Goal: Task Accomplishment & Management: Complete application form

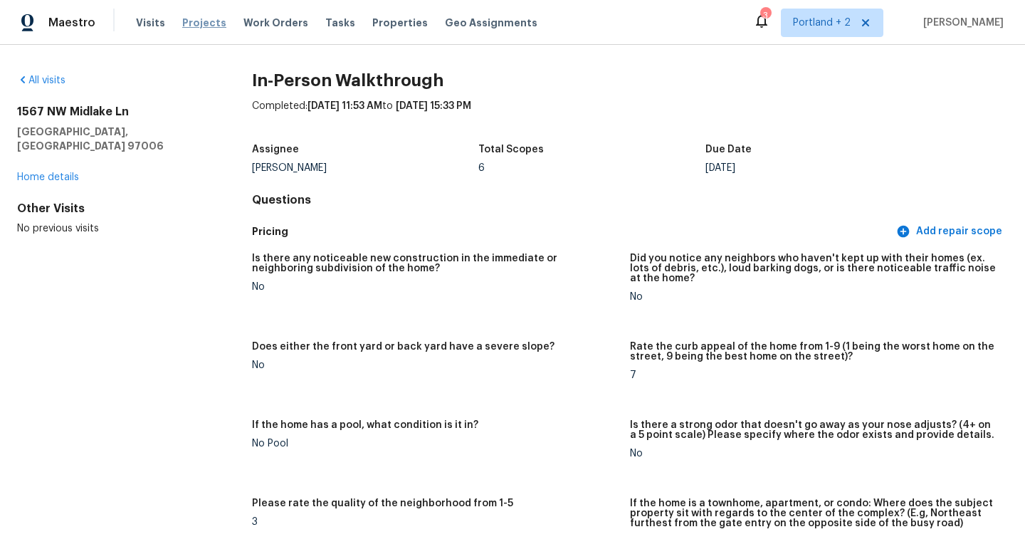
scroll to position [3142, 0]
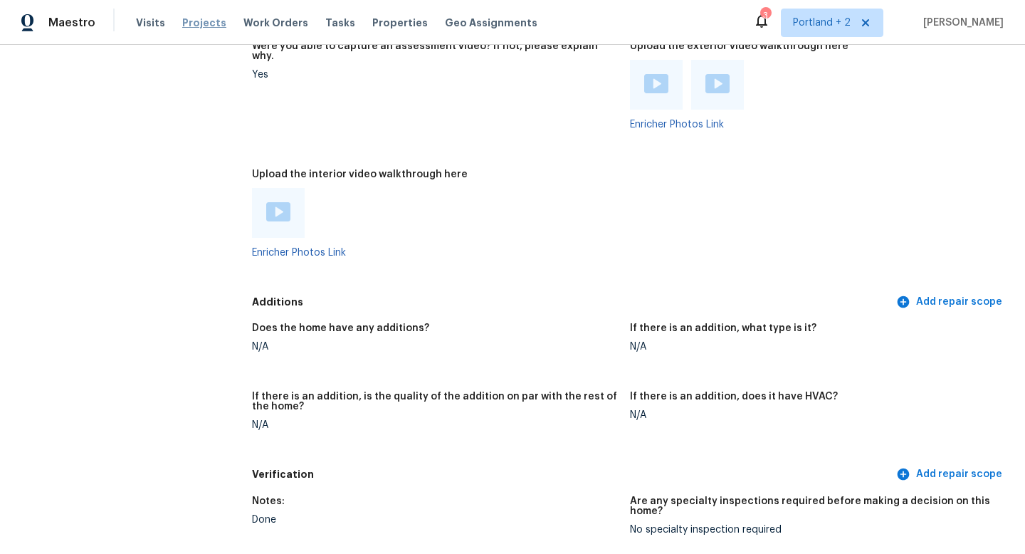
click at [205, 18] on span "Projects" at bounding box center [204, 23] width 44 height 14
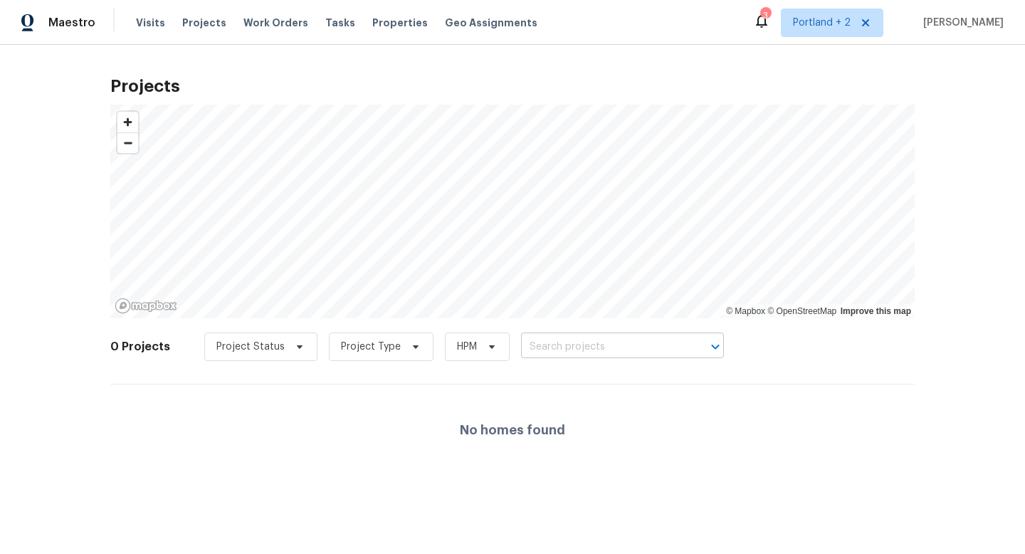
click at [594, 341] on input "text" at bounding box center [602, 347] width 163 height 22
type input "g"
click at [607, 342] on input "text" at bounding box center [602, 347] width 163 height 22
paste input "2285 Gilman Dr Oregon City OR 97045"
type input "2285 Gilman Dr Oregon City OR 97045"
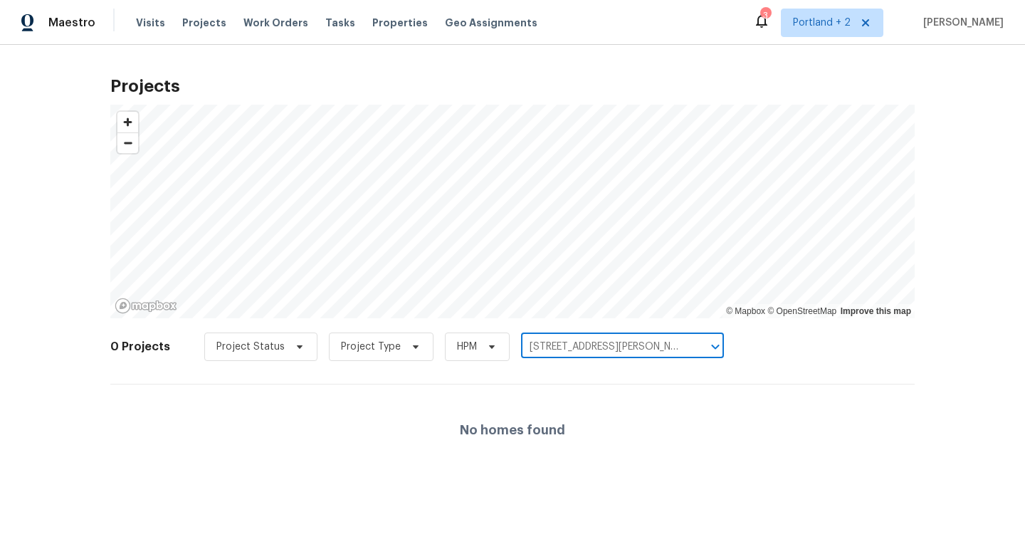
scroll to position [0, 22]
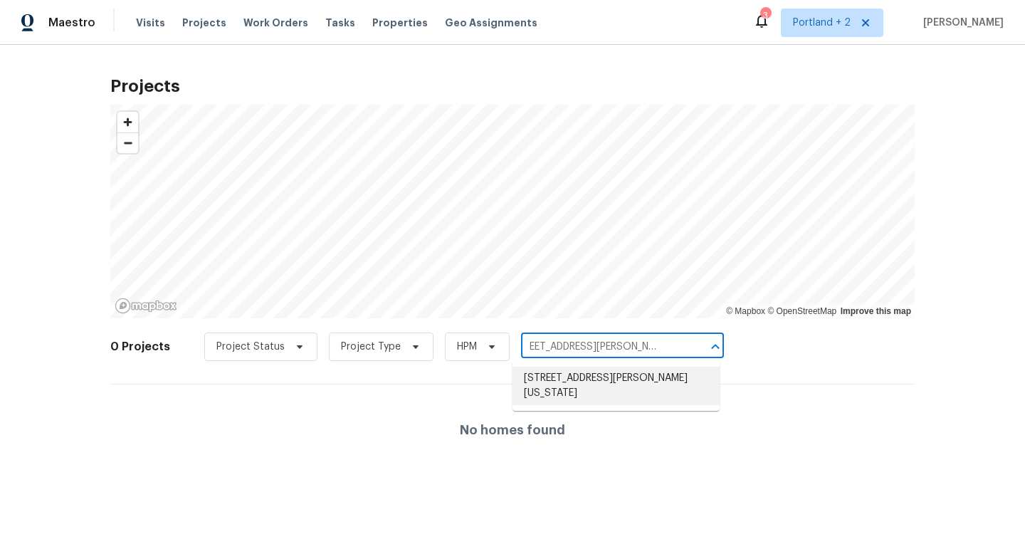
click at [578, 379] on li "[STREET_ADDRESS][PERSON_NAME][US_STATE]" at bounding box center [616, 386] width 207 height 38
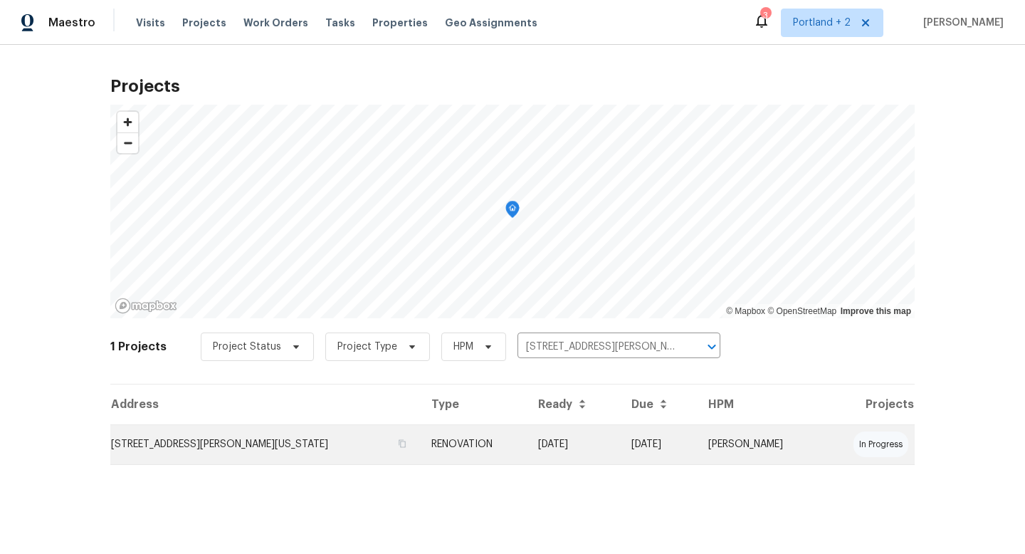
click at [271, 441] on td "[STREET_ADDRESS][PERSON_NAME][US_STATE]" at bounding box center [265, 444] width 310 height 40
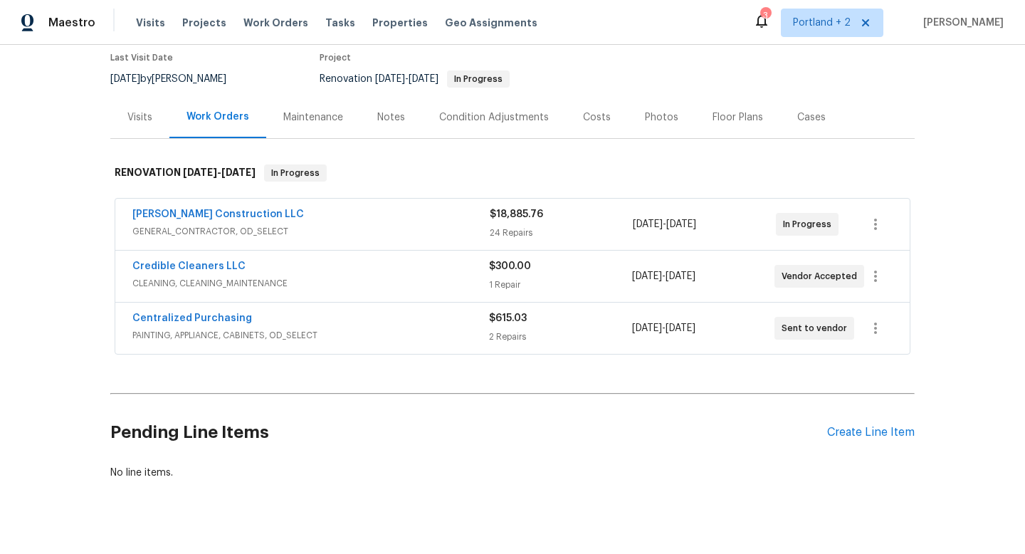
scroll to position [142, 0]
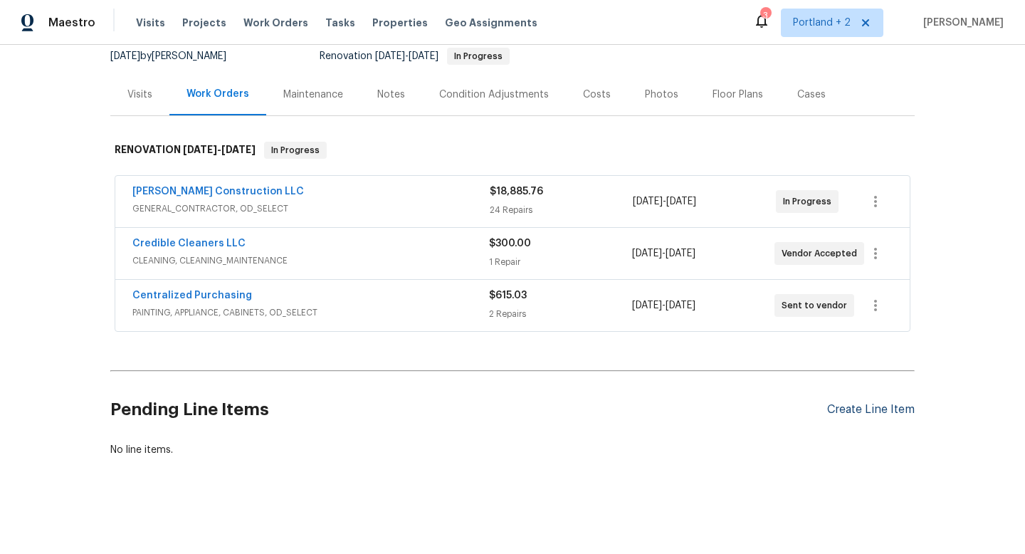
click at [887, 411] on div "Create Line Item" at bounding box center [871, 410] width 88 height 14
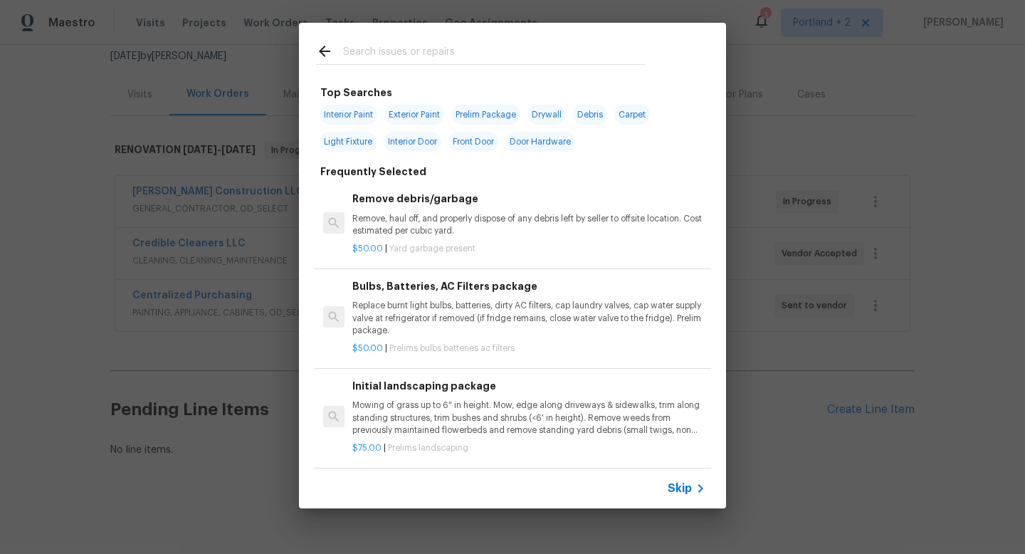
click at [394, 54] on input "text" at bounding box center [494, 53] width 302 height 21
type input "f"
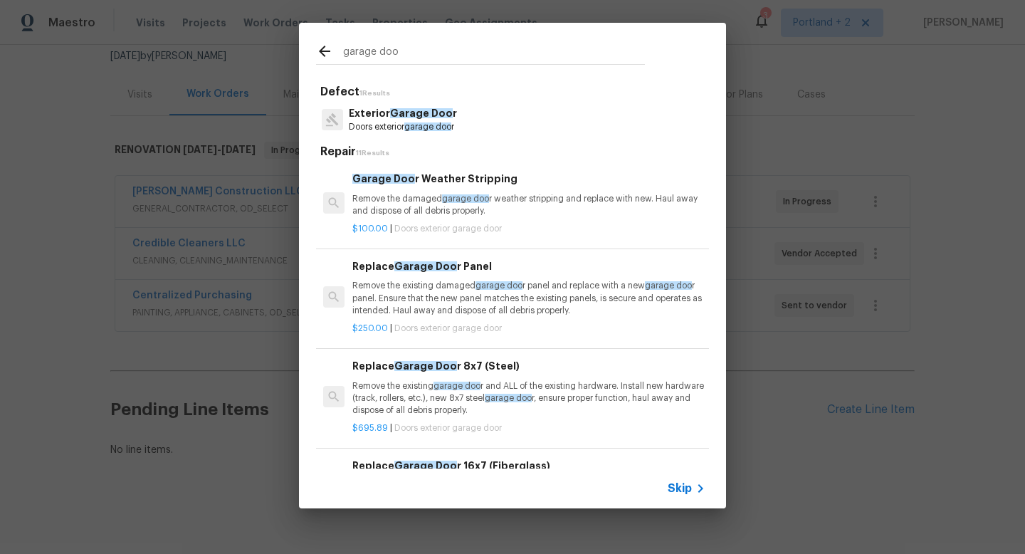
type input "garage doo"
click at [383, 112] on p "Exterior Garage Doo r" at bounding box center [403, 113] width 108 height 15
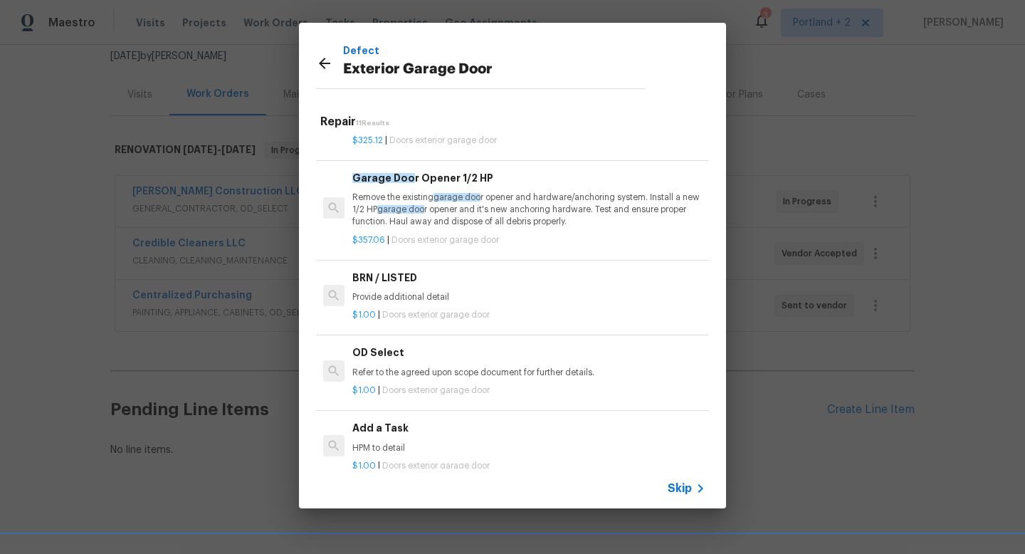
scroll to position [23, 0]
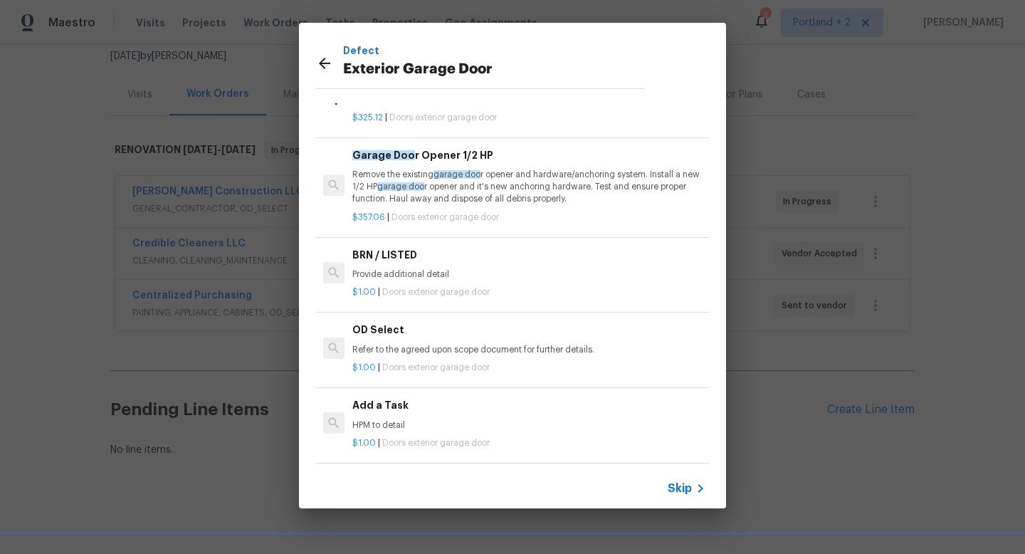
click at [464, 415] on div "Add a Task HPM to detail" at bounding box center [528, 414] width 353 height 34
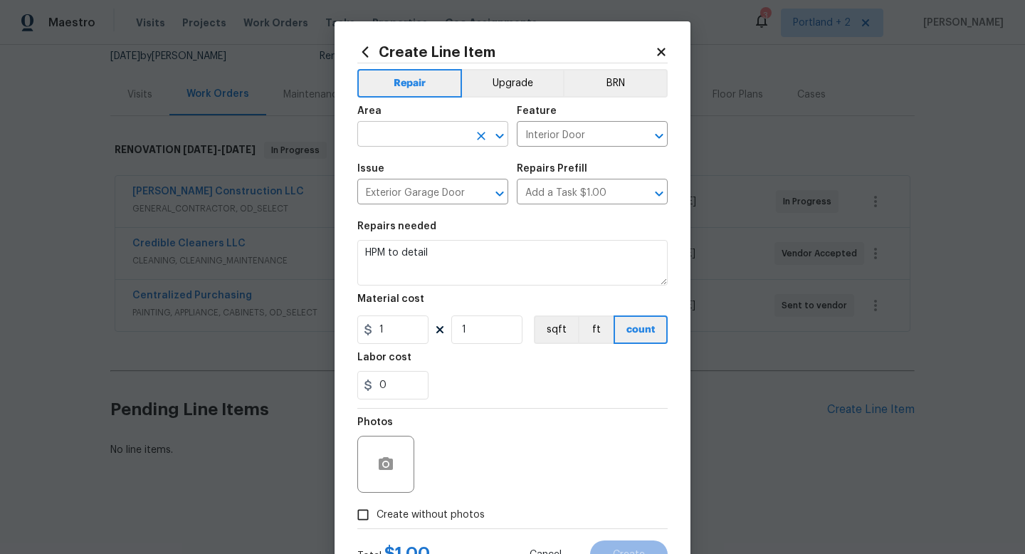
click at [386, 138] on input "text" at bounding box center [412, 136] width 111 height 22
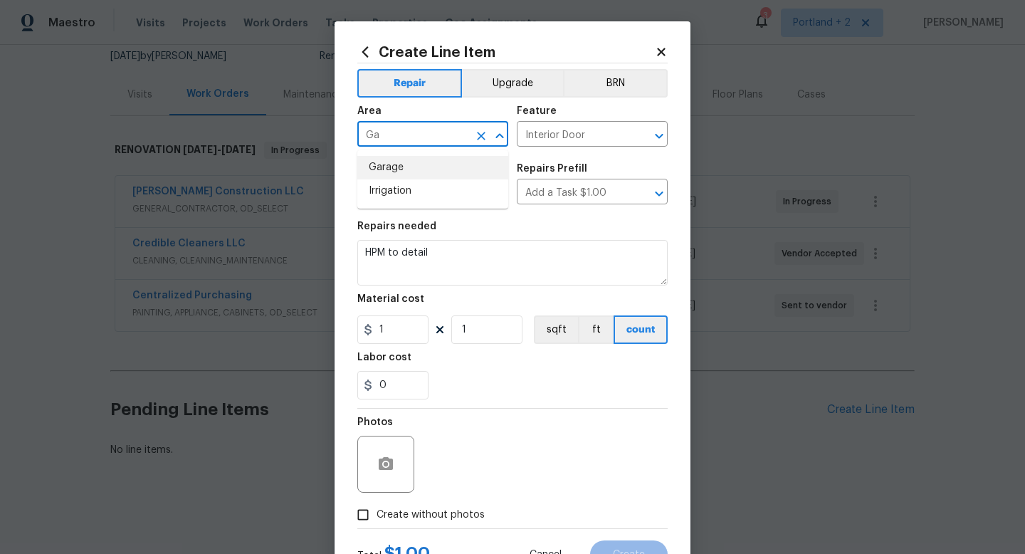
click at [387, 174] on li "Garage" at bounding box center [432, 167] width 151 height 23
type input "Garage"
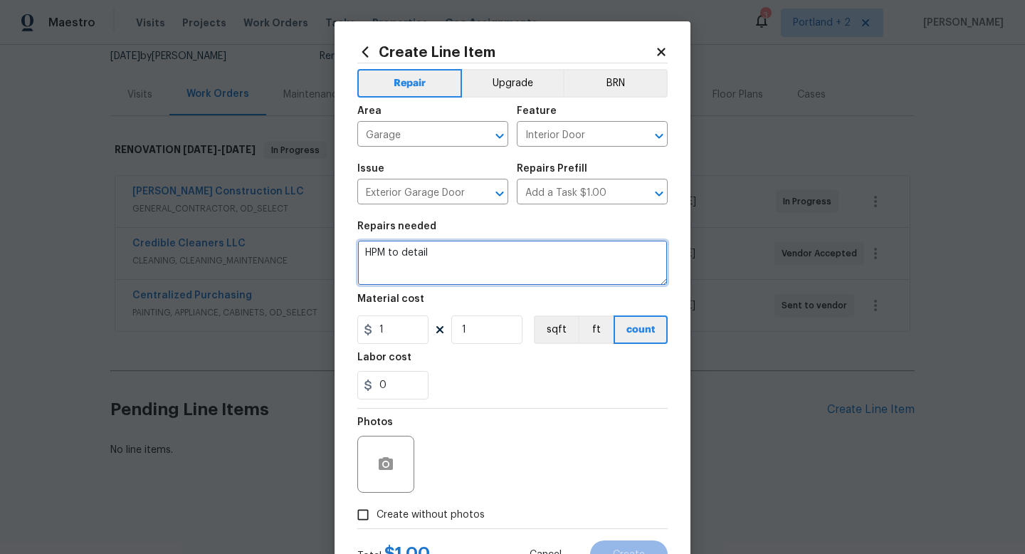
drag, startPoint x: 459, startPoint y: 248, endPoint x: 318, endPoint y: 246, distance: 141.0
click at [318, 246] on div "Create Line Item Repair Upgrade BRN Area Garage ​ Feature Interior Door ​ Issue…" at bounding box center [512, 277] width 1025 height 554
type textarea "Please supply estimate to replace garage door."
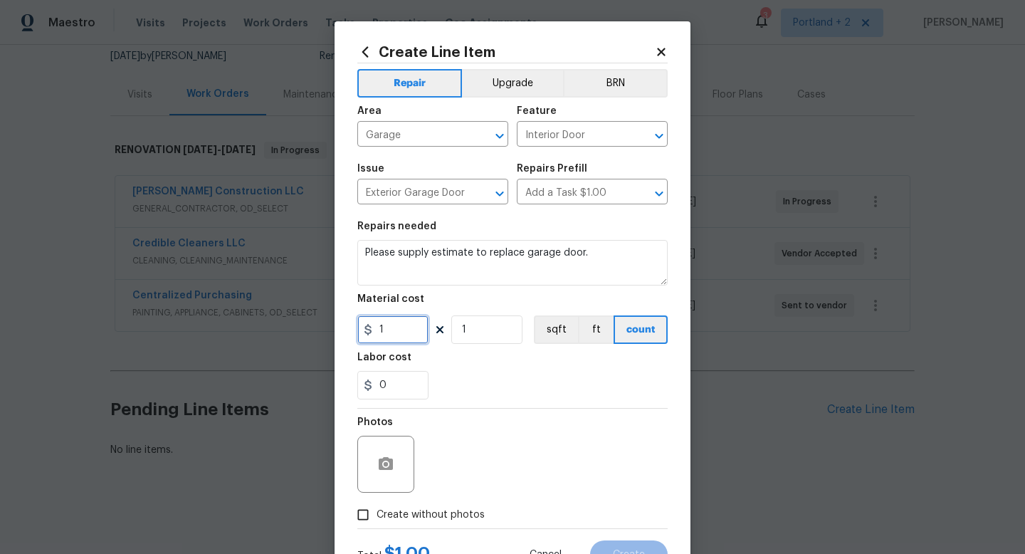
click at [398, 331] on input "1" at bounding box center [392, 329] width 71 height 28
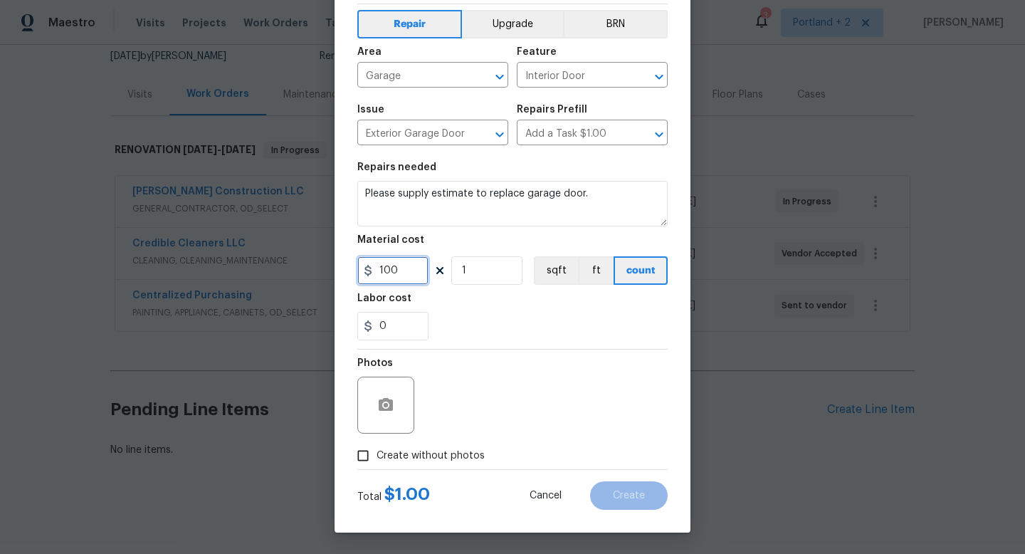
type input "100"
click at [370, 449] on input "Create without photos" at bounding box center [363, 455] width 27 height 27
checkbox input "true"
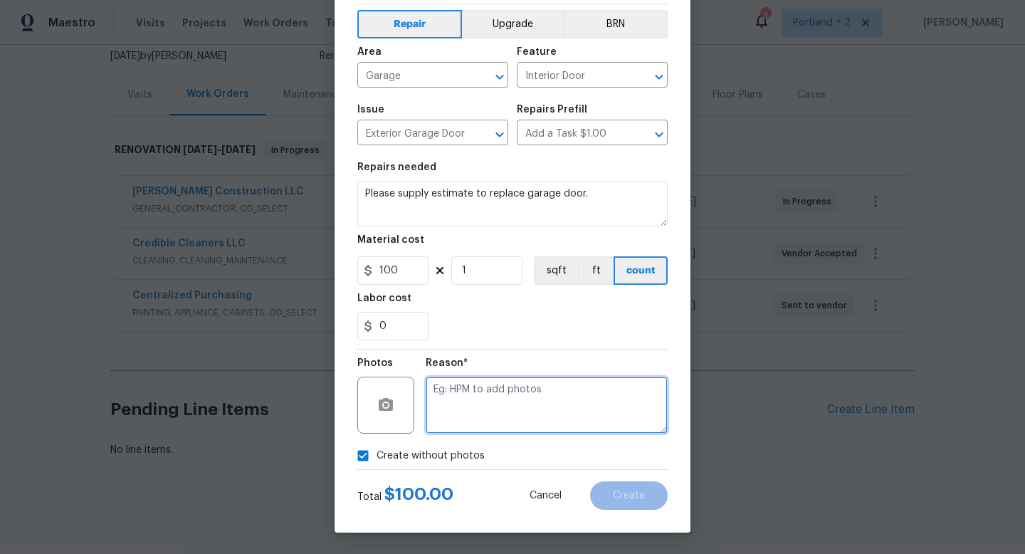
click at [491, 424] on textarea at bounding box center [547, 405] width 242 height 57
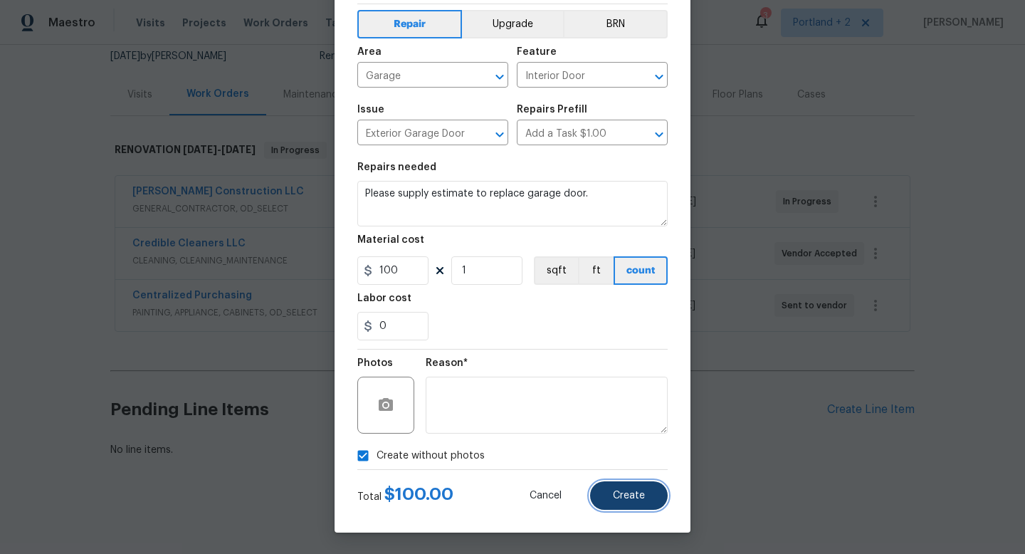
click at [607, 500] on button "Create" at bounding box center [629, 495] width 78 height 28
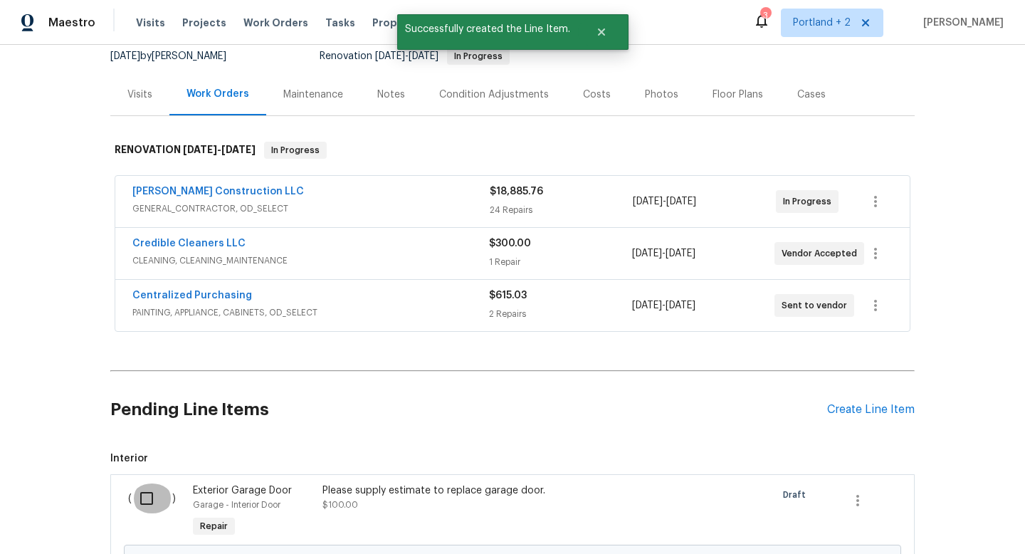
click at [146, 505] on input "checkbox" at bounding box center [152, 498] width 41 height 30
checkbox input "true"
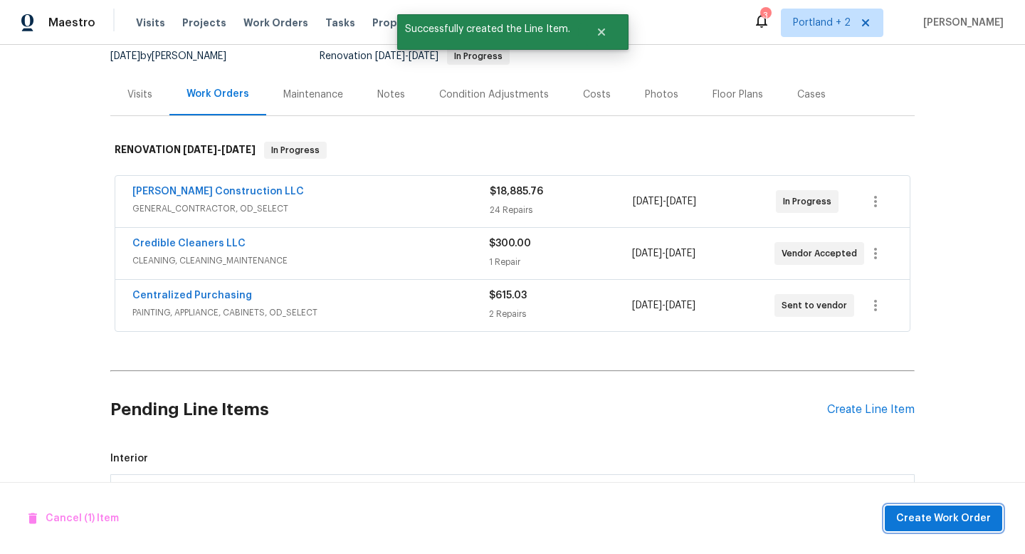
click at [962, 524] on span "Create Work Order" at bounding box center [943, 519] width 95 height 18
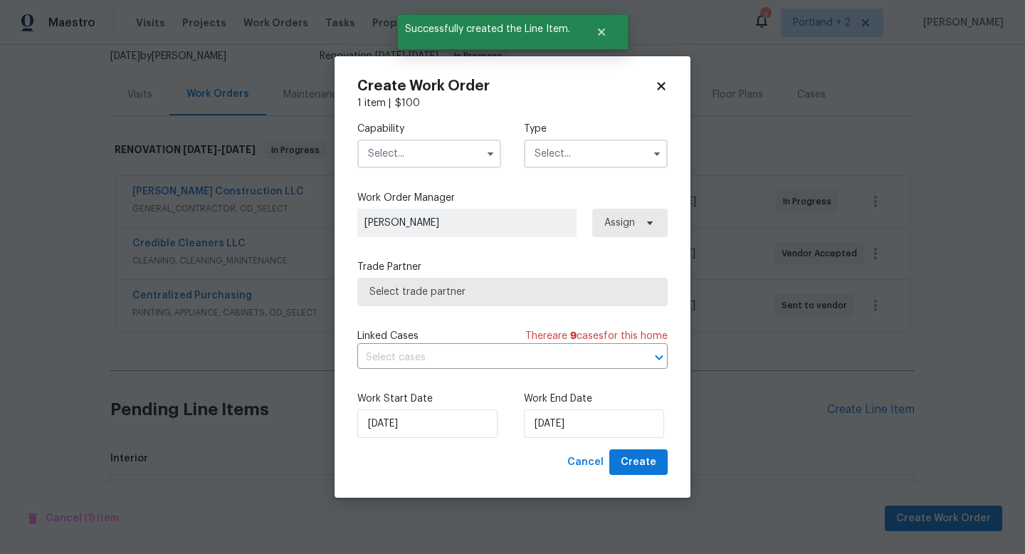
click at [423, 153] on input "text" at bounding box center [429, 154] width 144 height 28
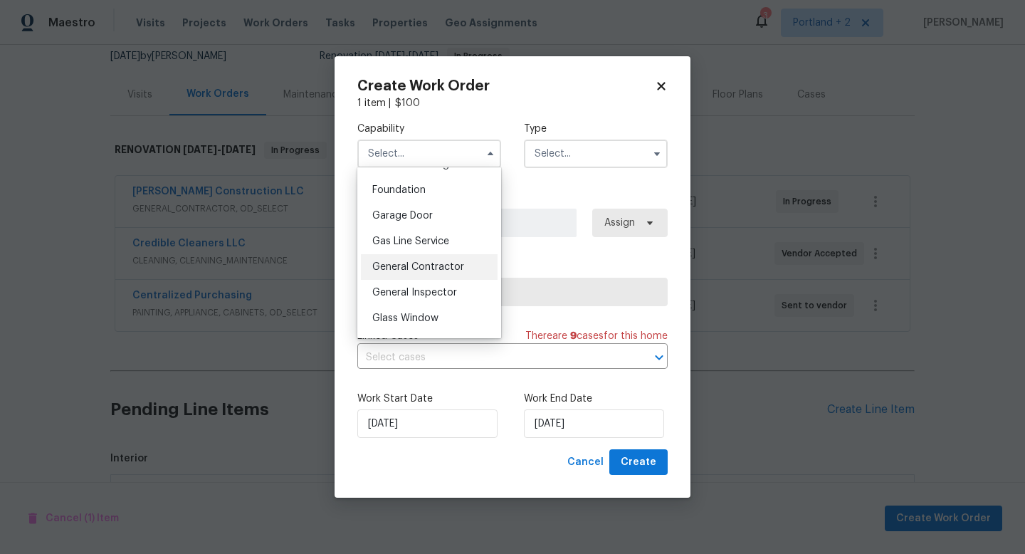
scroll to position [595, 0]
click at [440, 219] on div "Garage Door" at bounding box center [429, 218] width 137 height 26
type input "Garage Door"
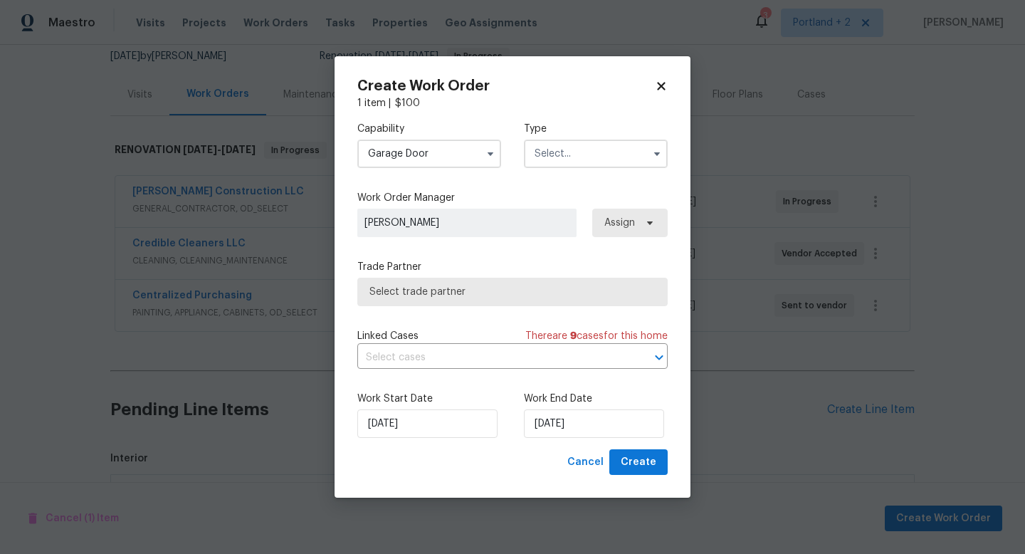
click at [552, 163] on input "text" at bounding box center [596, 154] width 144 height 28
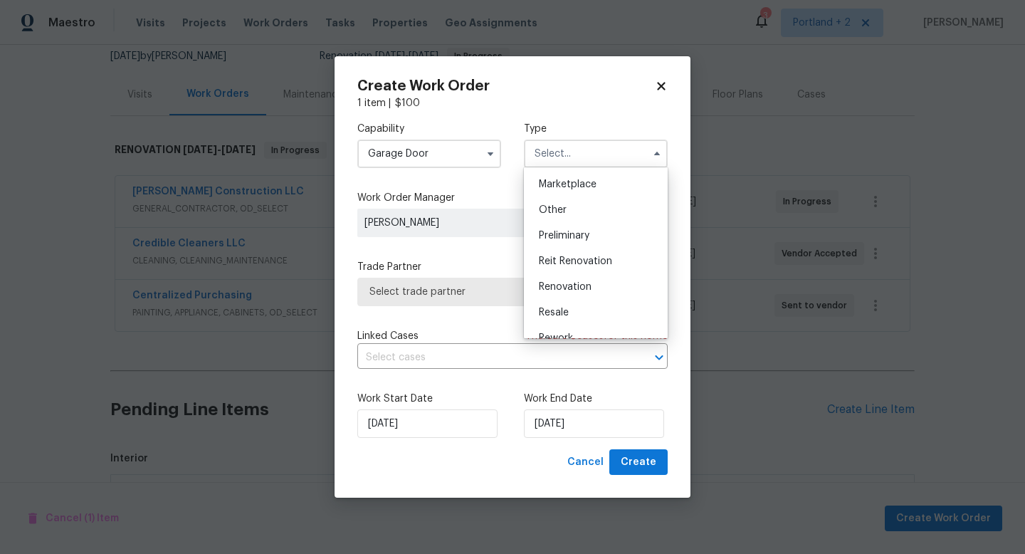
scroll to position [258, 0]
click at [575, 288] on span "Renovation" at bounding box center [565, 285] width 53 height 10
type input "Renovation"
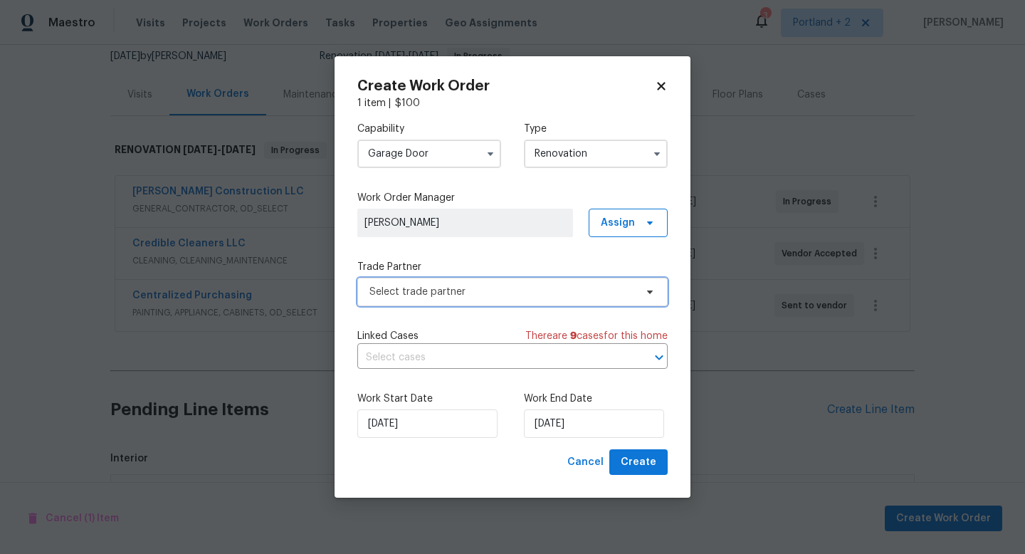
click at [530, 298] on span "Select trade partner" at bounding box center [512, 292] width 310 height 28
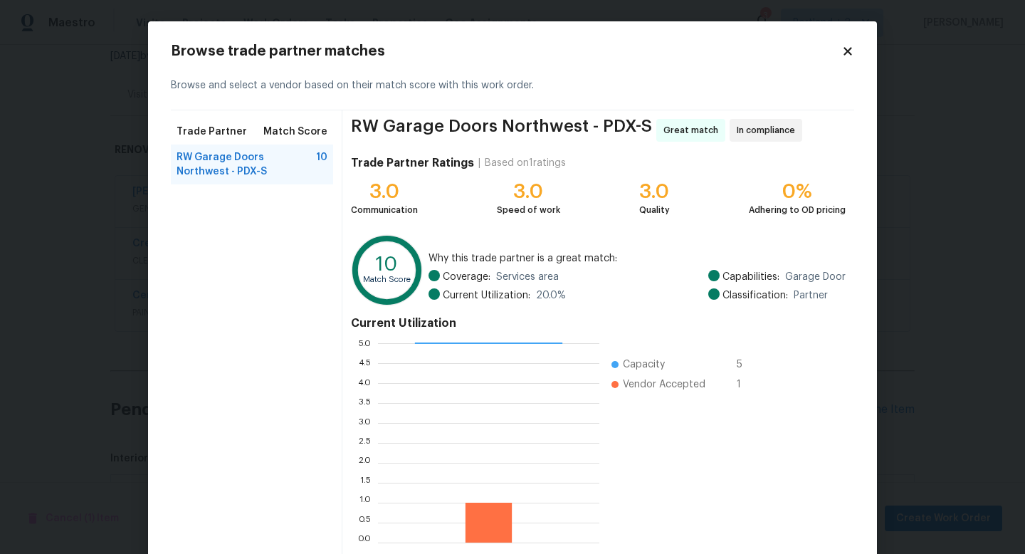
scroll to position [74, 0]
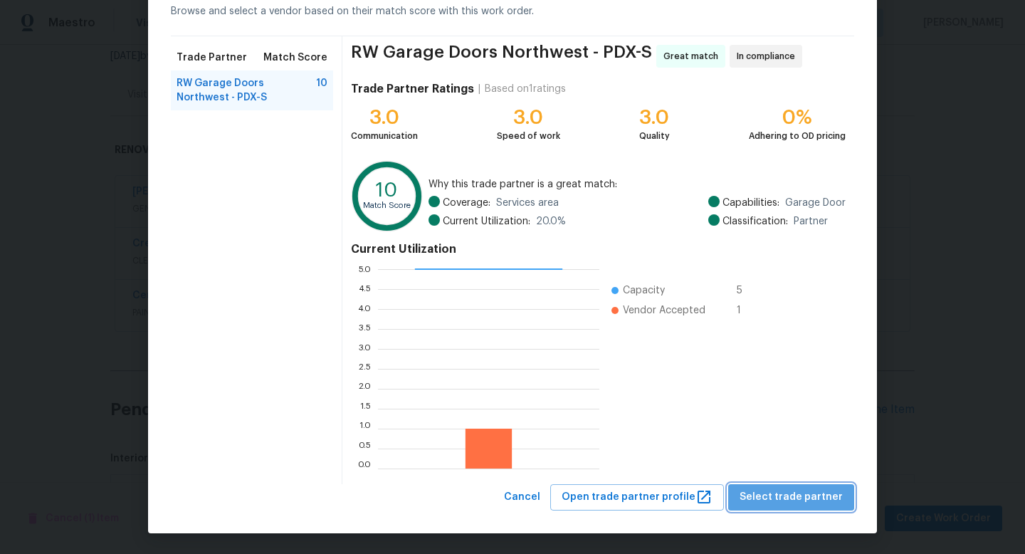
click at [819, 497] on span "Select trade partner" at bounding box center [791, 497] width 103 height 18
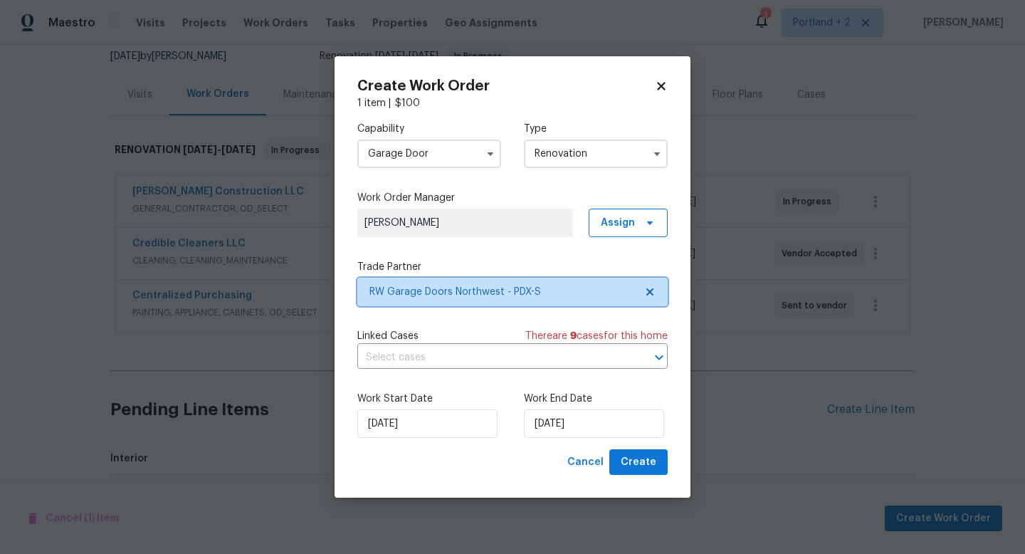
scroll to position [0, 0]
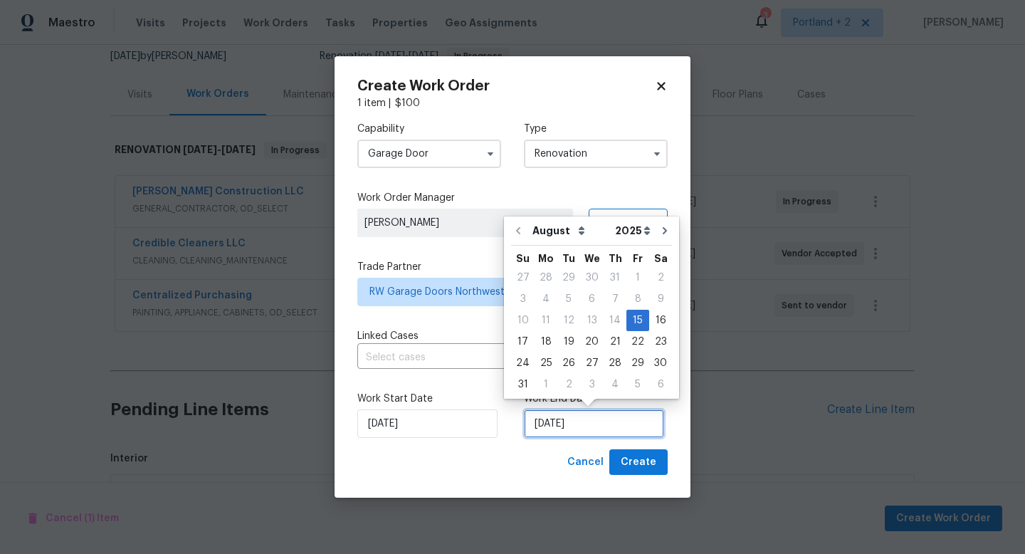
click at [629, 425] on input "[DATE]" at bounding box center [594, 423] width 140 height 28
click at [563, 365] on div "26" at bounding box center [568, 363] width 23 height 20
type input "8/26/2025"
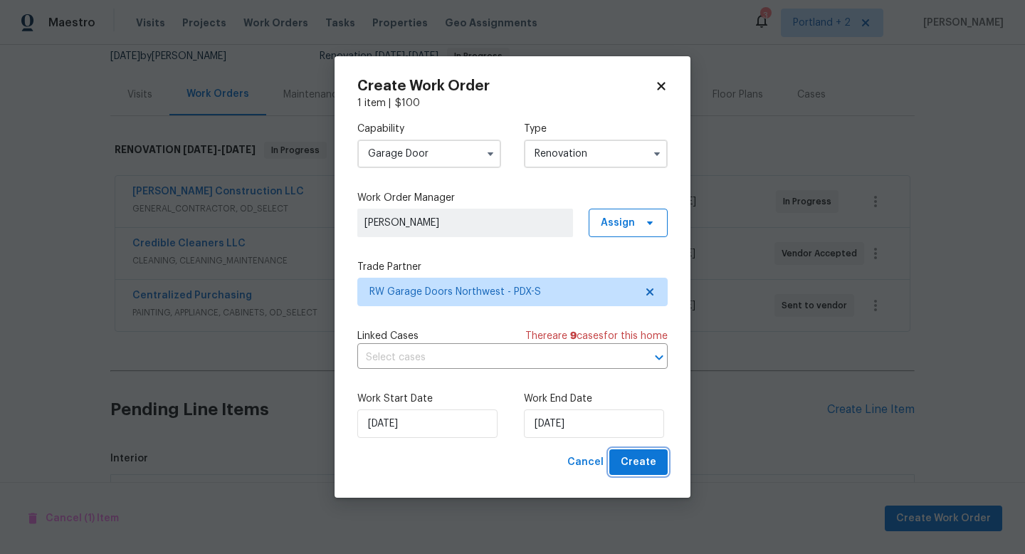
click at [661, 466] on button "Create" at bounding box center [638, 462] width 58 height 26
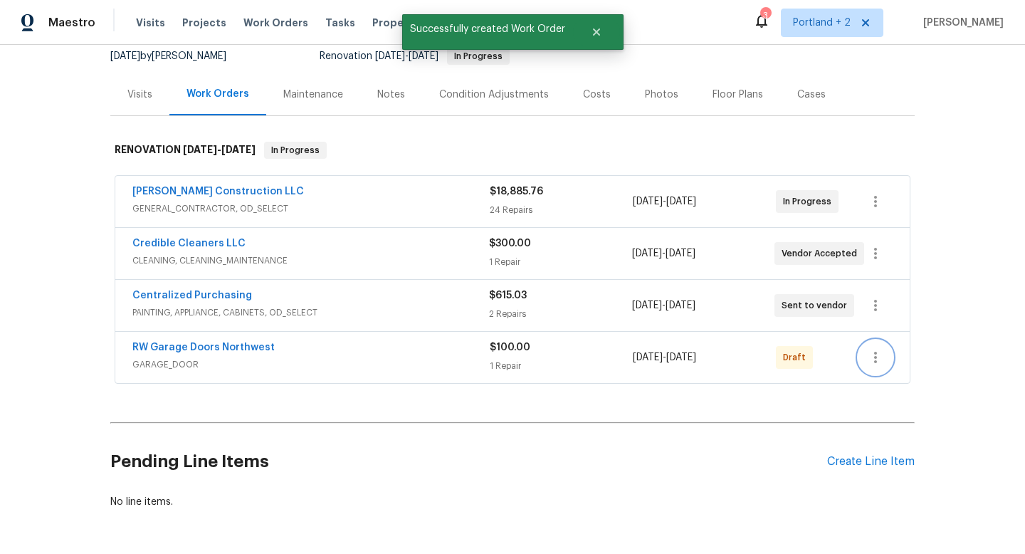
click at [875, 355] on icon "button" at bounding box center [875, 357] width 17 height 17
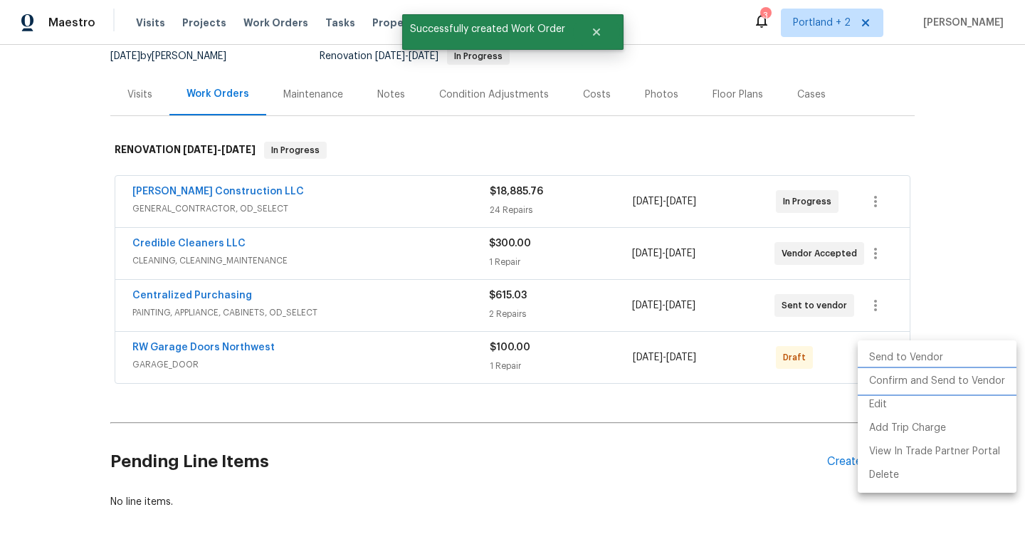
click at [884, 381] on li "Confirm and Send to Vendor" at bounding box center [937, 380] width 159 height 23
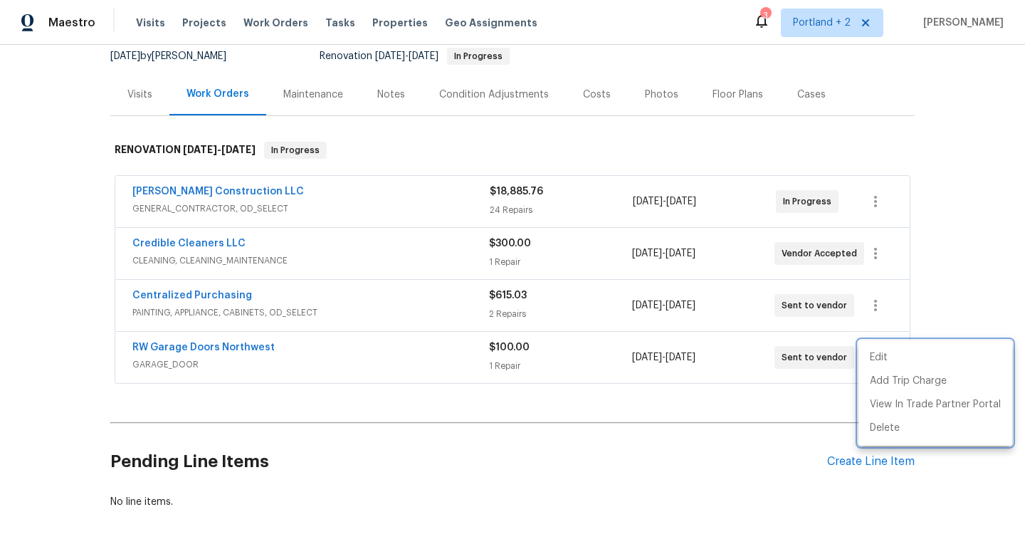
click at [844, 461] on div at bounding box center [512, 277] width 1025 height 554
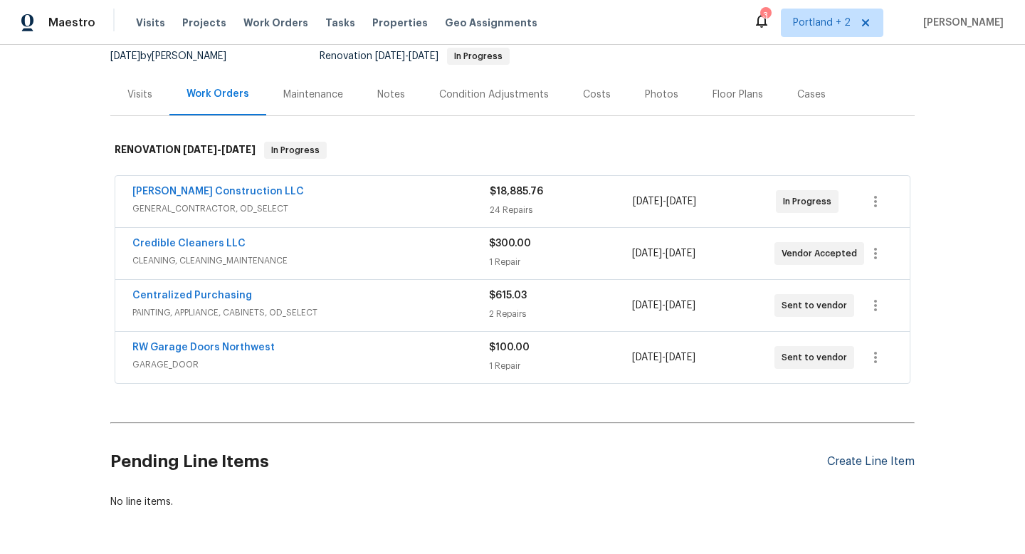
click at [844, 463] on div "Create Line Item" at bounding box center [871, 462] width 88 height 14
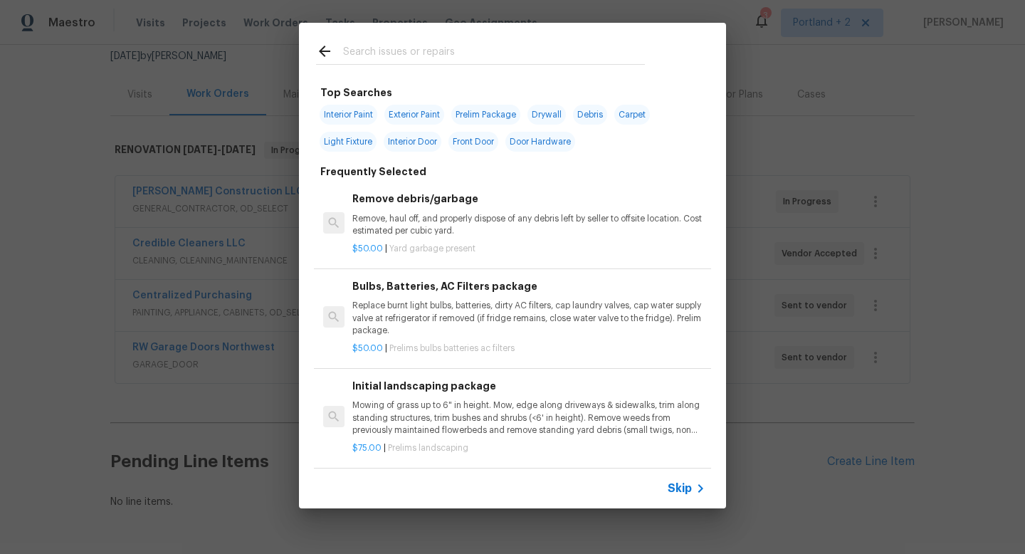
click at [470, 56] on input "text" at bounding box center [494, 53] width 302 height 21
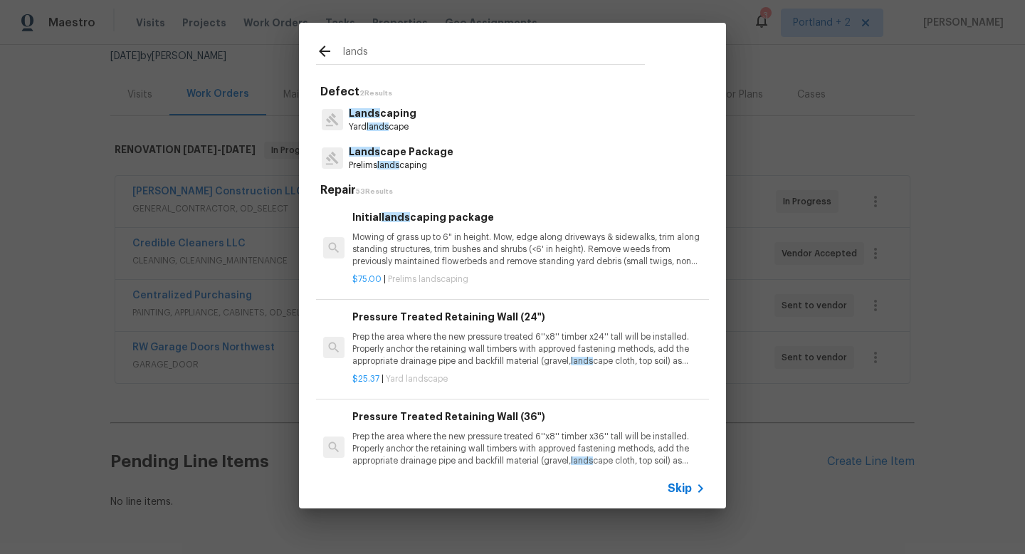
type input "lands"
click at [419, 148] on p "Lands cape Package" at bounding box center [401, 152] width 105 height 15
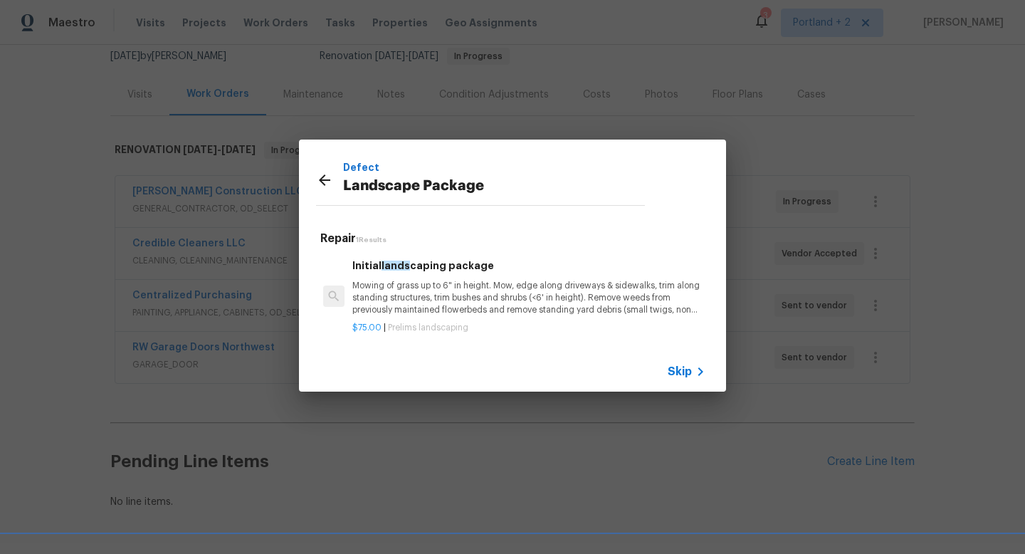
click at [481, 294] on p "Mowing of grass up to 6" in height. Mow, edge along driveways & sidewalks, trim…" at bounding box center [528, 298] width 353 height 36
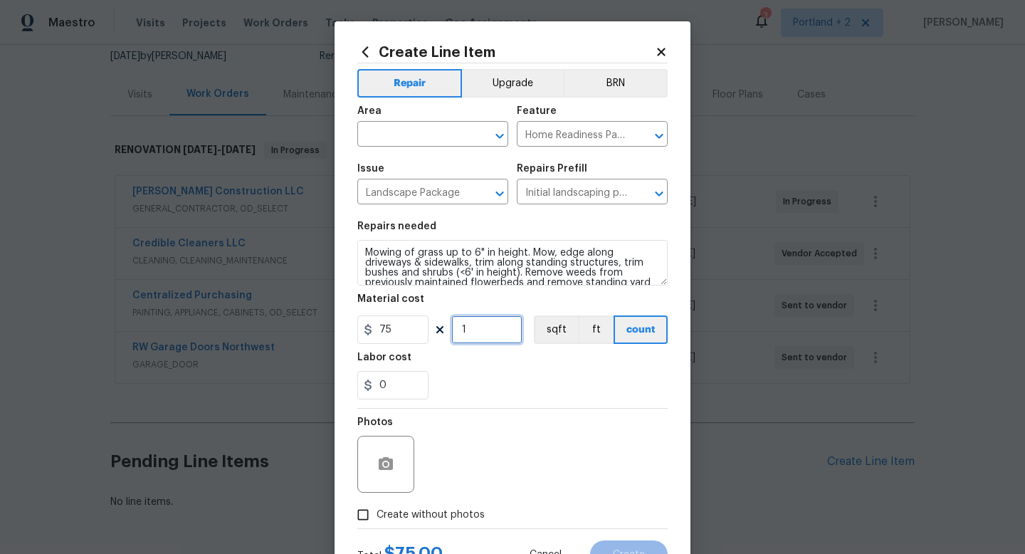
click at [466, 334] on input "1" at bounding box center [486, 329] width 71 height 28
type input "10"
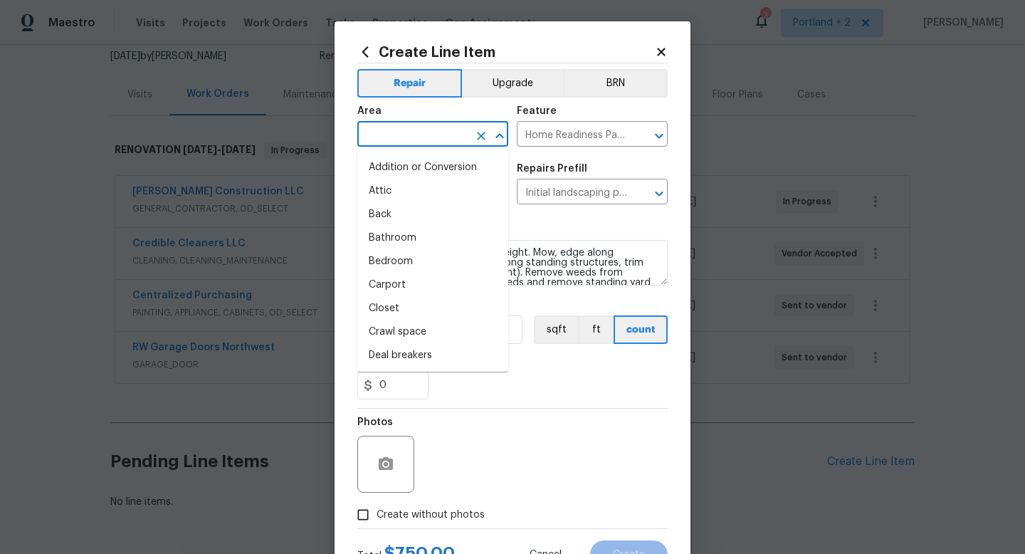
click at [432, 127] on input "text" at bounding box center [412, 136] width 111 height 22
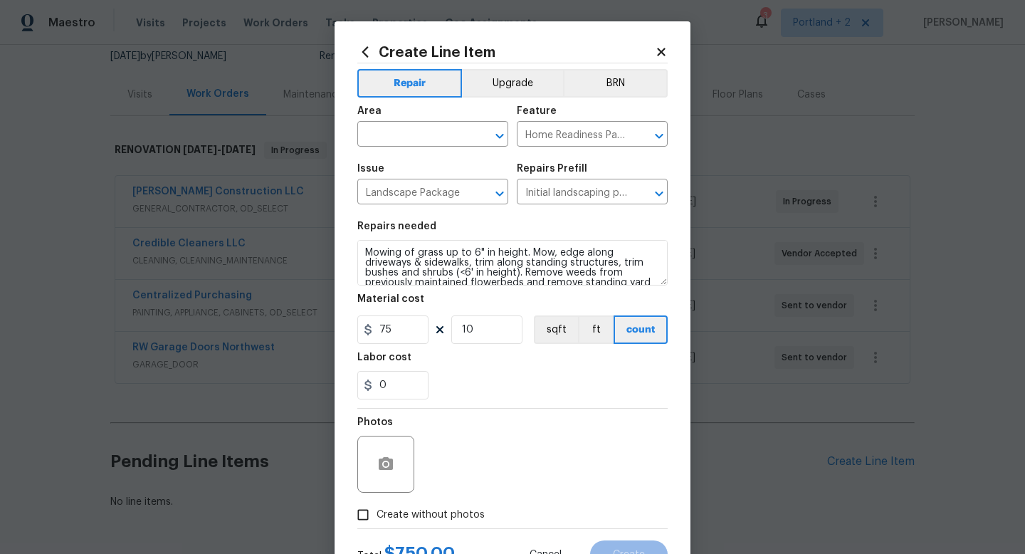
click at [658, 49] on icon at bounding box center [661, 52] width 8 height 8
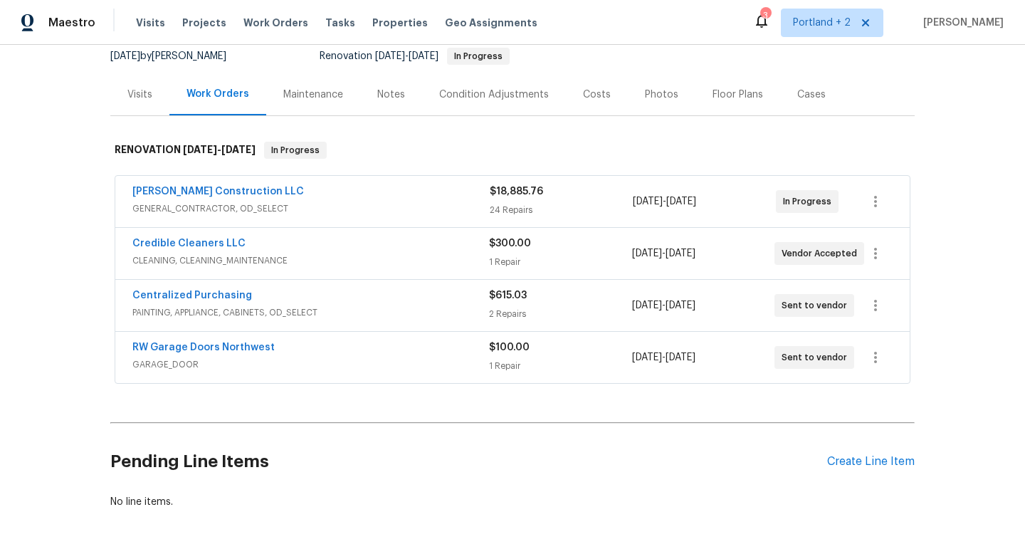
click at [486, 107] on div "Condition Adjustments" at bounding box center [494, 94] width 144 height 42
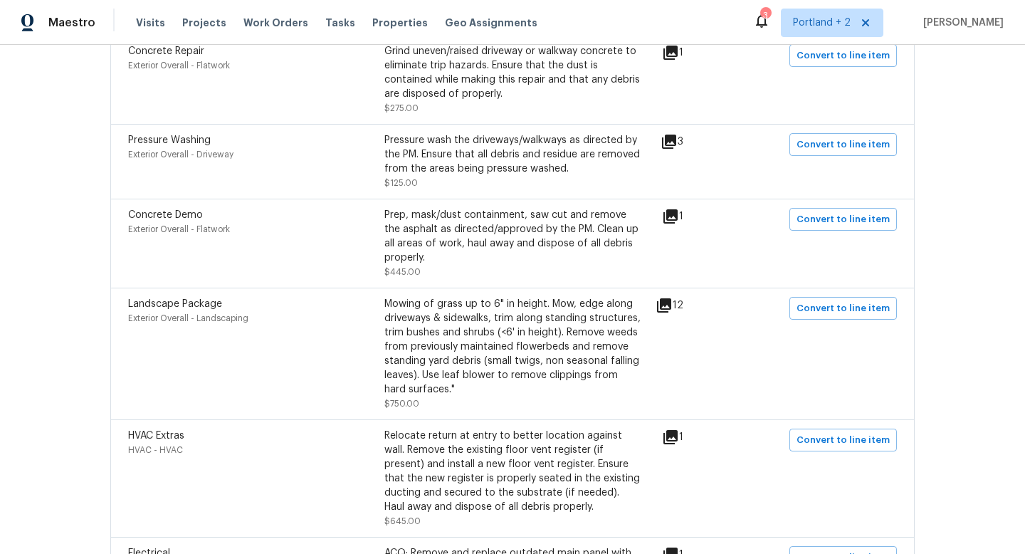
scroll to position [948, 0]
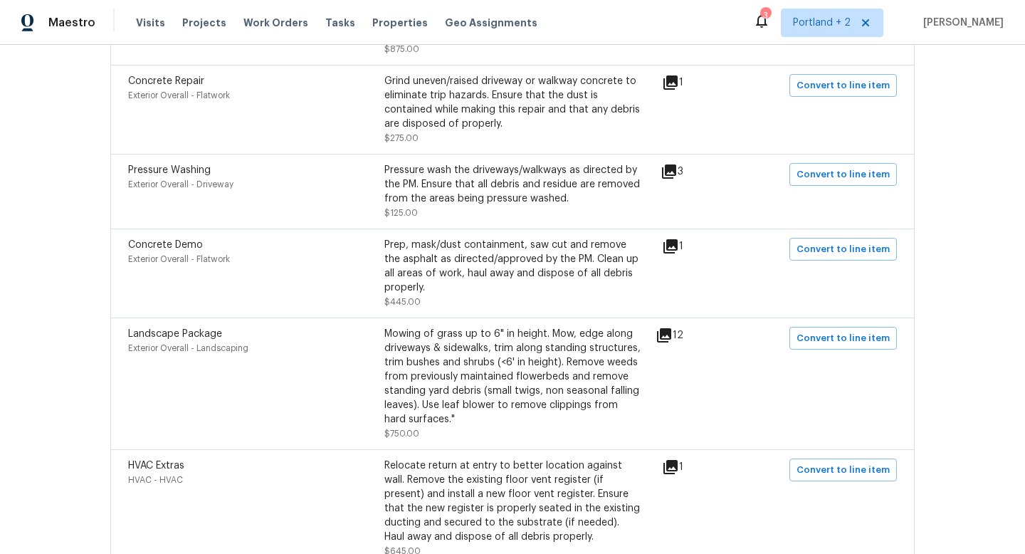
click at [671, 328] on icon at bounding box center [664, 335] width 14 height 14
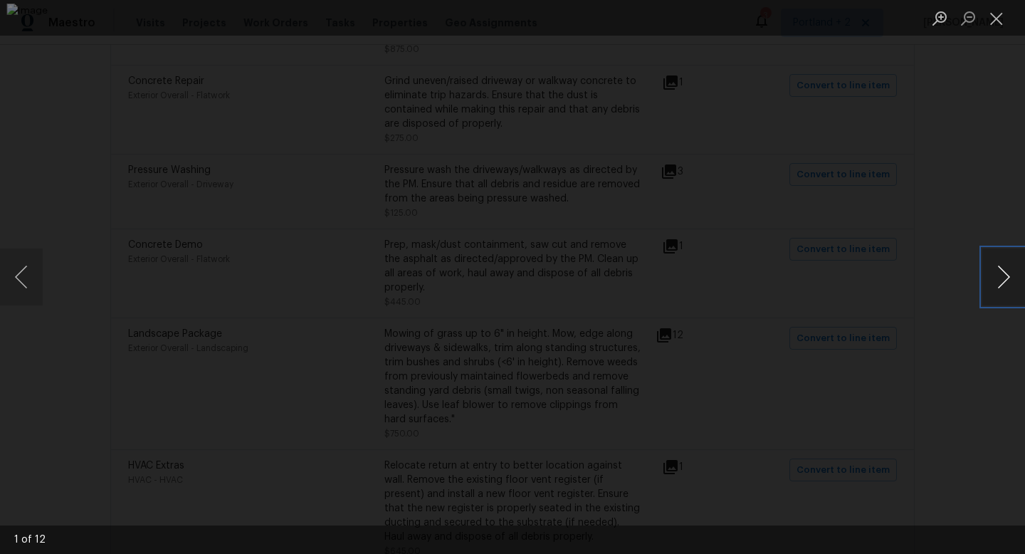
click at [1006, 278] on button "Next image" at bounding box center [1003, 276] width 43 height 57
click at [1006, 279] on button "Next image" at bounding box center [1003, 276] width 43 height 57
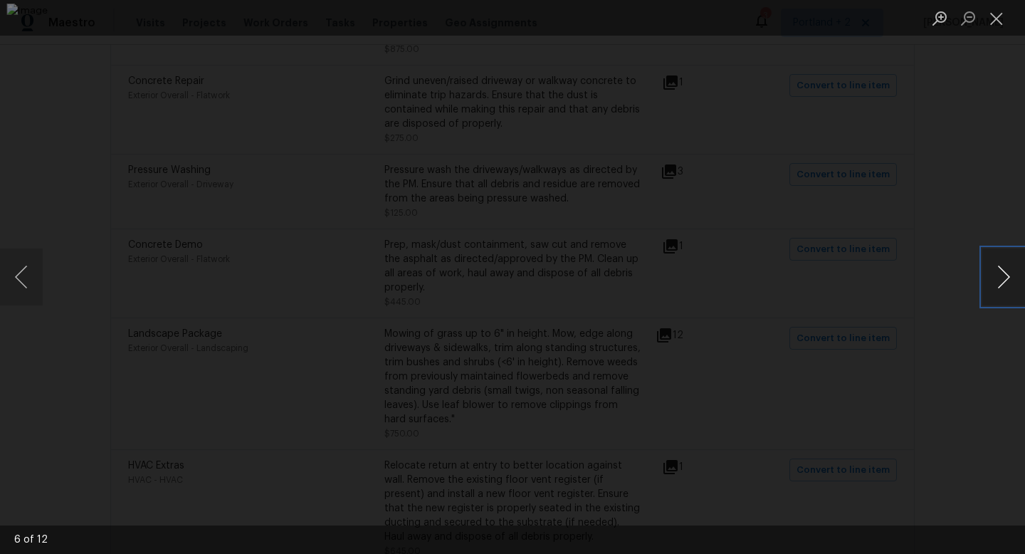
click at [1006, 279] on button "Next image" at bounding box center [1003, 276] width 43 height 57
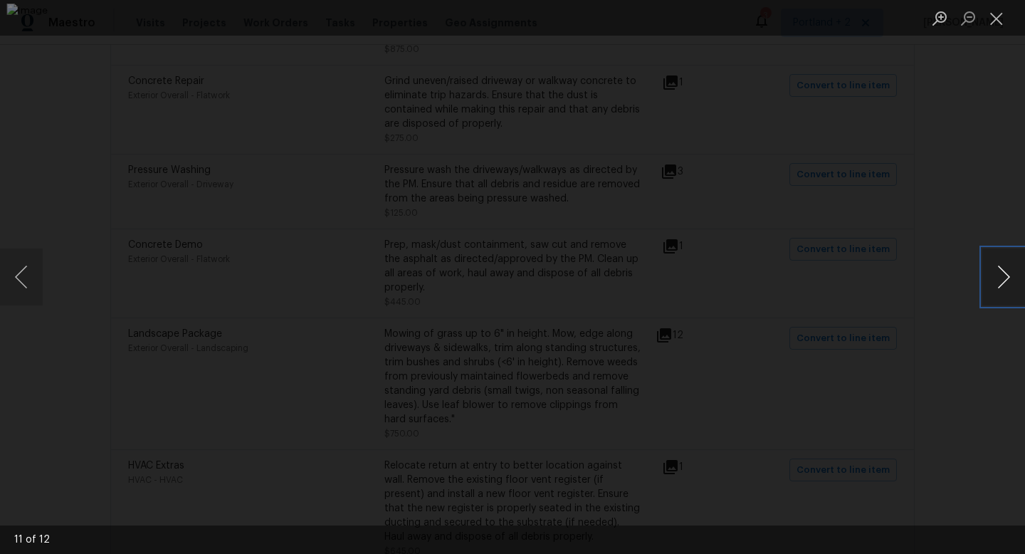
click at [1006, 279] on button "Next image" at bounding box center [1003, 276] width 43 height 57
click at [995, 19] on button "Close lightbox" at bounding box center [996, 18] width 28 height 25
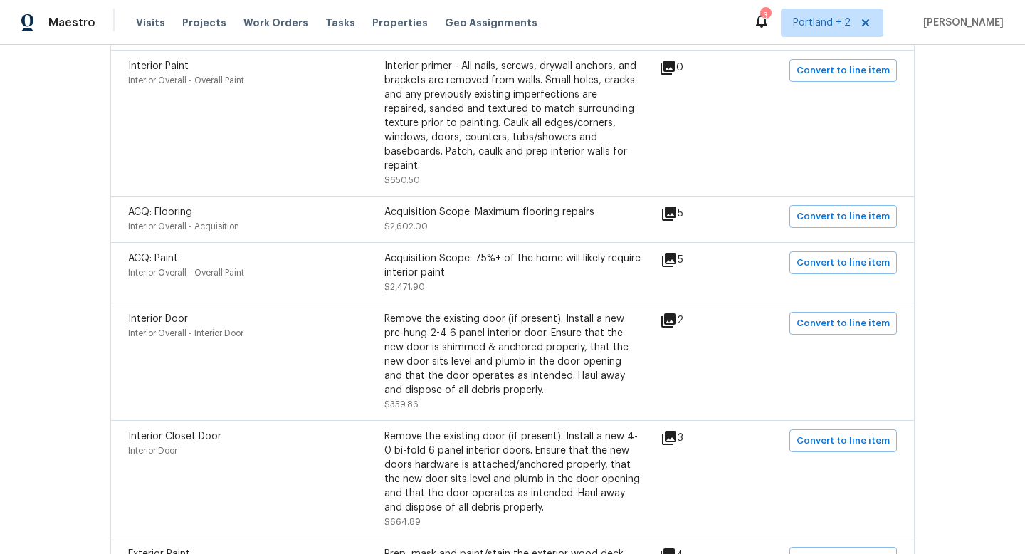
scroll to position [0, 0]
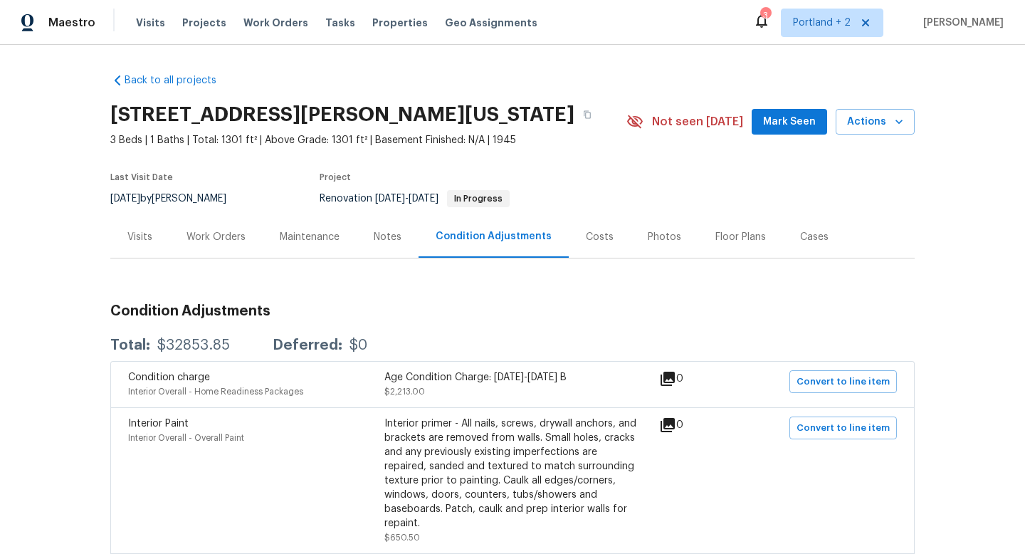
click at [231, 243] on div "Work Orders" at bounding box center [216, 237] width 59 height 14
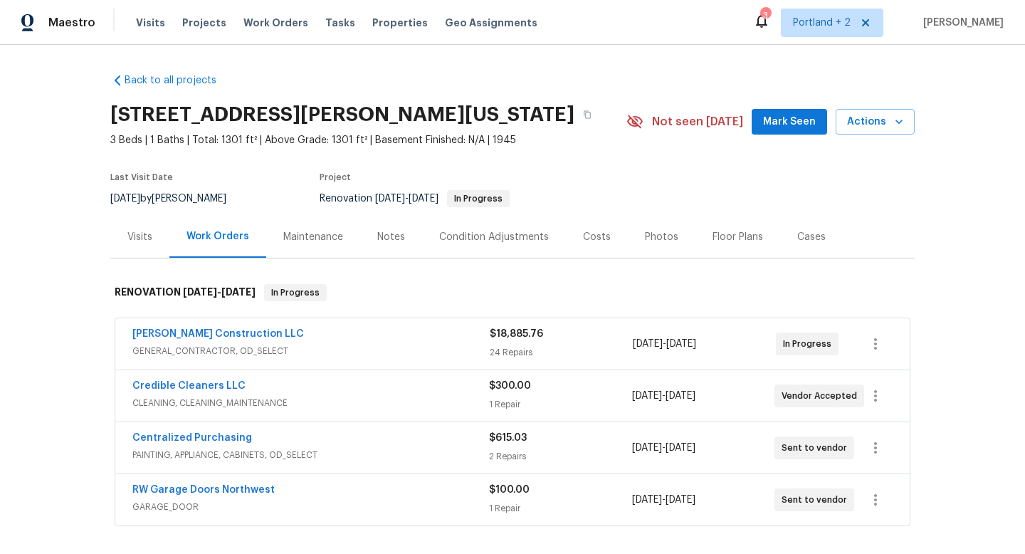
scroll to position [194, 0]
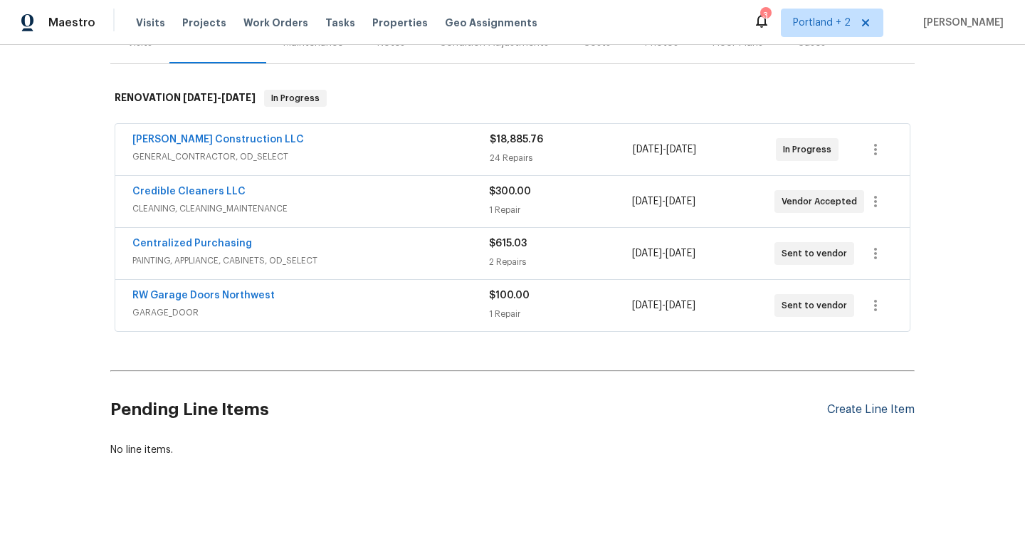
click at [857, 413] on div "Create Line Item" at bounding box center [871, 410] width 88 height 14
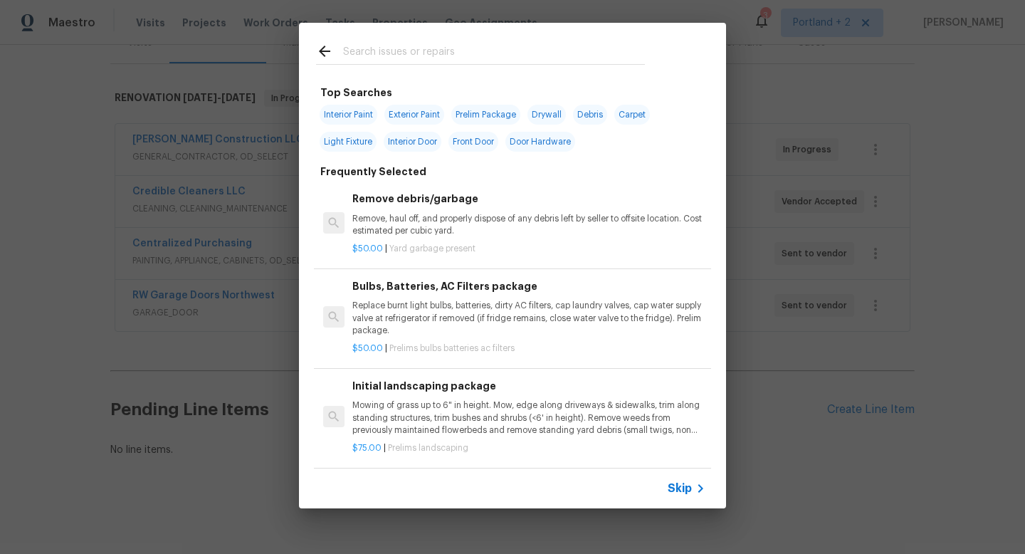
click at [463, 51] on input "text" at bounding box center [494, 53] width 302 height 21
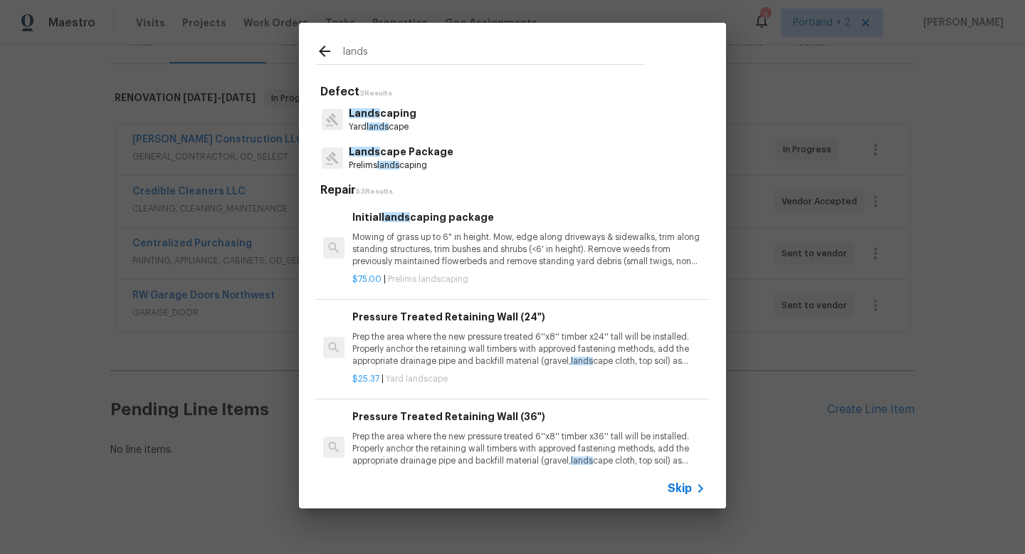
type input "lands"
click at [427, 241] on p "Mowing of grass up to 6" in height. Mow, edge along driveways & sidewalks, trim…" at bounding box center [528, 249] width 353 height 36
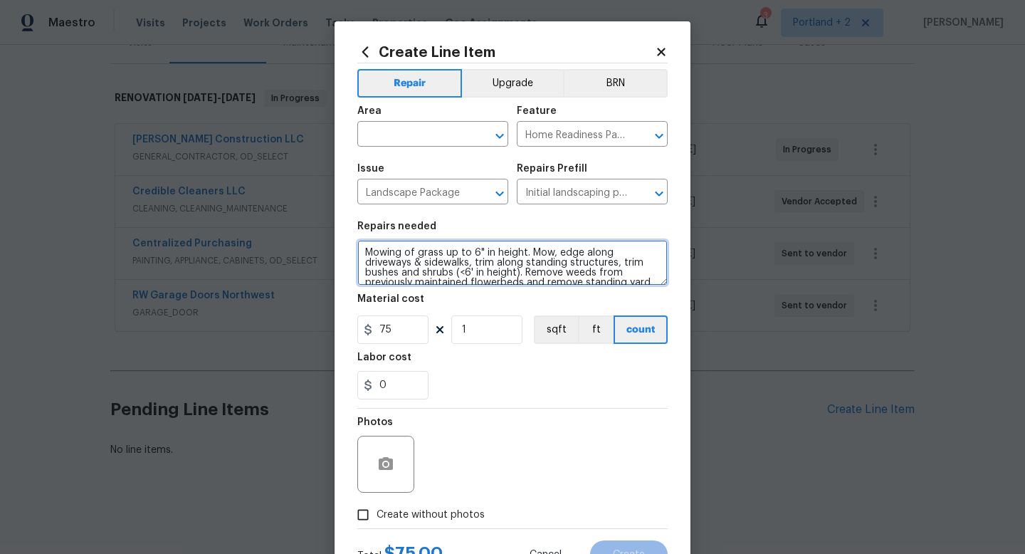
click at [362, 249] on textarea "Mowing of grass up to 6" in height. Mow, edge along driveways & sidewalks, trim…" at bounding box center [512, 263] width 310 height 46
click at [586, 255] on textarea "Please cut back black berry bushes to a managble Mowing of grass up to 6" in he…" at bounding box center [512, 263] width 310 height 46
click at [606, 253] on textarea "Please cut back black berry bushes to a managable Mowing of grass up to 6" in h…" at bounding box center [512, 263] width 310 height 46
click at [614, 253] on textarea "Please cut back black berry bushes to a managable Mowing of grass up to 6" in h…" at bounding box center [512, 263] width 310 height 46
click at [652, 251] on textarea "Please cut back black berry bushes to a manageable height. Mowing of grass up t…" at bounding box center [512, 263] width 310 height 46
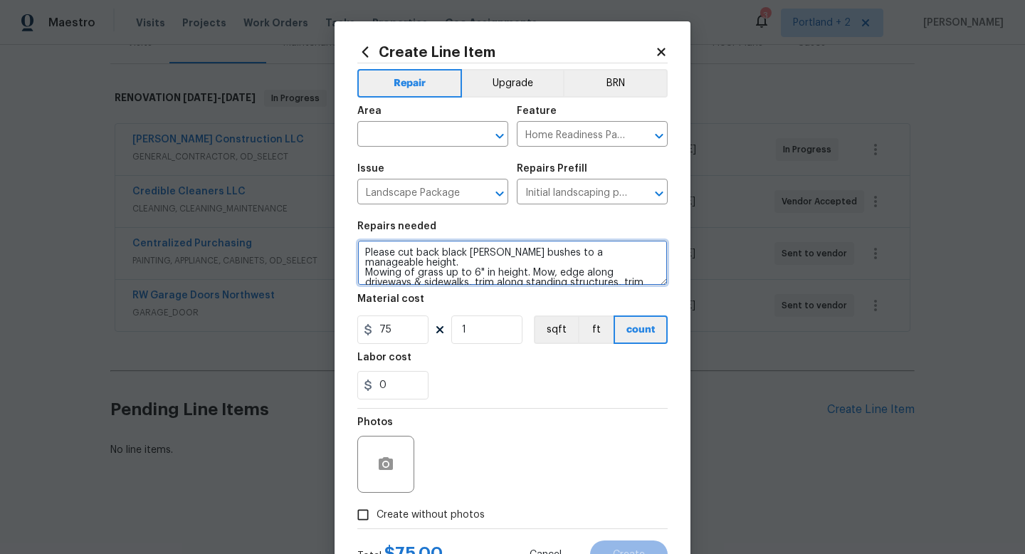
type textarea "Please cut back black berry bushes to a manageable height. Mowing of grass up t…"
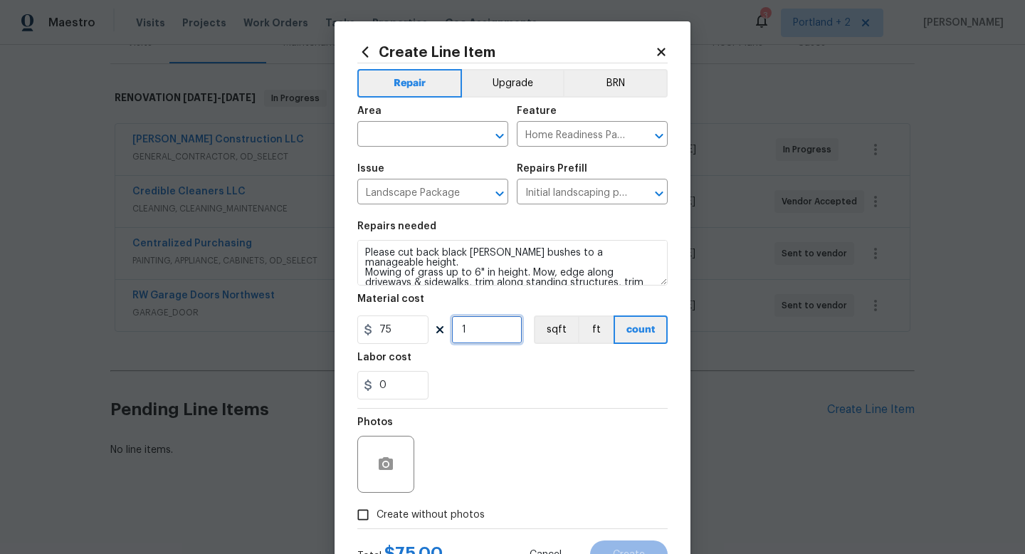
click at [461, 335] on input "1" at bounding box center [486, 329] width 71 height 28
click at [466, 335] on input "1" at bounding box center [486, 329] width 71 height 28
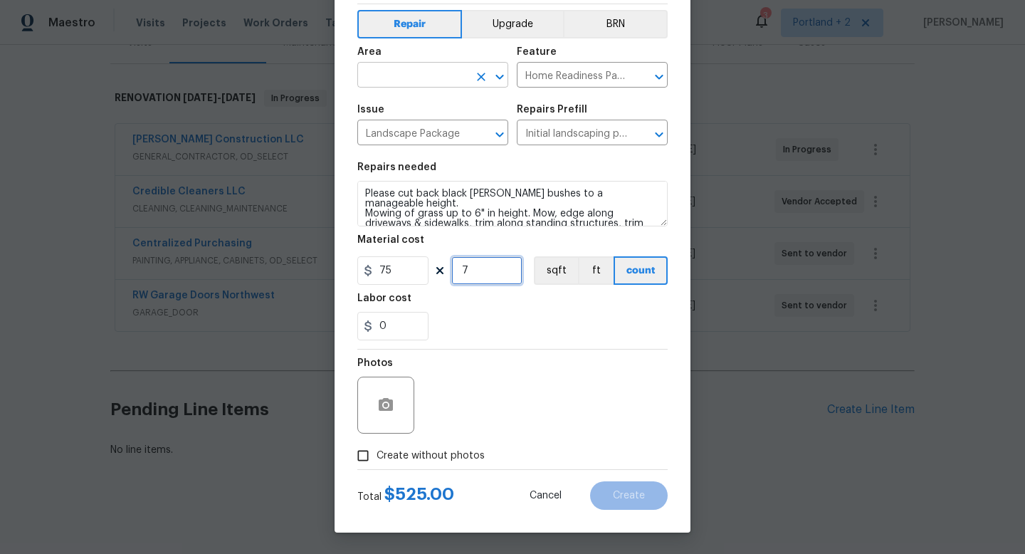
type input "7"
click at [392, 78] on input "text" at bounding box center [412, 76] width 111 height 22
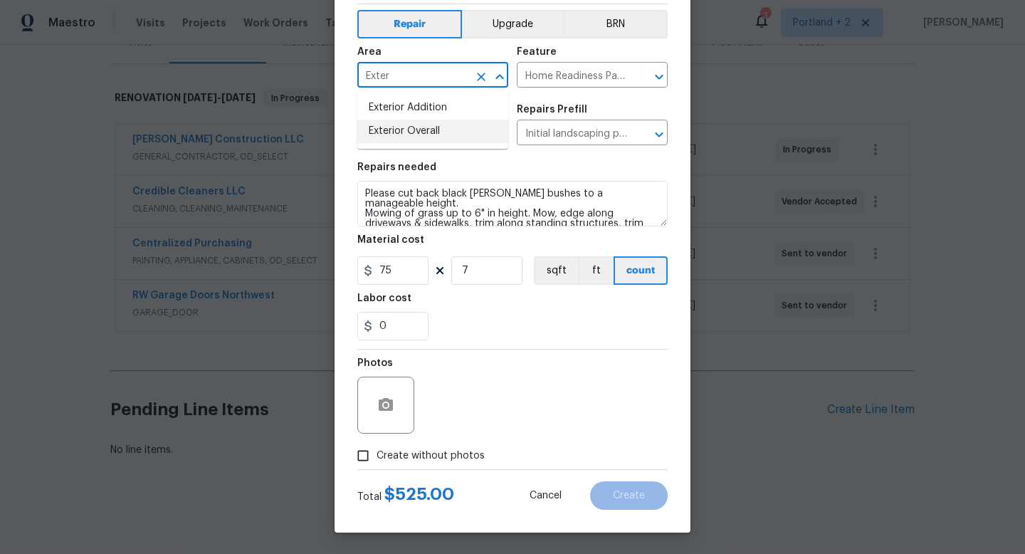
click at [436, 130] on li "Exterior Overall" at bounding box center [432, 131] width 151 height 23
type input "Exterior Overall"
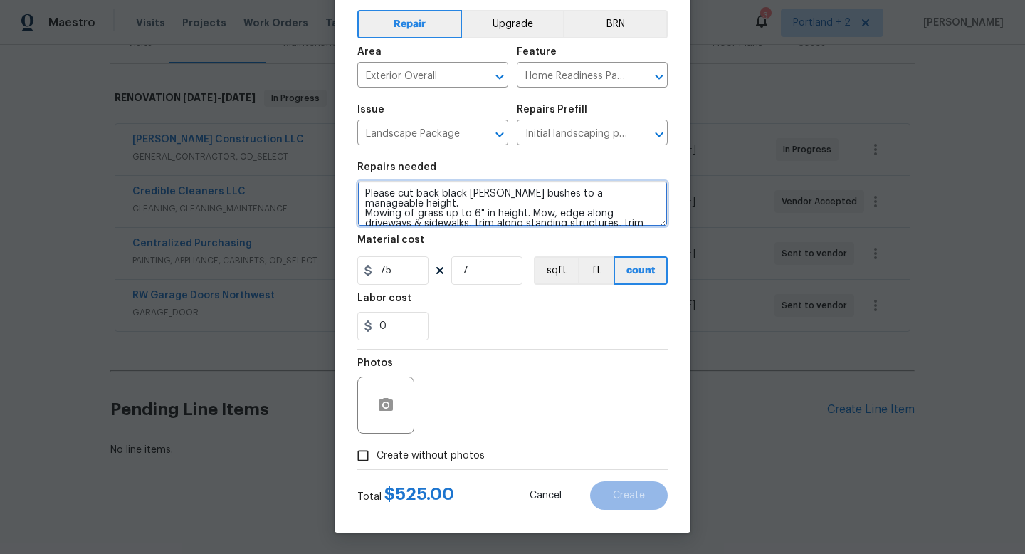
drag, startPoint x: 656, startPoint y: 191, endPoint x: 350, endPoint y: 191, distance: 305.4
click at [352, 191] on div "Create Line Item Repair Upgrade BRN Area Exterior Overall ​ Feature Home Readin…" at bounding box center [513, 247] width 356 height 570
click at [365, 201] on textarea "Mowing of grass up to 6" in height. Mow, edge along driveways & sidewalks, trim…" at bounding box center [512, 204] width 310 height 46
type textarea "Mowing of grass up to 6" in height. Mow, edge along driveways & sidewalks, trim…"
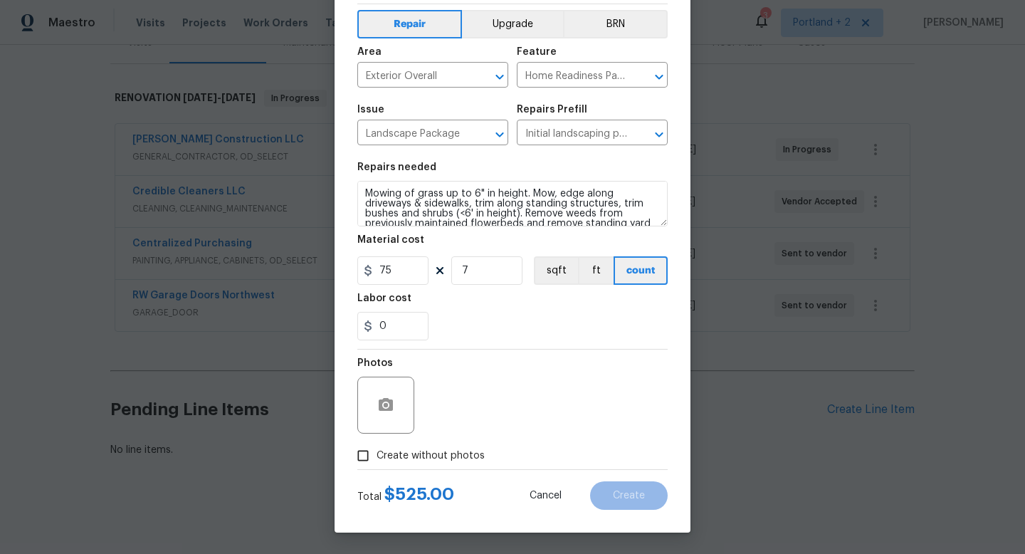
click at [468, 387] on div "Photos" at bounding box center [512, 396] width 310 height 93
click at [374, 462] on input "Create without photos" at bounding box center [363, 455] width 27 height 27
checkbox input "true"
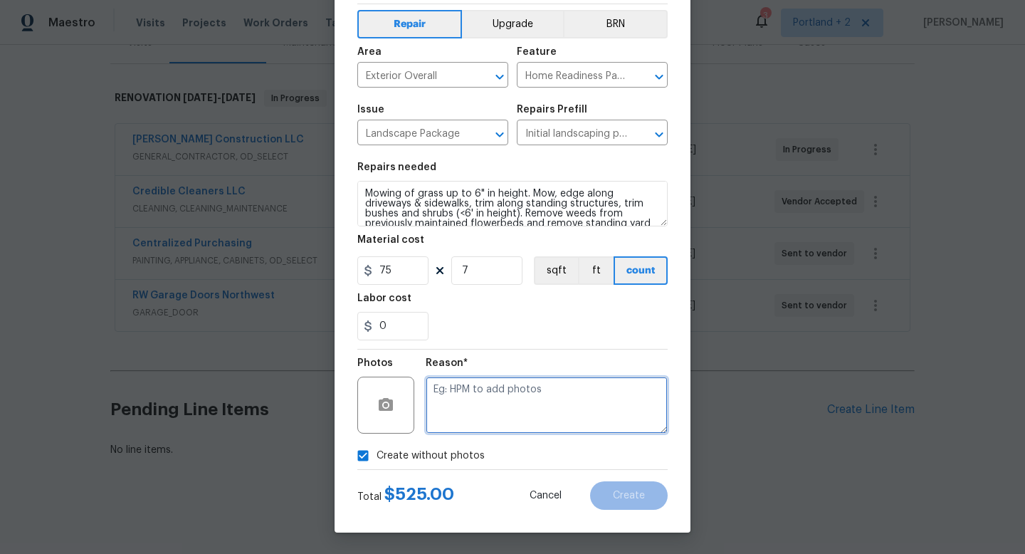
click at [457, 423] on textarea at bounding box center [547, 405] width 242 height 57
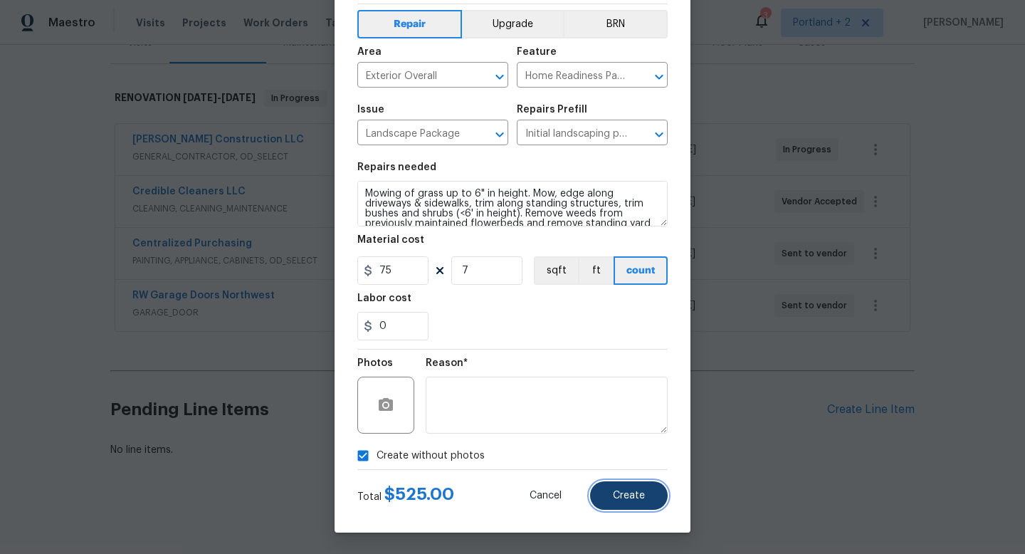
click at [649, 502] on button "Create" at bounding box center [629, 495] width 78 height 28
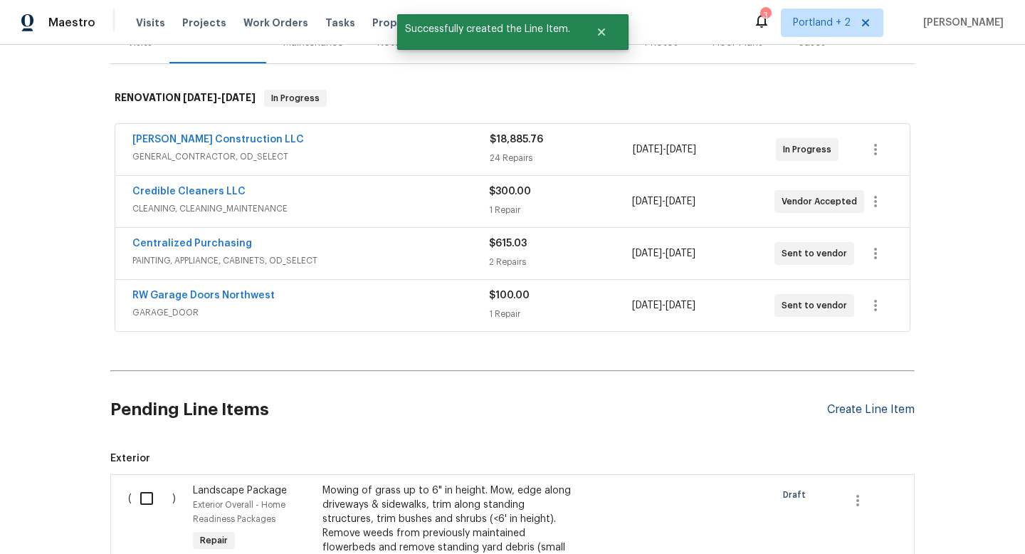
click at [844, 409] on div "Create Line Item" at bounding box center [871, 410] width 88 height 14
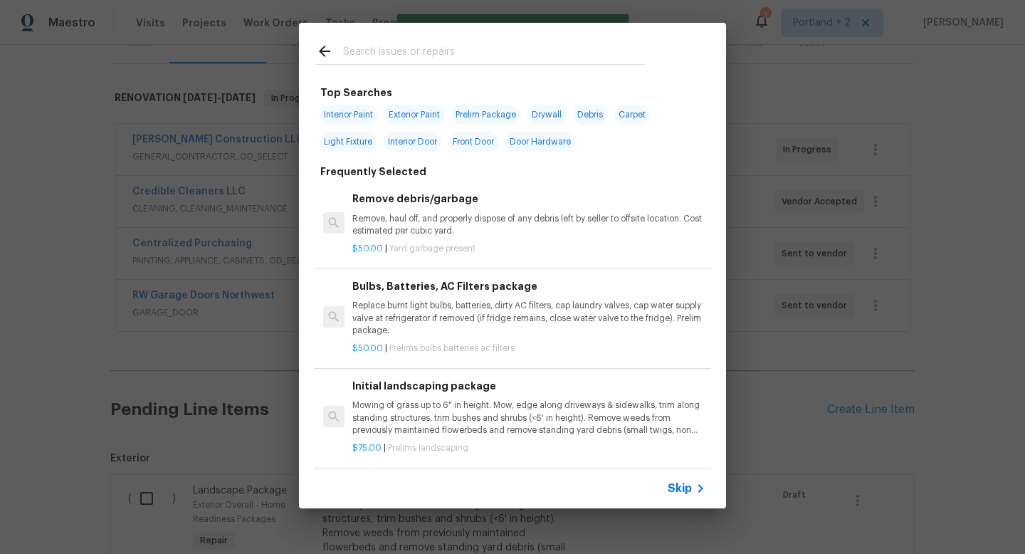
click at [386, 52] on input "text" at bounding box center [494, 53] width 302 height 21
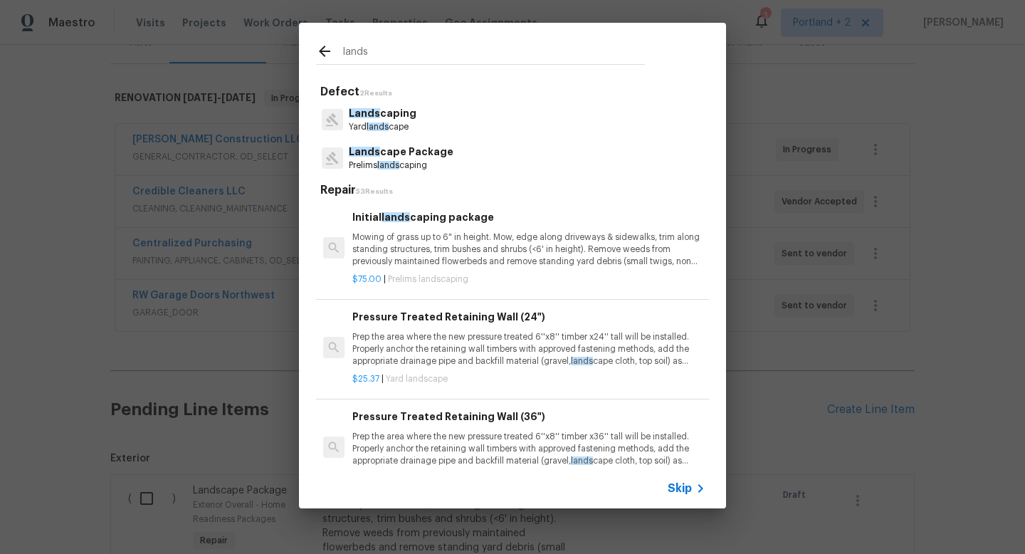
type input "lands"
click at [423, 160] on p "Prelims lands caping" at bounding box center [401, 165] width 105 height 12
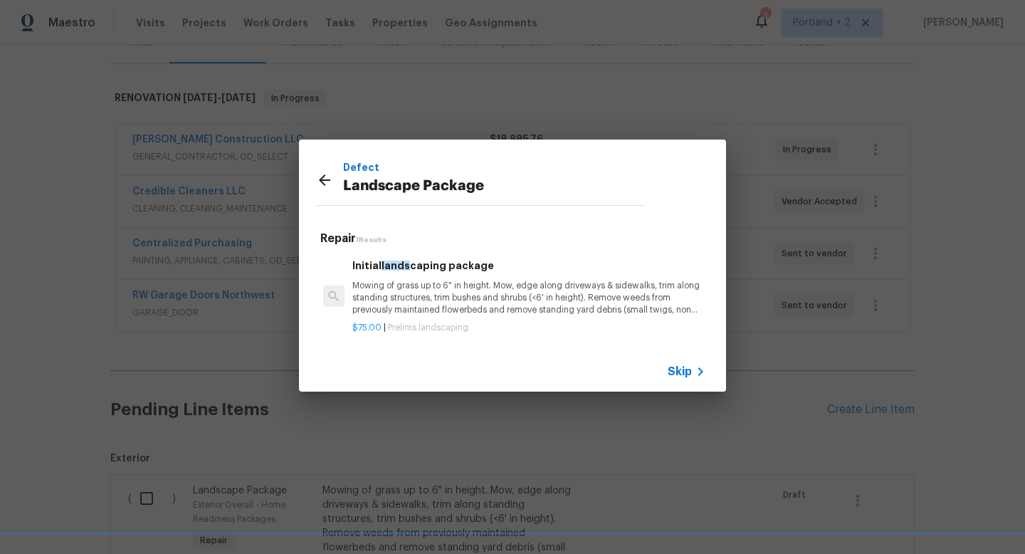
click at [317, 177] on icon at bounding box center [324, 180] width 17 height 17
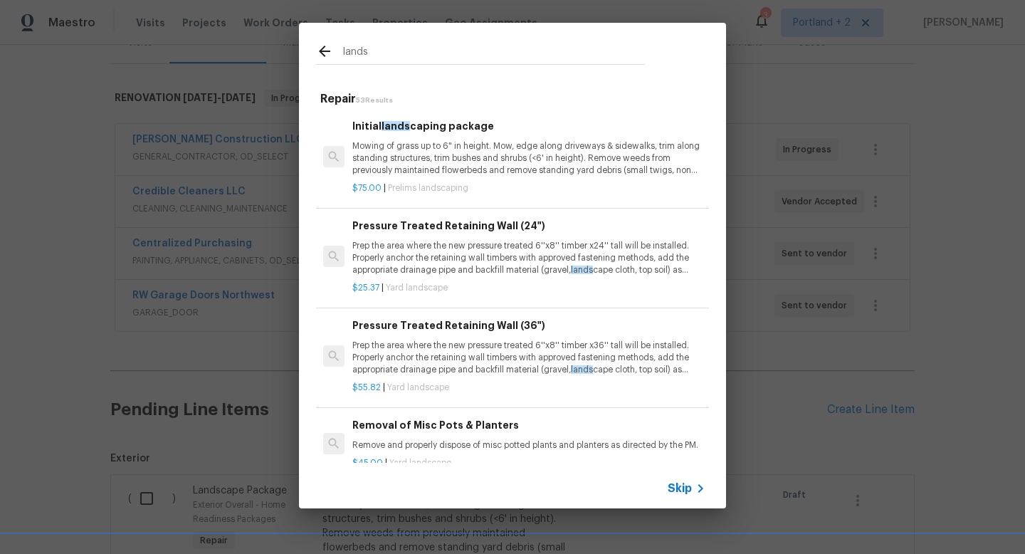
scroll to position [69, 0]
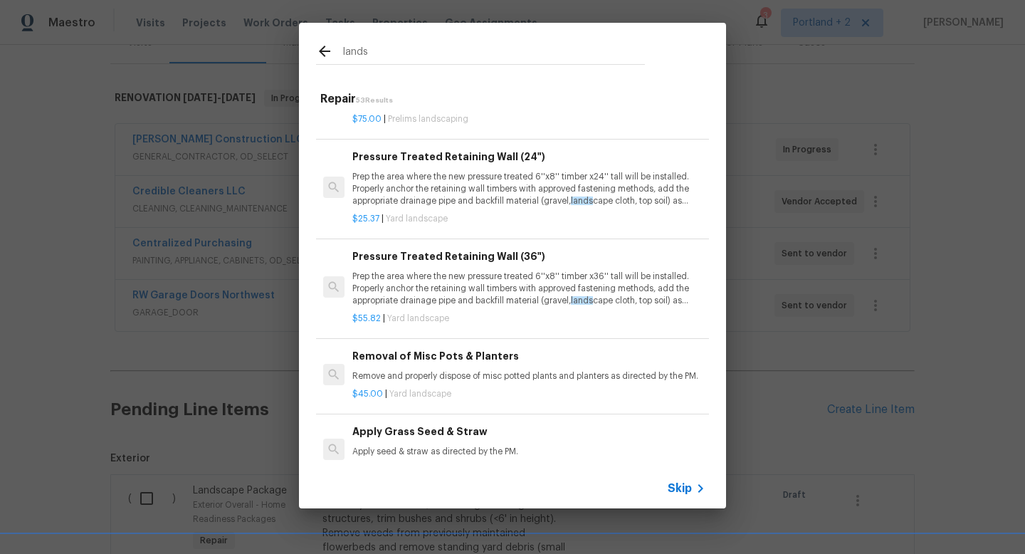
click at [523, 380] on p "Remove and properly dispose of misc potted plants and planters as directed by t…" at bounding box center [528, 376] width 353 height 12
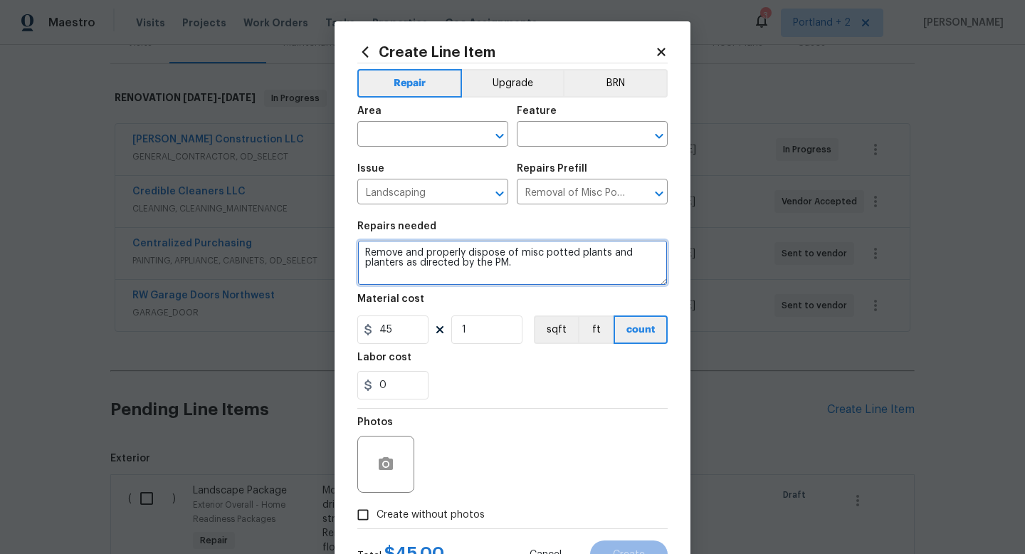
click at [364, 249] on textarea "Remove and properly dispose of misc potted plants and planters as directed by t…" at bounding box center [512, 263] width 310 height 46
click at [518, 255] on textarea "Remove and properly dispose of misc potted plants and planters as directed by t…" at bounding box center [512, 263] width 310 height 46
click at [608, 263] on textarea "Remove and properly dispose of loose cinder blocks misc potted plants and plant…" at bounding box center [512, 263] width 310 height 46
click at [487, 264] on textarea "Remove and properly dispose of loose cinder blocks misc potted plants and plant…" at bounding box center [512, 263] width 310 height 46
type textarea "Remove and properly dispose of loose cinder blocks misc potted plants and plant…"
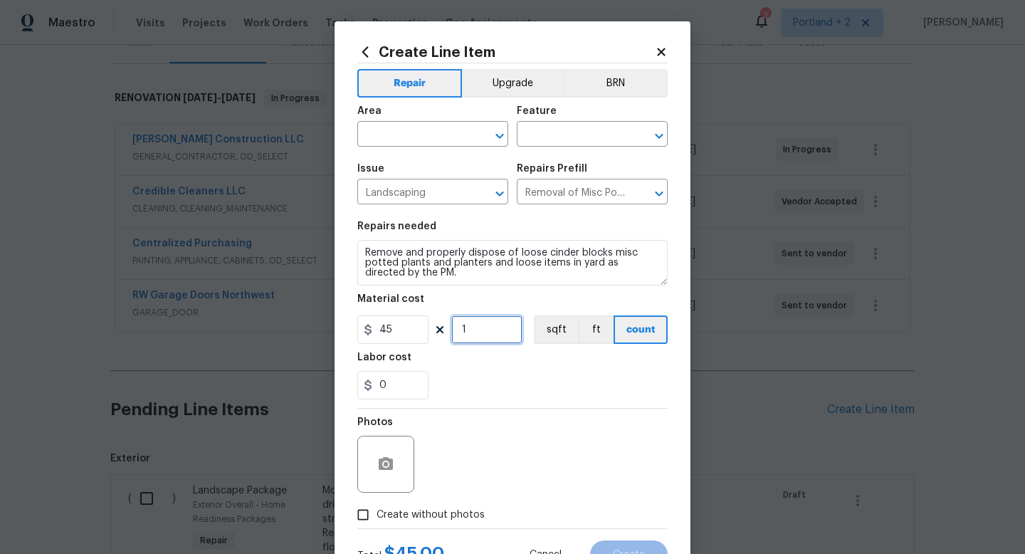
click at [505, 327] on input "1" at bounding box center [486, 329] width 71 height 28
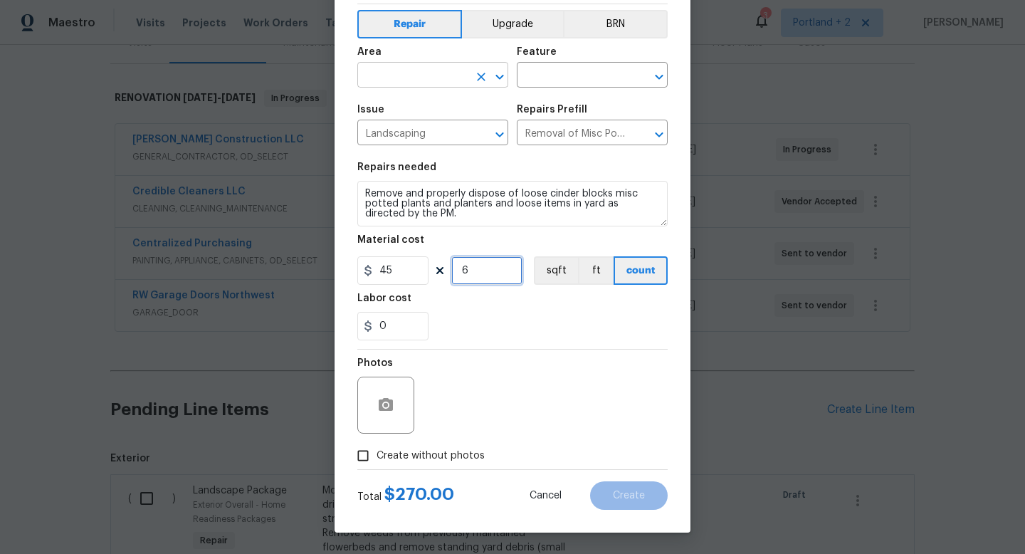
type input "6"
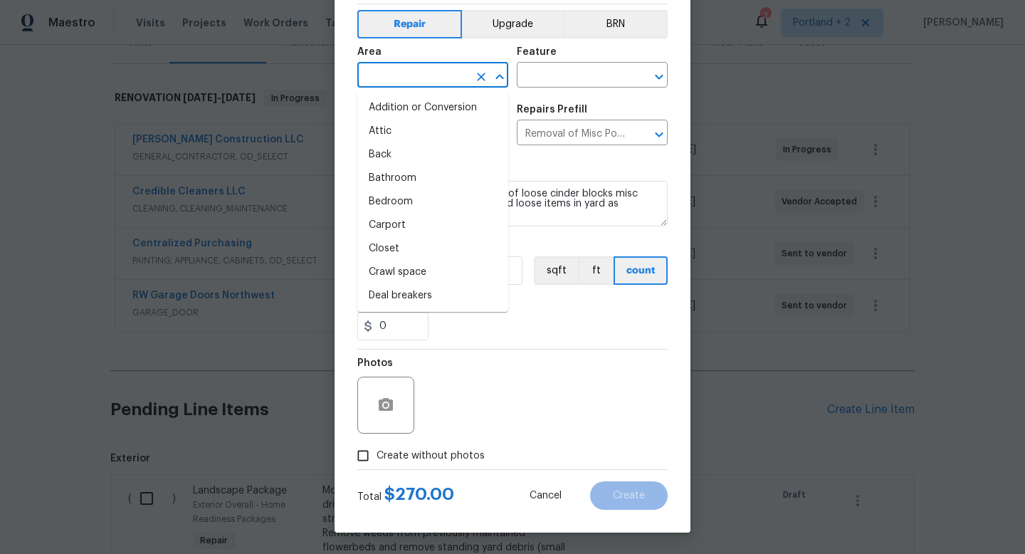
click at [430, 70] on input "text" at bounding box center [412, 76] width 111 height 22
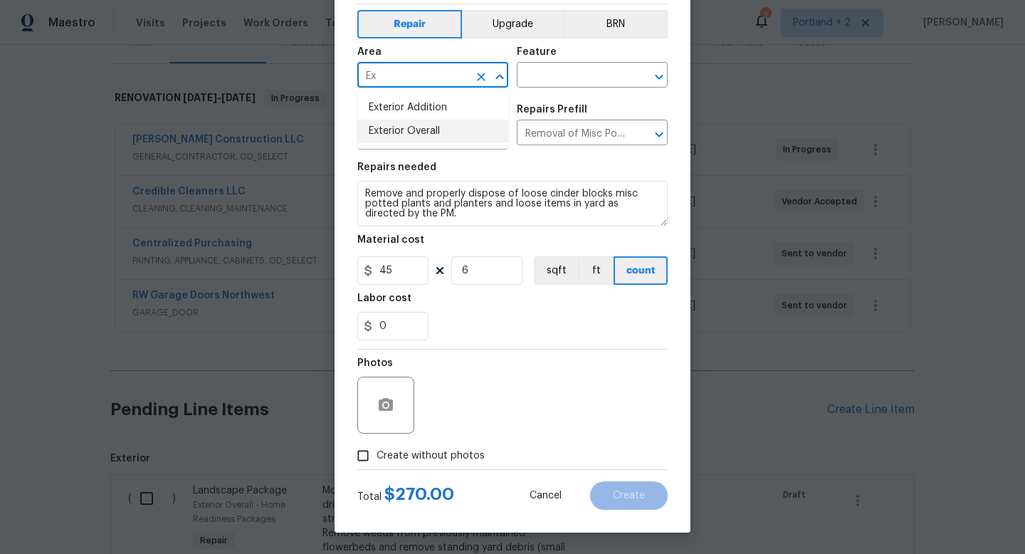
click at [436, 142] on li "Exterior Overall" at bounding box center [432, 131] width 151 height 23
type input "Exterior Overall"
click at [540, 77] on input "text" at bounding box center [572, 76] width 111 height 22
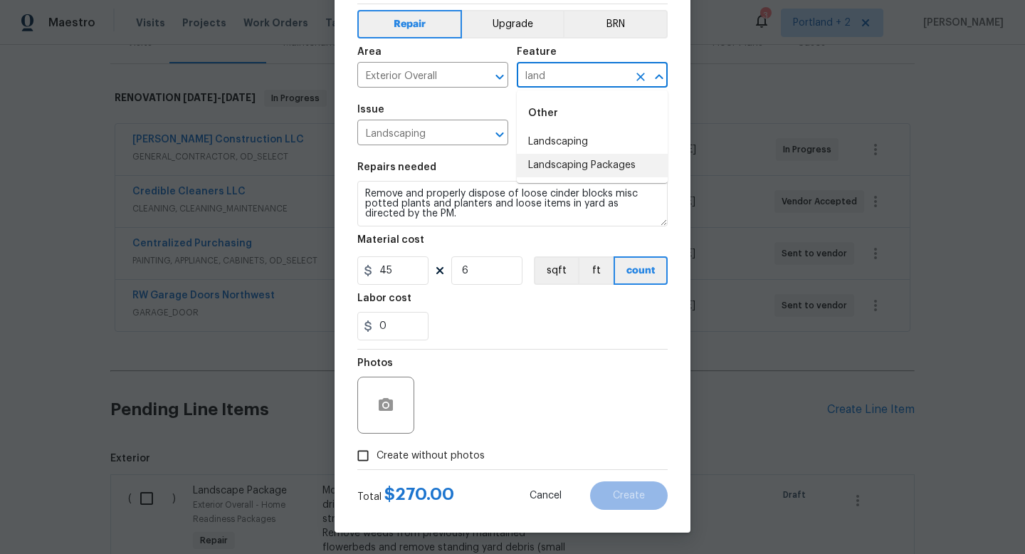
click at [572, 167] on li "Landscaping Packages" at bounding box center [592, 165] width 151 height 23
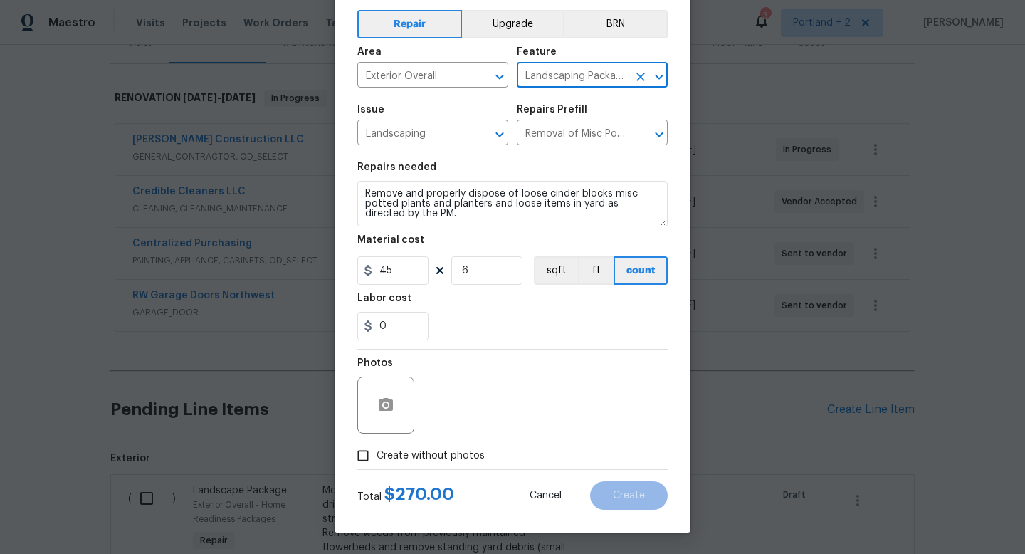
type input "Landscaping Packages"
click at [384, 460] on span "Create without photos" at bounding box center [431, 455] width 108 height 15
click at [377, 460] on input "Create without photos" at bounding box center [363, 455] width 27 height 27
checkbox input "true"
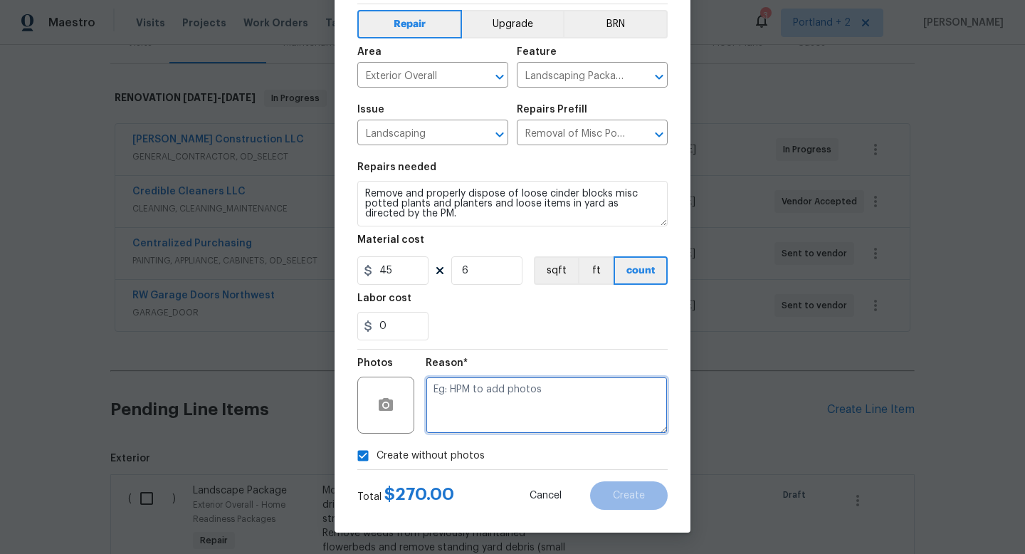
click at [516, 394] on textarea at bounding box center [547, 405] width 242 height 57
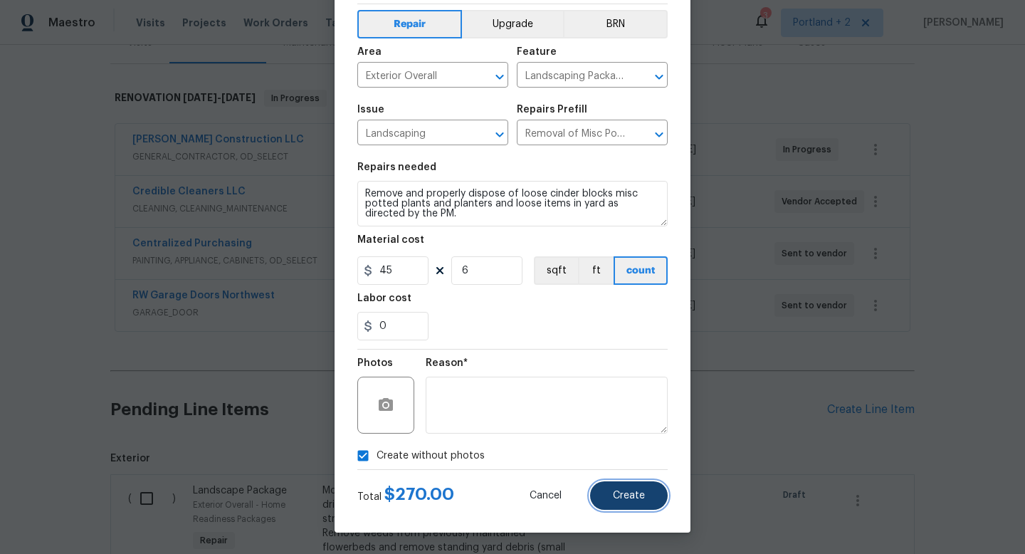
click at [624, 495] on span "Create" at bounding box center [629, 495] width 32 height 11
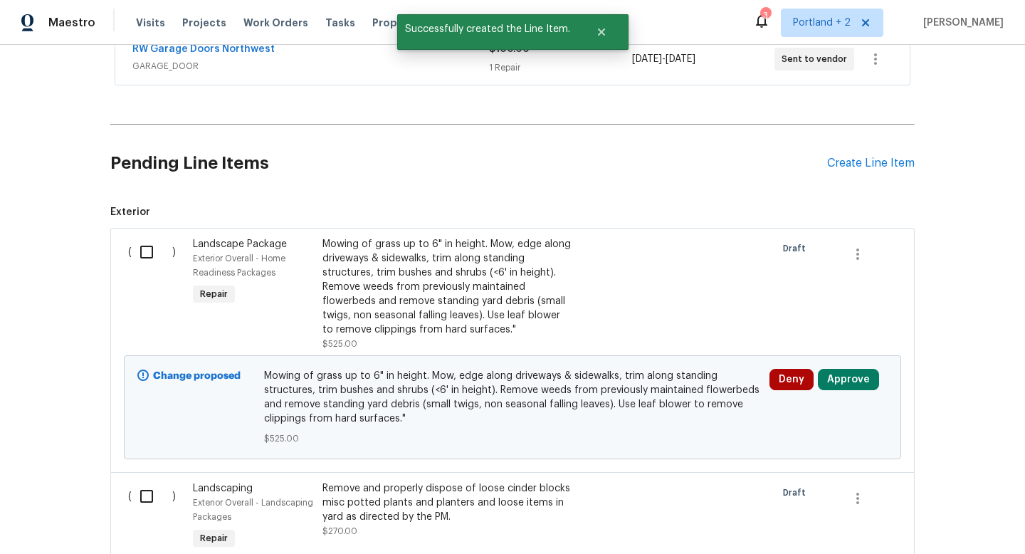
scroll to position [460, 0]
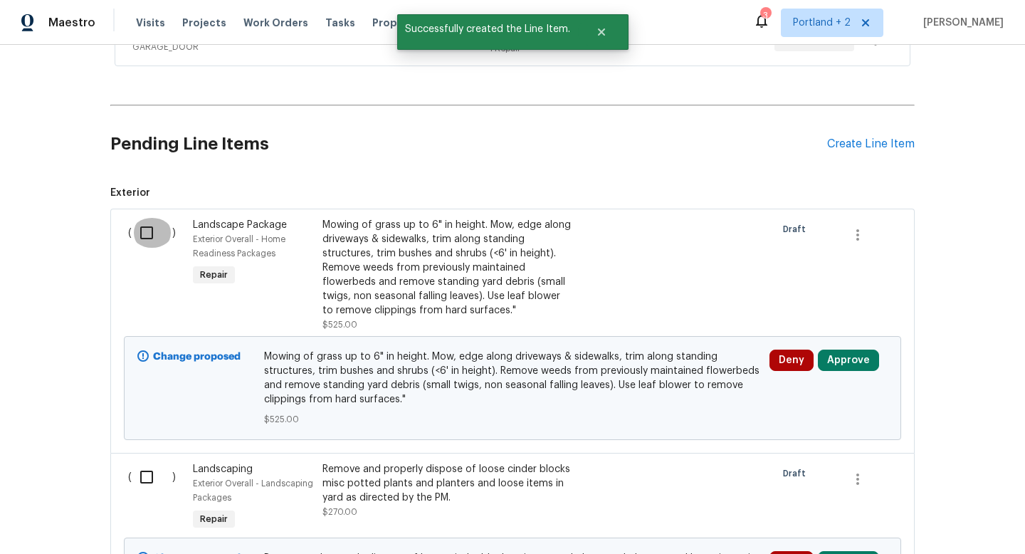
click at [149, 231] on input "checkbox" at bounding box center [152, 233] width 41 height 30
checkbox input "true"
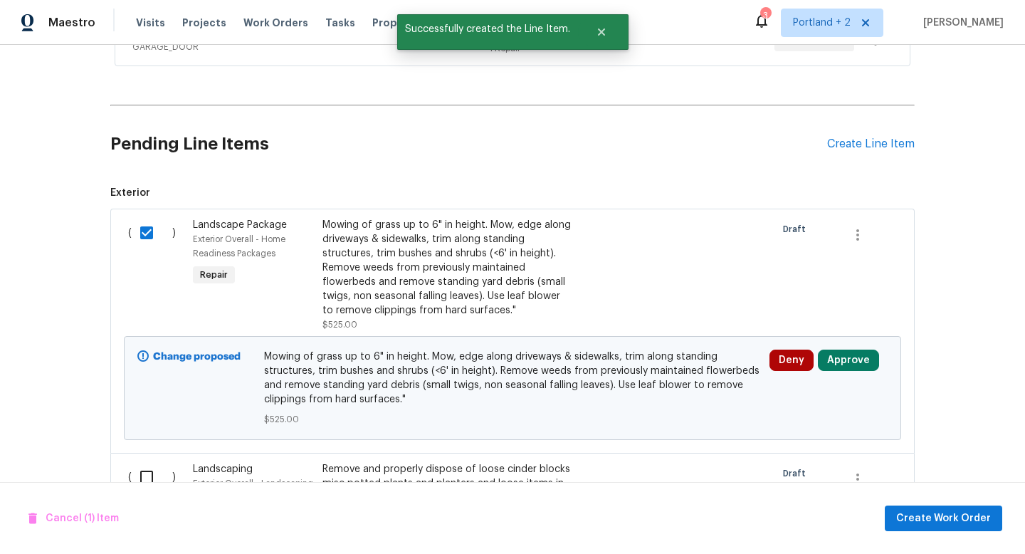
click at [151, 481] on input "checkbox" at bounding box center [152, 477] width 41 height 30
checkbox input "true"
click at [962, 523] on span "Create Work Order" at bounding box center [943, 519] width 95 height 18
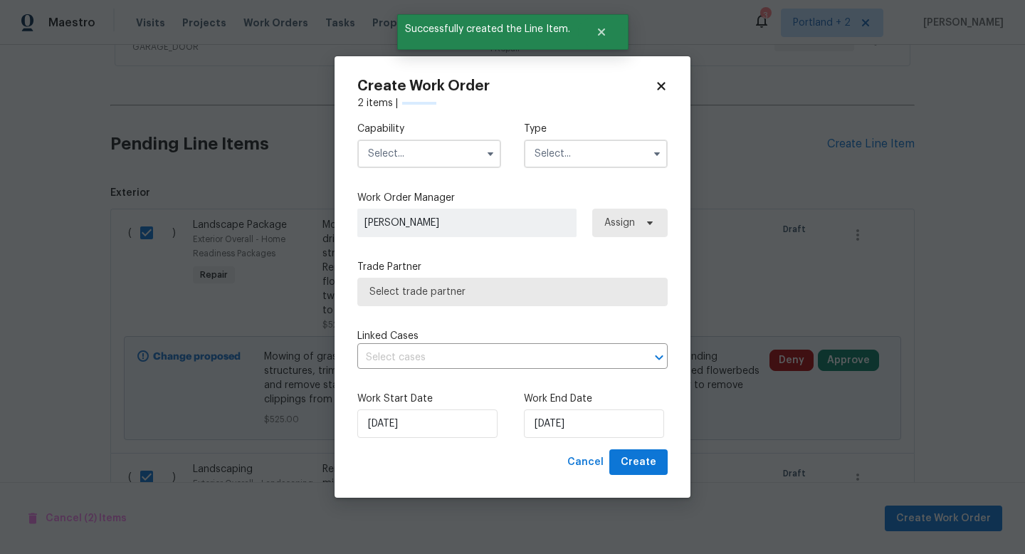
checkbox input "false"
click at [436, 165] on input "text" at bounding box center [429, 154] width 144 height 28
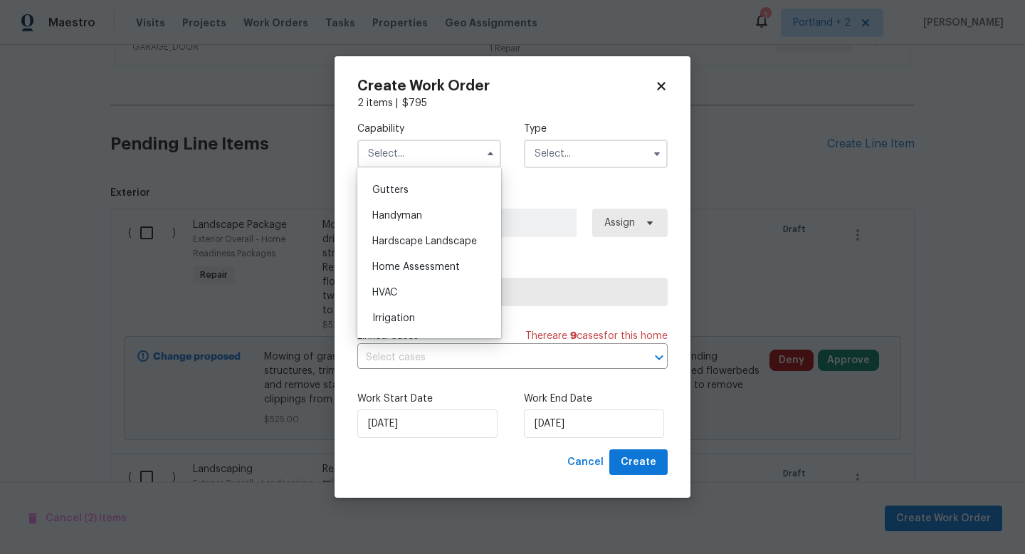
scroll to position [755, 0]
click at [448, 241] on span "Hardscape Landscape" at bounding box center [424, 238] width 105 height 10
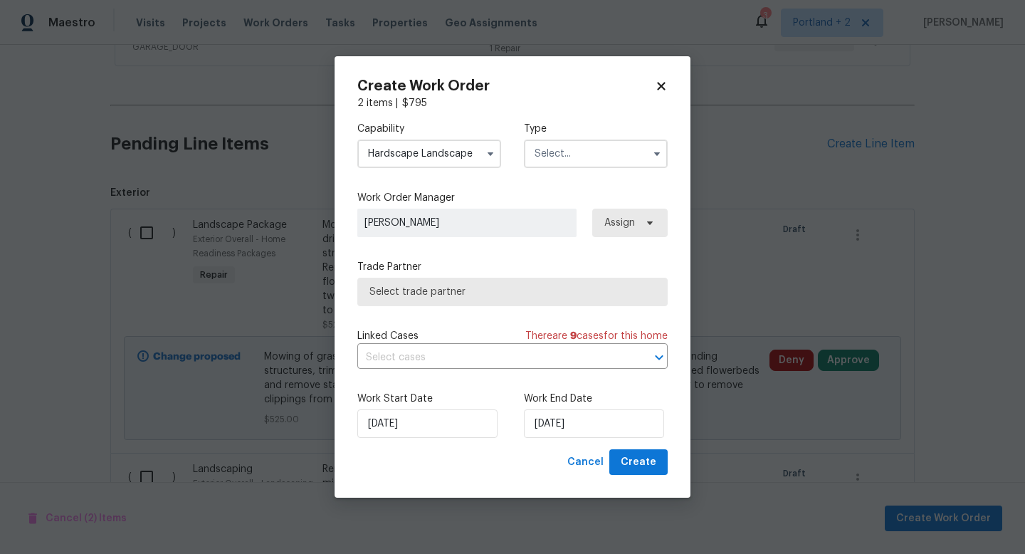
click at [453, 154] on input "Hardscape Landscape" at bounding box center [429, 154] width 144 height 28
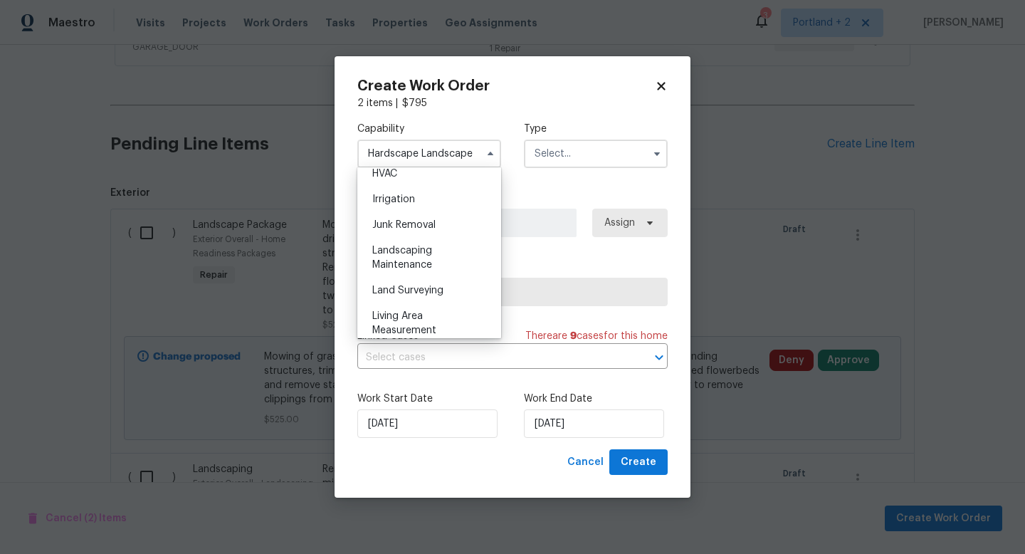
scroll to position [904, 0]
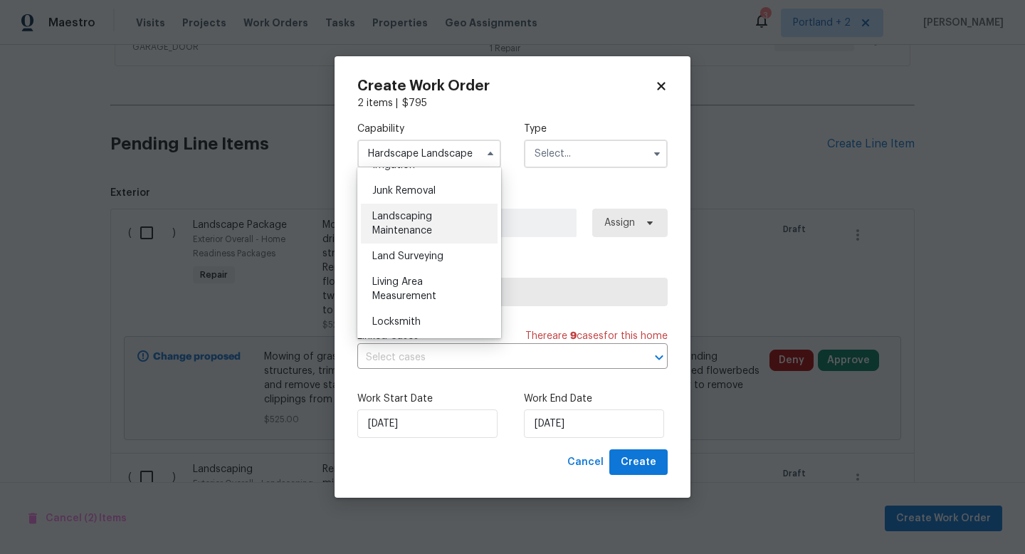
click at [465, 226] on div "Landscaping Maintenance" at bounding box center [429, 224] width 137 height 40
type input "Landscaping Maintenance"
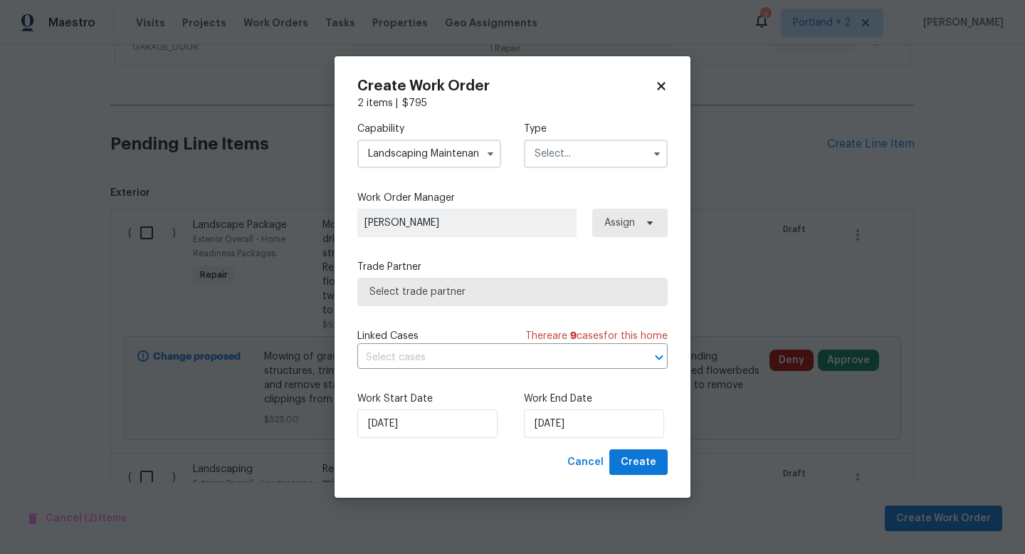
click at [567, 145] on input "text" at bounding box center [596, 154] width 144 height 28
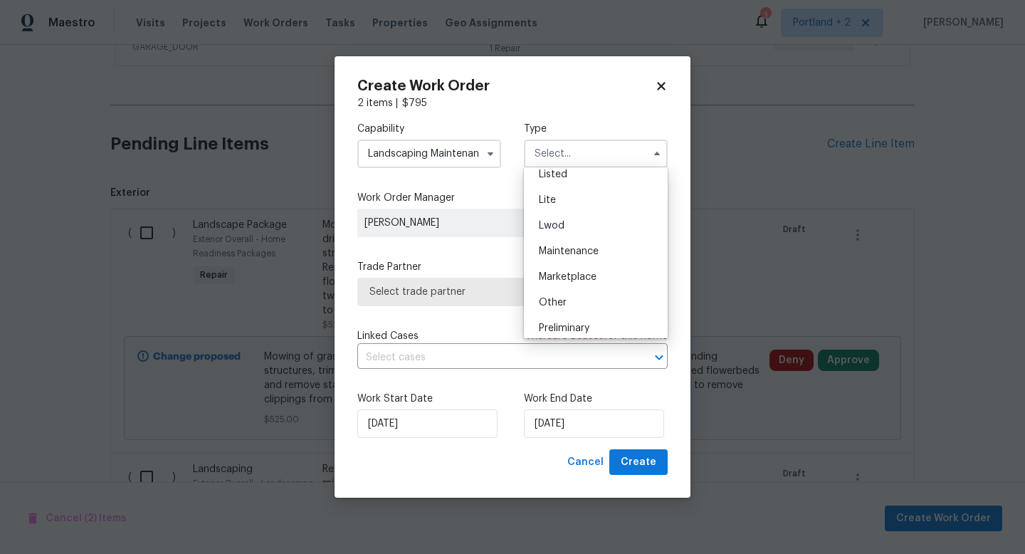
scroll to position [233, 0]
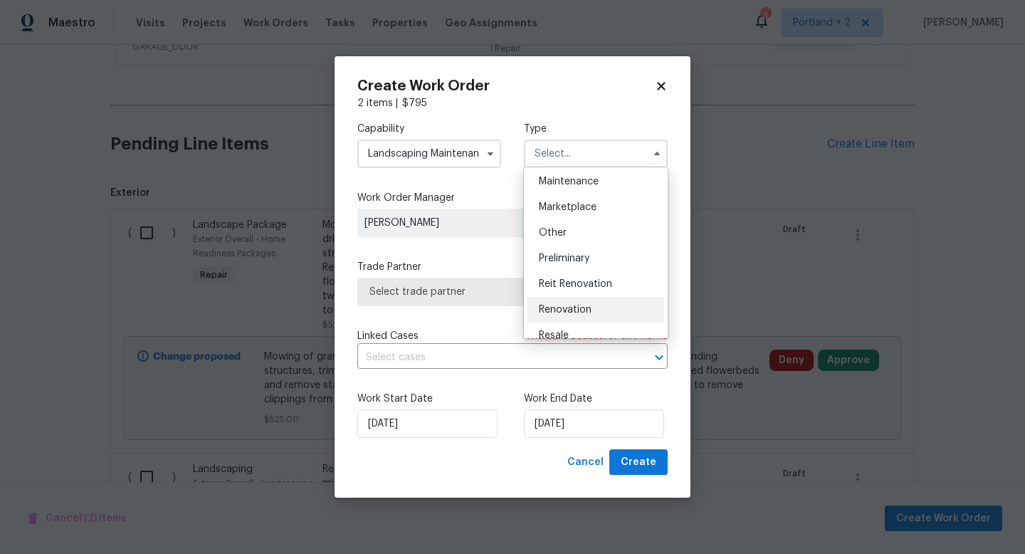
click at [597, 313] on div "Renovation" at bounding box center [596, 310] width 137 height 26
type input "Renovation"
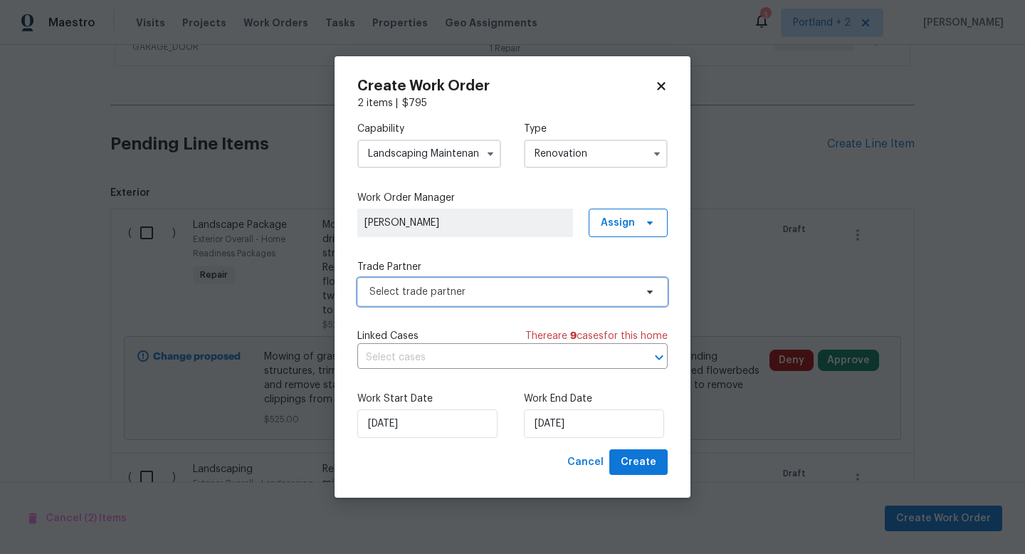
click at [552, 298] on span "Select trade partner" at bounding box center [502, 292] width 266 height 14
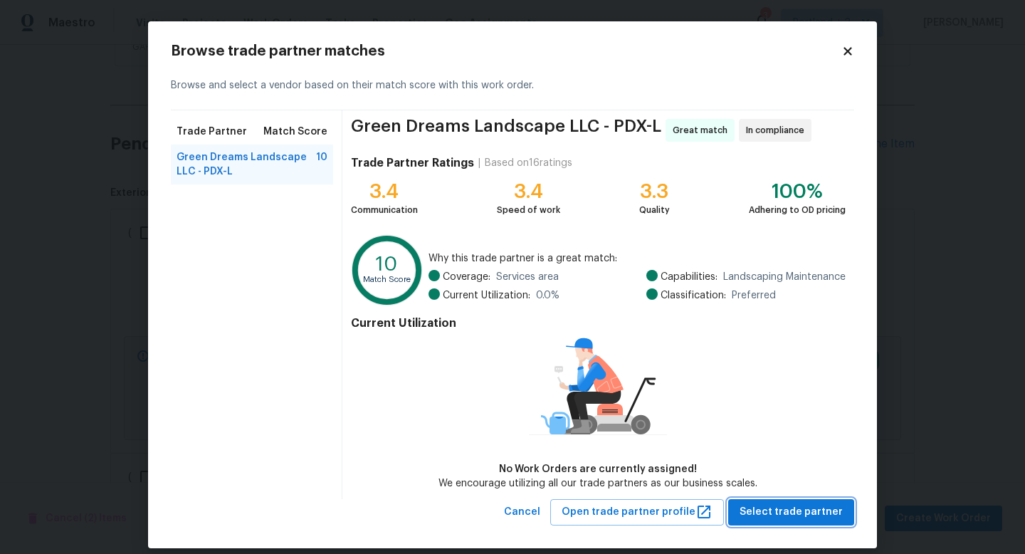
click at [775, 518] on span "Select trade partner" at bounding box center [791, 512] width 103 height 18
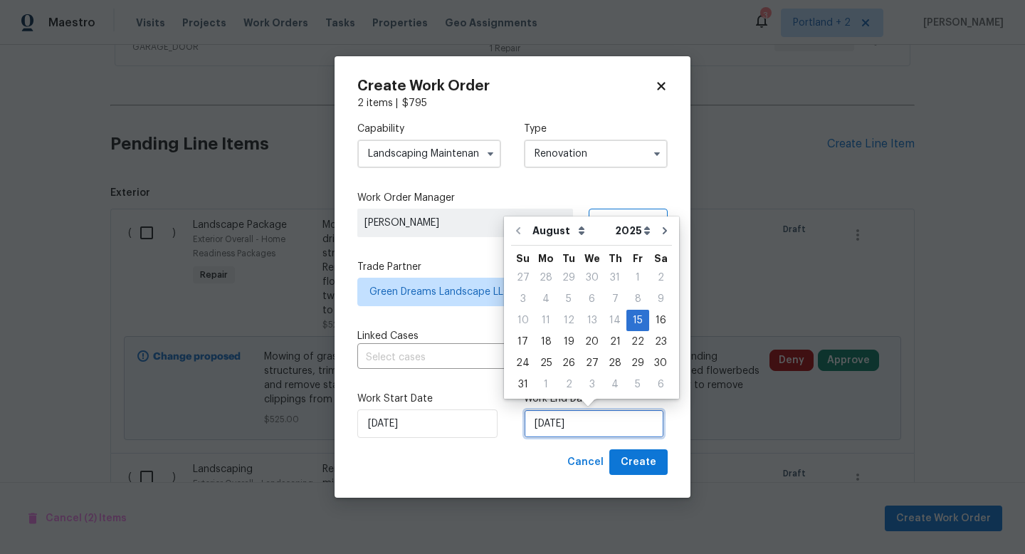
click at [587, 435] on input "[DATE]" at bounding box center [594, 423] width 140 height 28
click at [571, 360] on div "26" at bounding box center [568, 363] width 23 height 20
type input "8/26/2025"
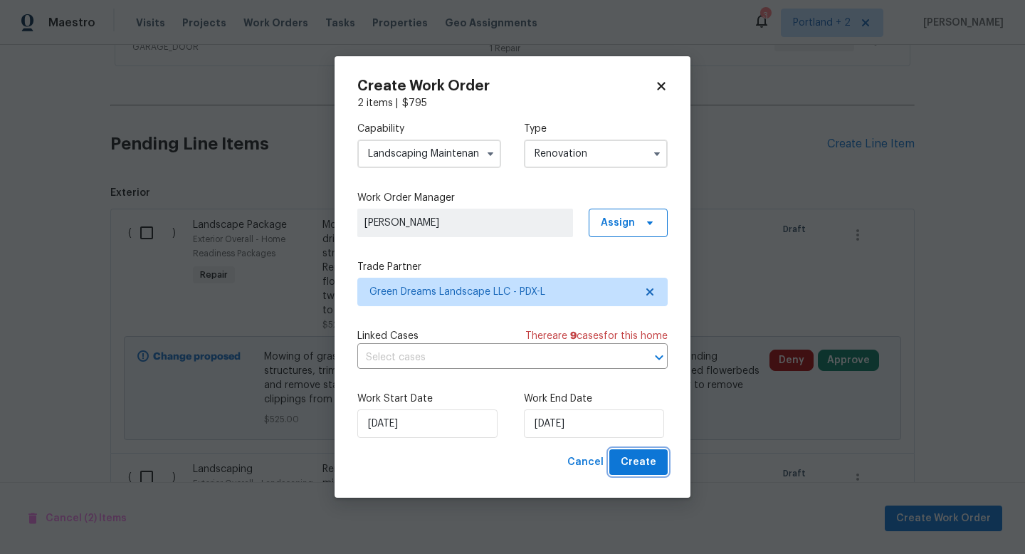
click at [644, 464] on span "Create" at bounding box center [639, 462] width 36 height 18
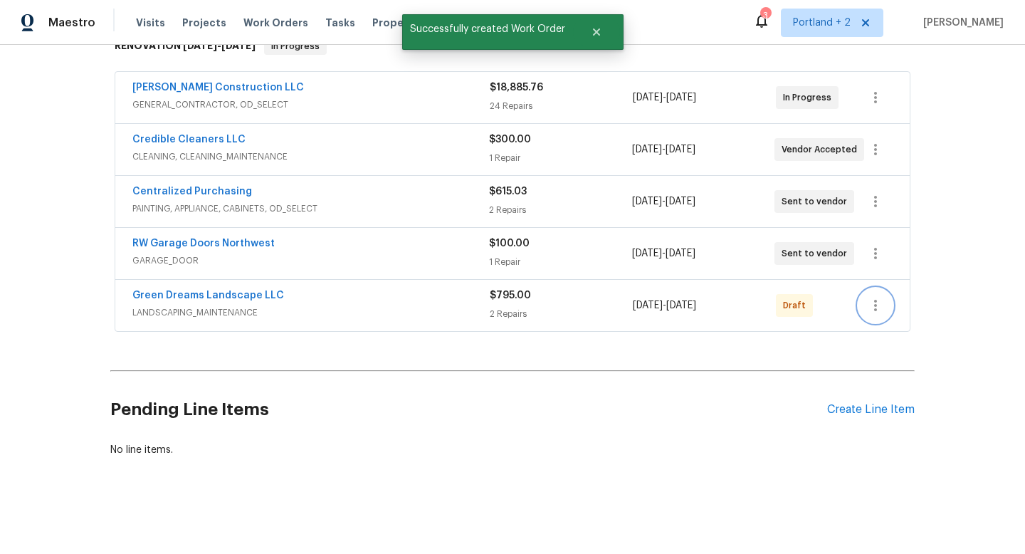
click at [877, 301] on icon "button" at bounding box center [875, 305] width 17 height 17
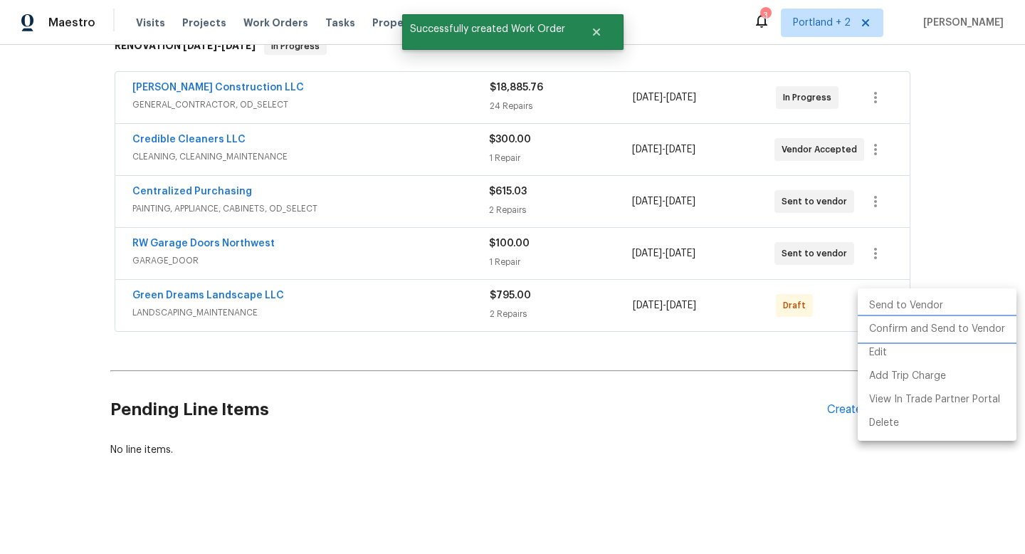
click at [922, 327] on li "Confirm and Send to Vendor" at bounding box center [937, 329] width 159 height 23
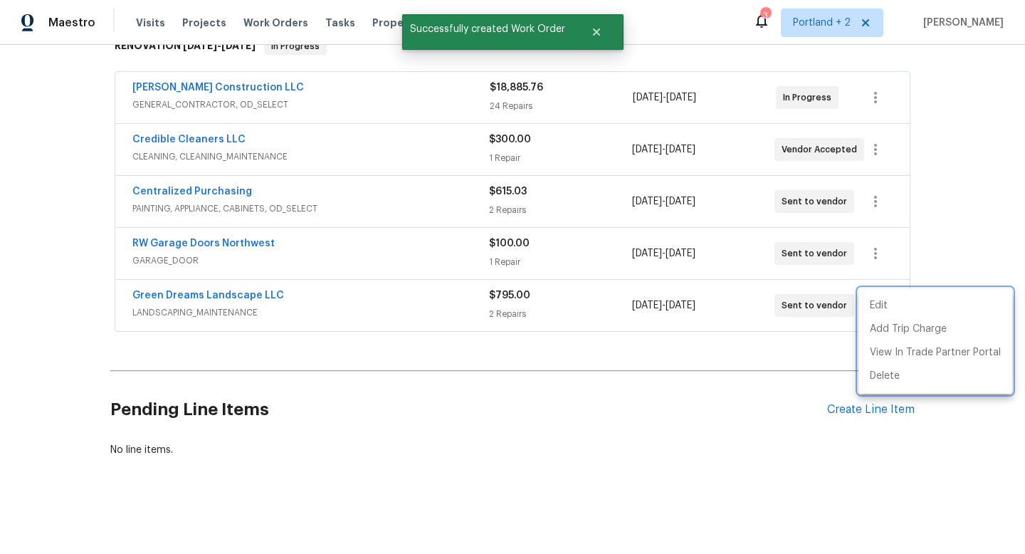
click at [864, 414] on div at bounding box center [512, 277] width 1025 height 554
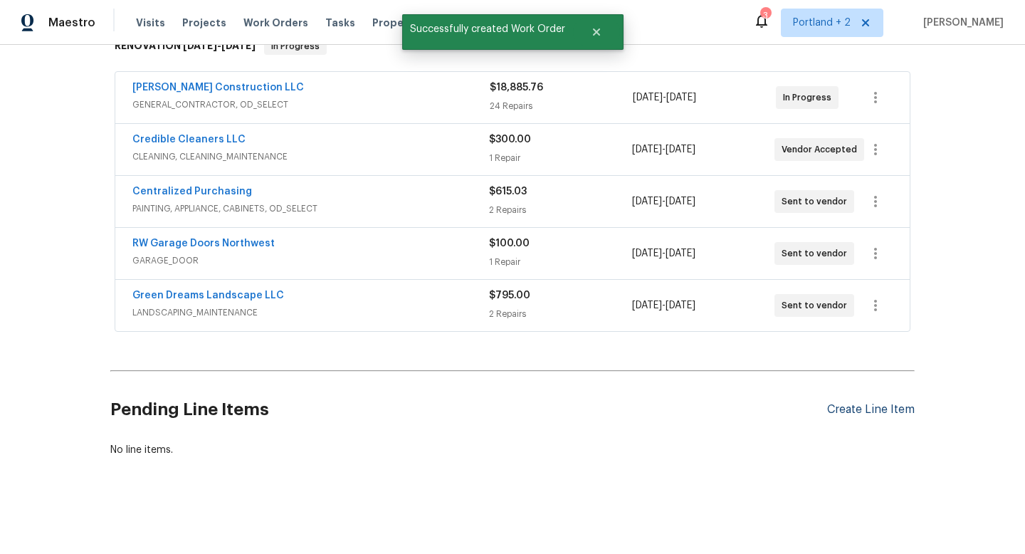
click at [856, 411] on div "Create Line Item" at bounding box center [871, 410] width 88 height 14
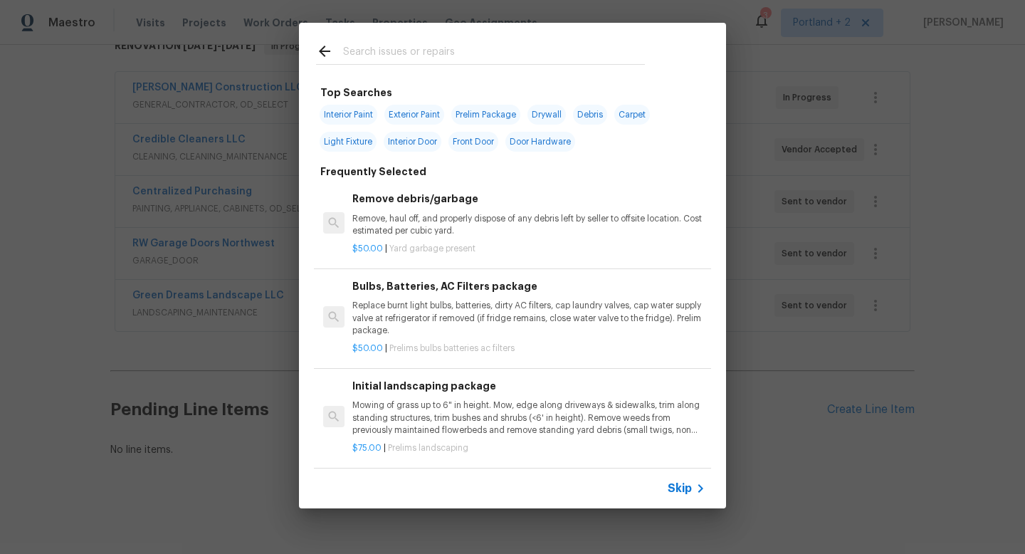
click at [421, 43] on input "text" at bounding box center [494, 53] width 302 height 21
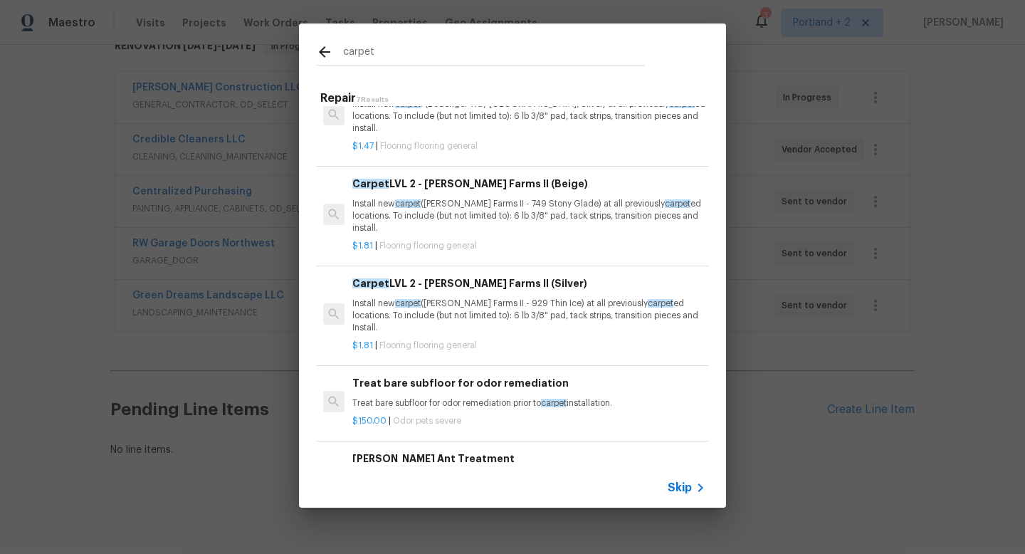
scroll to position [241, 0]
type input "carpet"
click at [555, 293] on div "Carpet LVL 2 - Abshire Farms II (Silver) Install new carpet (Abshire Farms II -…" at bounding box center [528, 304] width 353 height 58
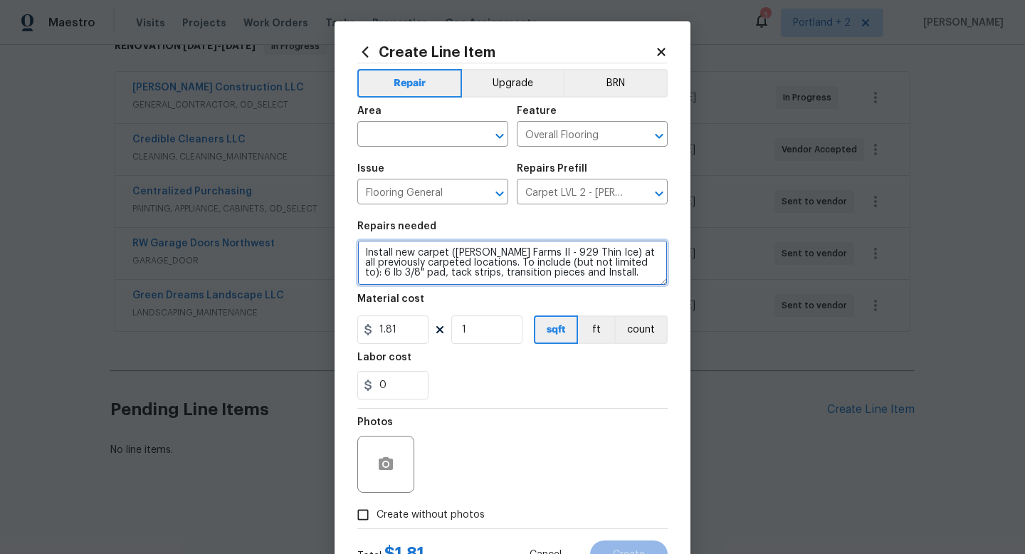
click at [361, 248] on textarea "Install new carpet (Abshire Farms II - 929 Thin Ice) at all previously carpeted…" at bounding box center [512, 263] width 310 height 46
type textarea "ALL BEDROOMS, CLOSETS AND LIVING AREAS Install new carpet (Abshire Farms II - 9…"
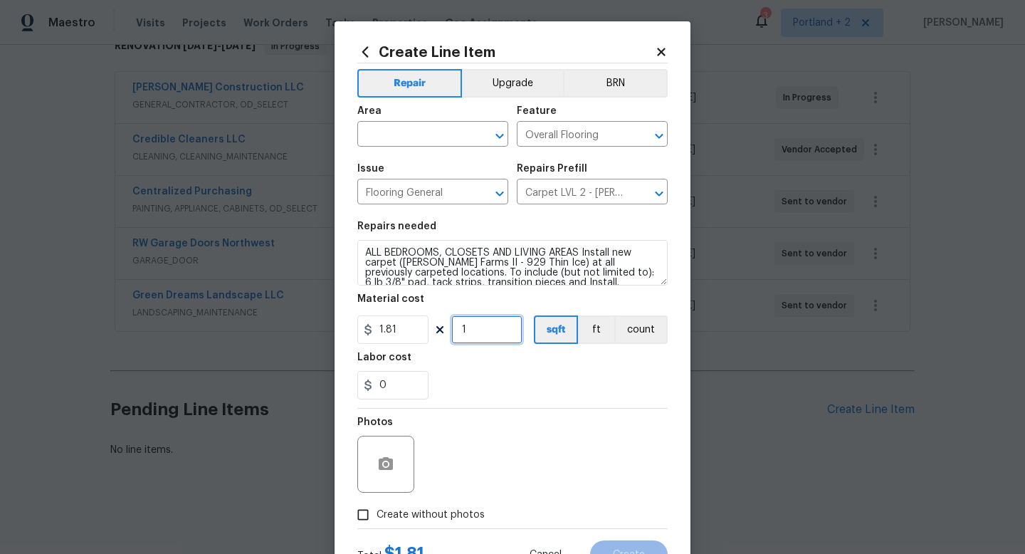
click at [512, 339] on input "1" at bounding box center [486, 329] width 71 height 28
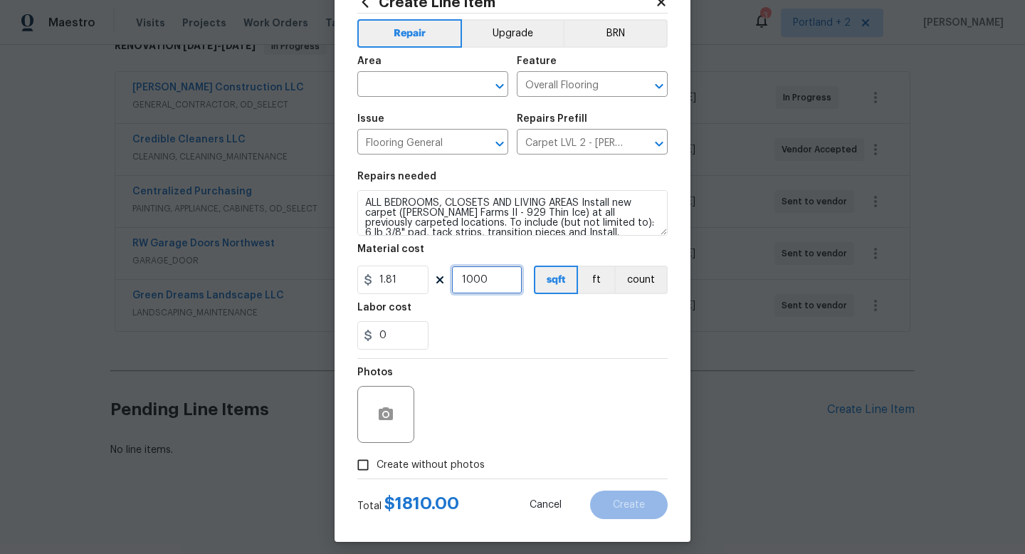
scroll to position [60, 0]
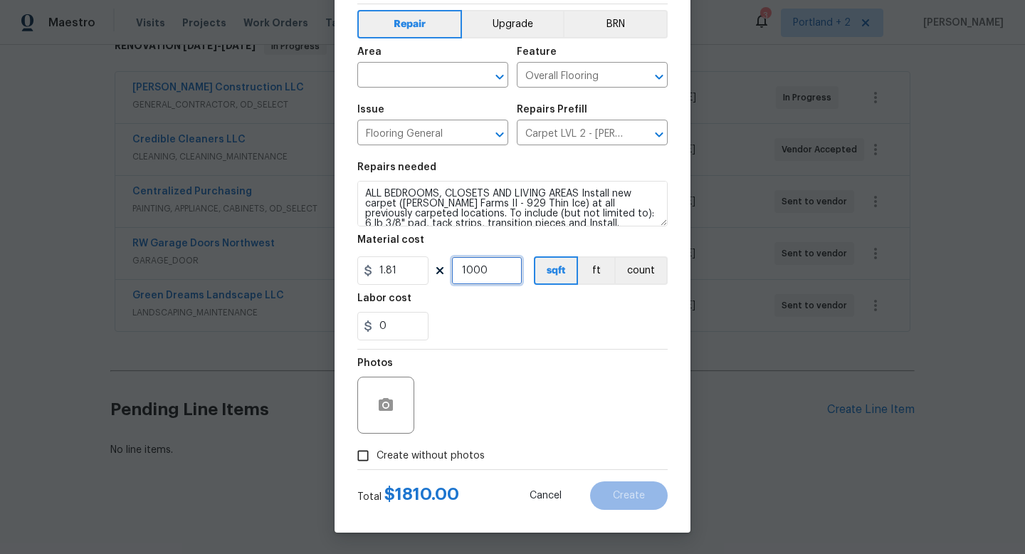
type input "1000"
click at [376, 446] on input "Create without photos" at bounding box center [363, 455] width 27 height 27
checkbox input "true"
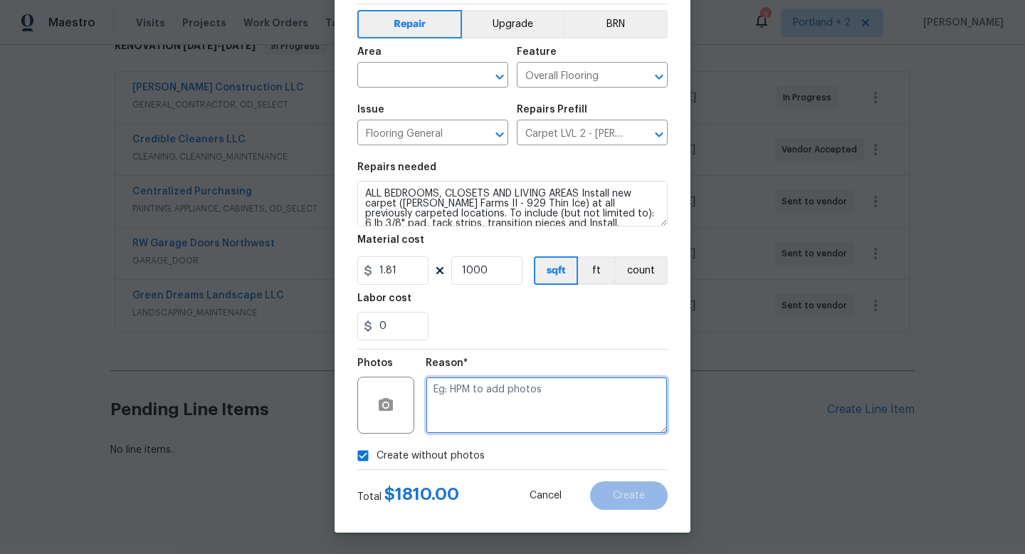
click at [508, 411] on textarea at bounding box center [547, 405] width 242 height 57
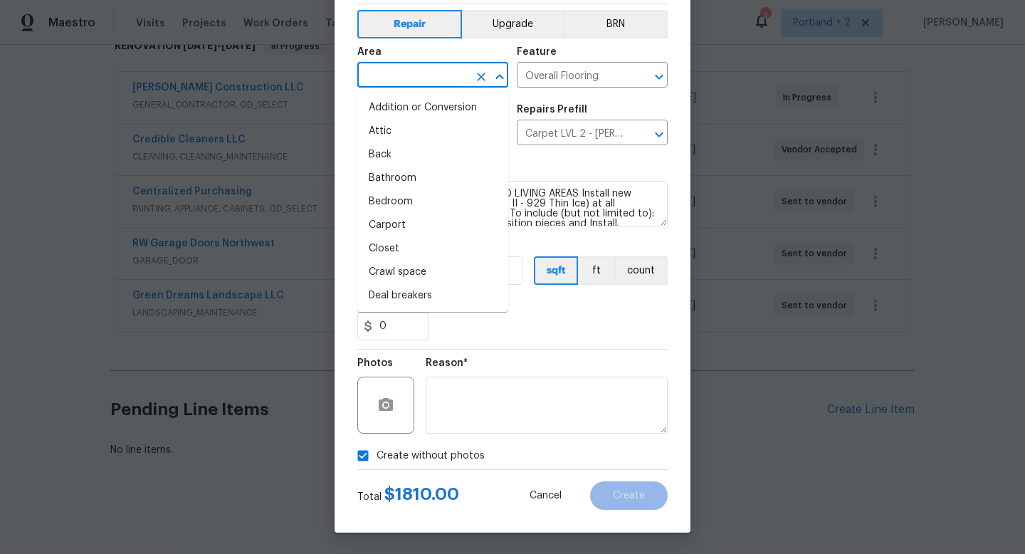
click at [409, 77] on input "text" at bounding box center [412, 76] width 111 height 22
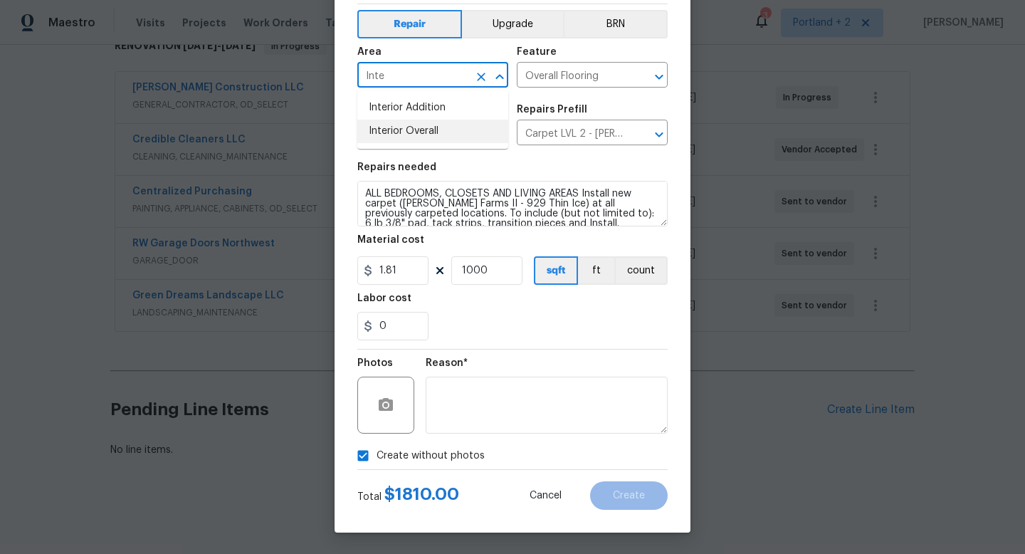
click at [406, 132] on li "Interior Overall" at bounding box center [432, 131] width 151 height 23
type input "Interior Overall"
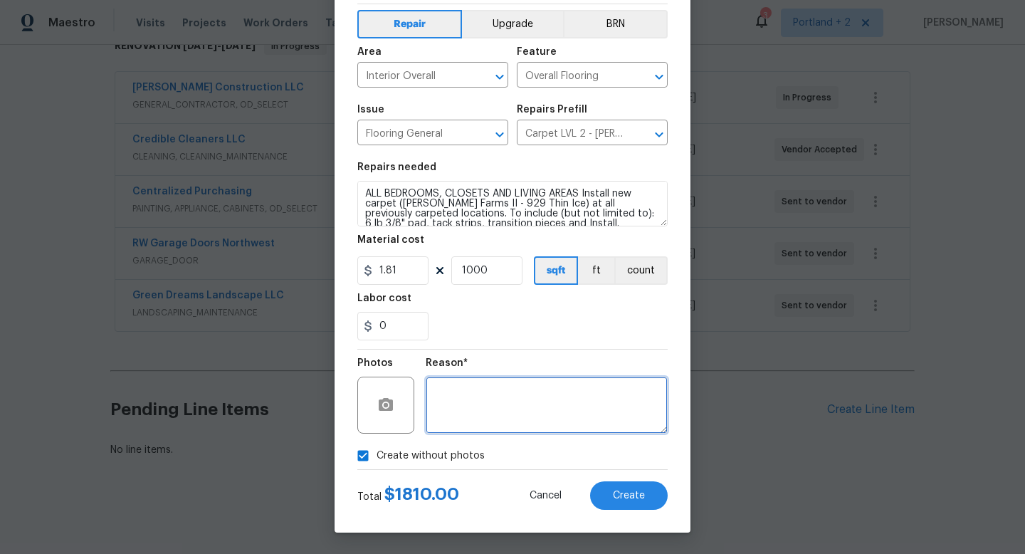
click at [528, 392] on textarea at bounding box center [547, 405] width 242 height 57
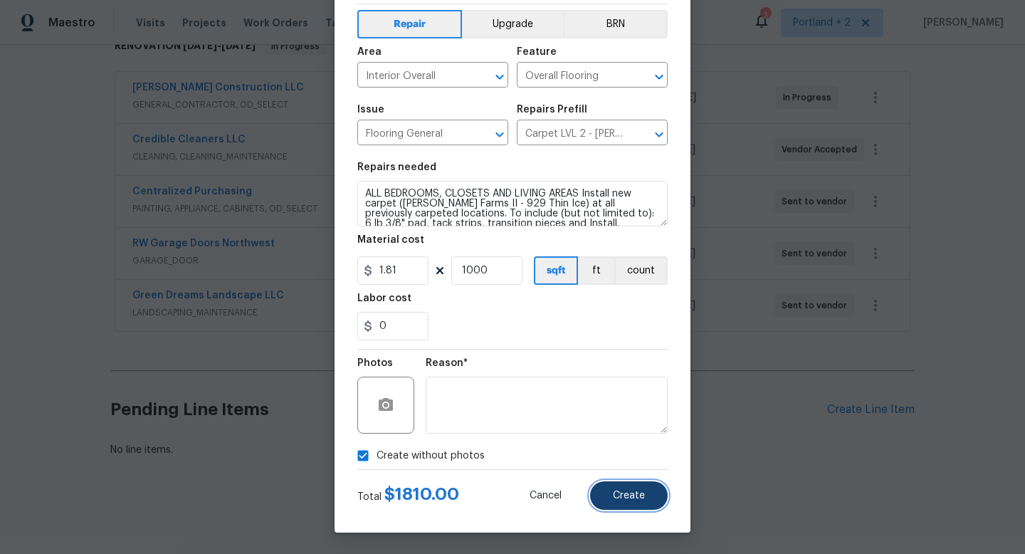
click at [648, 504] on button "Create" at bounding box center [629, 495] width 78 height 28
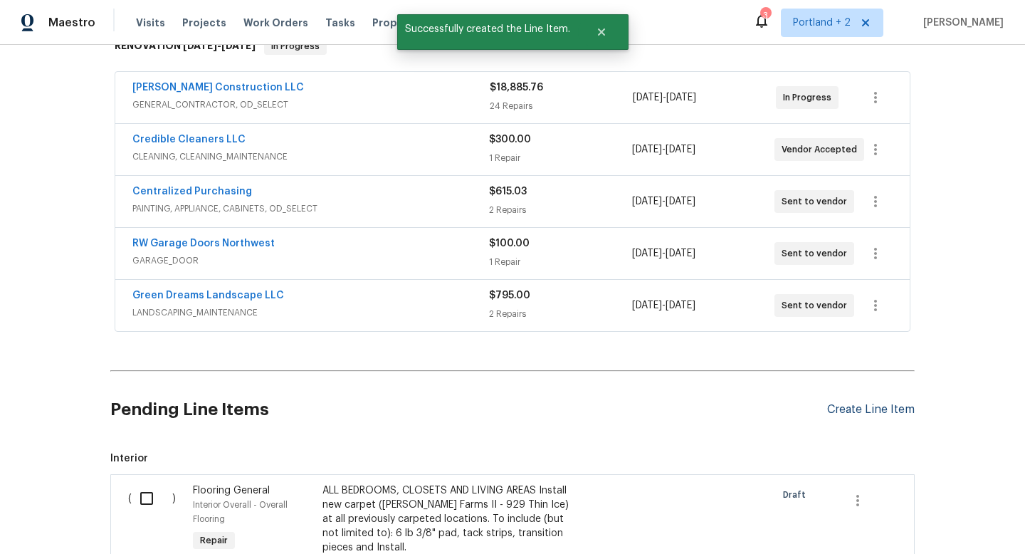
click at [886, 409] on div "Create Line Item" at bounding box center [871, 410] width 88 height 14
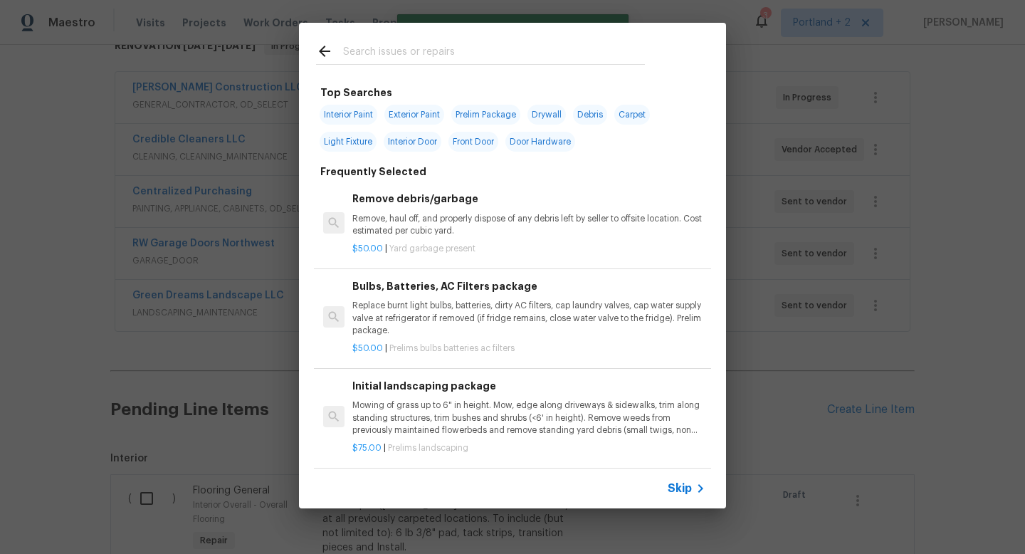
click at [433, 53] on input "text" at bounding box center [494, 53] width 302 height 21
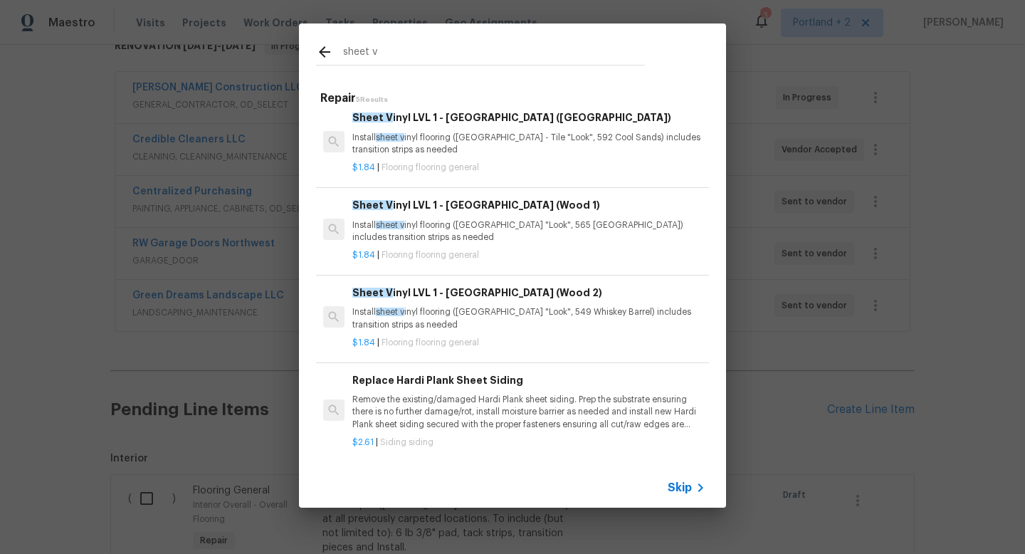
scroll to position [0, 0]
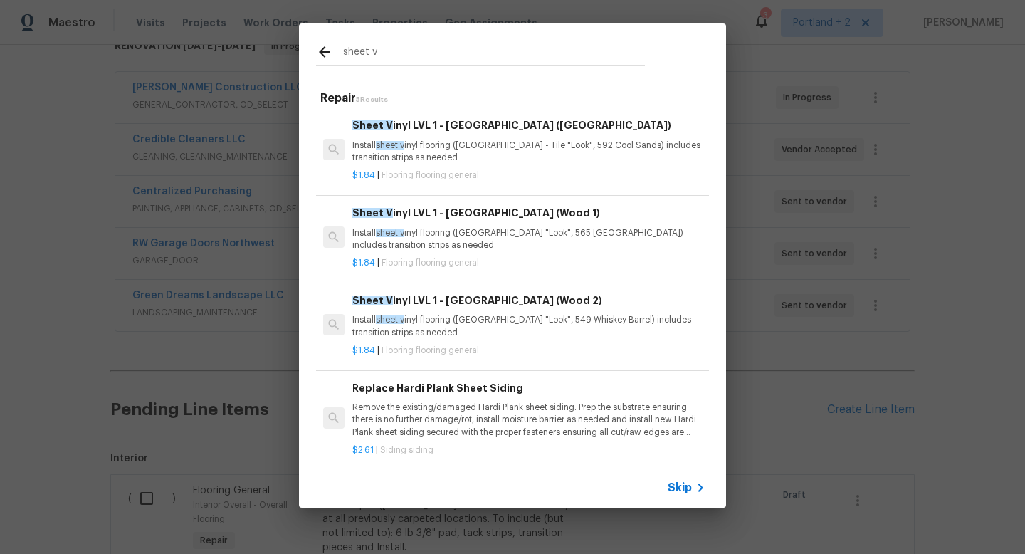
type input "sheet v"
click at [529, 146] on p "Install sheet v inyl flooring (Sugar Valley - Tile "Look", 592 Cool Sands) incl…" at bounding box center [528, 152] width 353 height 24
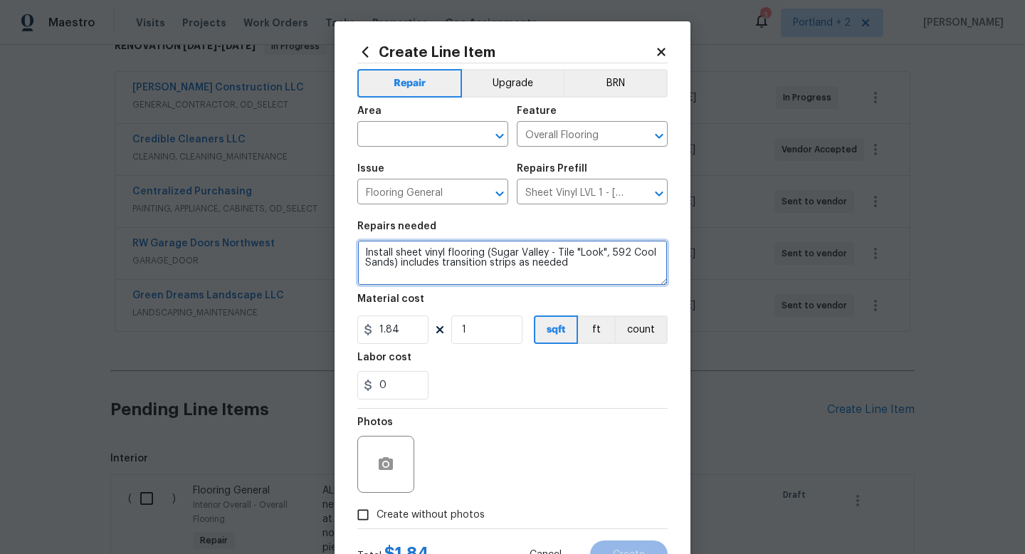
click at [358, 251] on textarea "Install sheet vinyl flooring (Sugar Valley - Tile "Look", 592 Cool Sands) inclu…" at bounding box center [512, 263] width 310 height 46
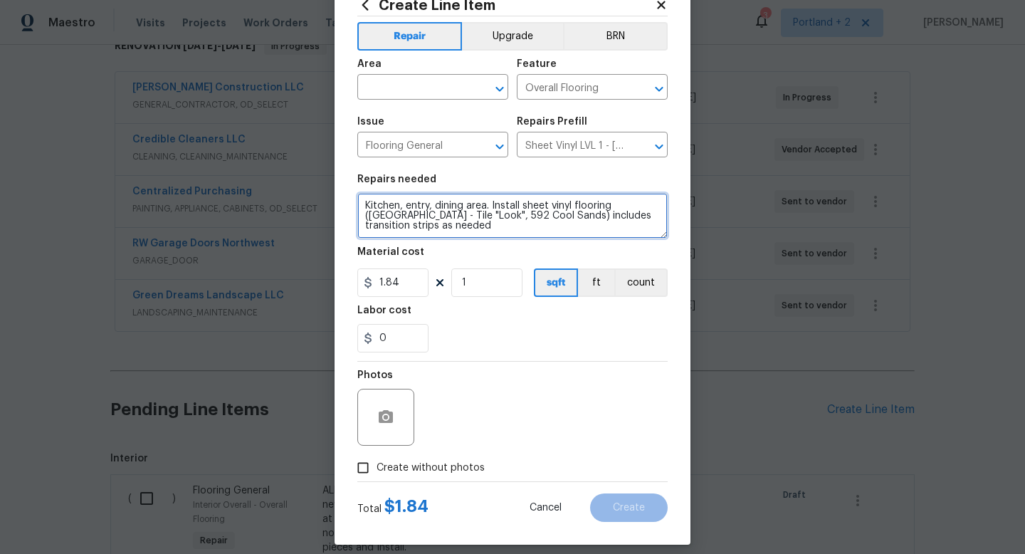
scroll to position [60, 0]
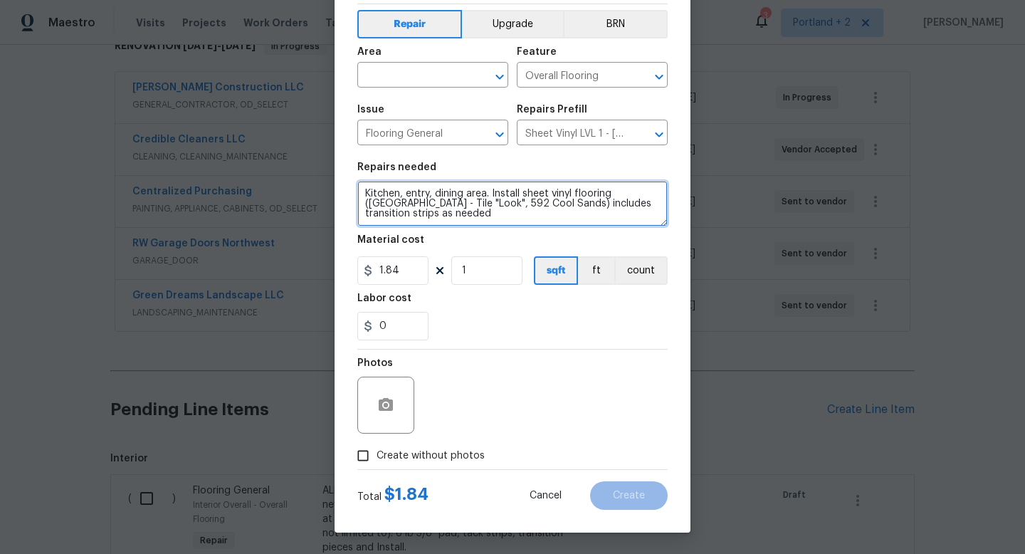
type textarea "Kitchen, entry, dining area. Install sheet vinyl flooring (Sugar Valley - Tile …"
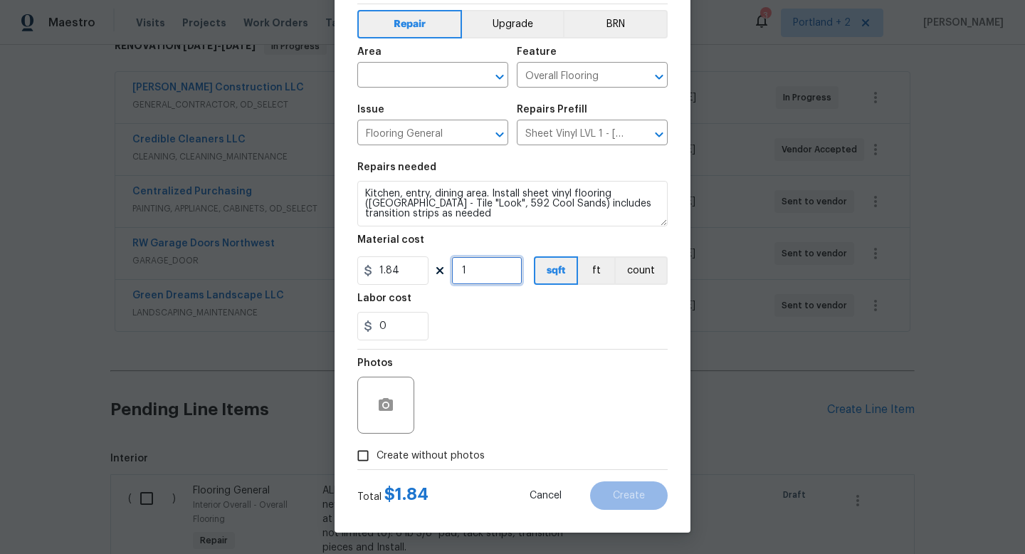
click at [501, 277] on input "1" at bounding box center [486, 270] width 71 height 28
type input "300"
click at [364, 459] on input "Create without photos" at bounding box center [363, 455] width 27 height 27
checkbox input "true"
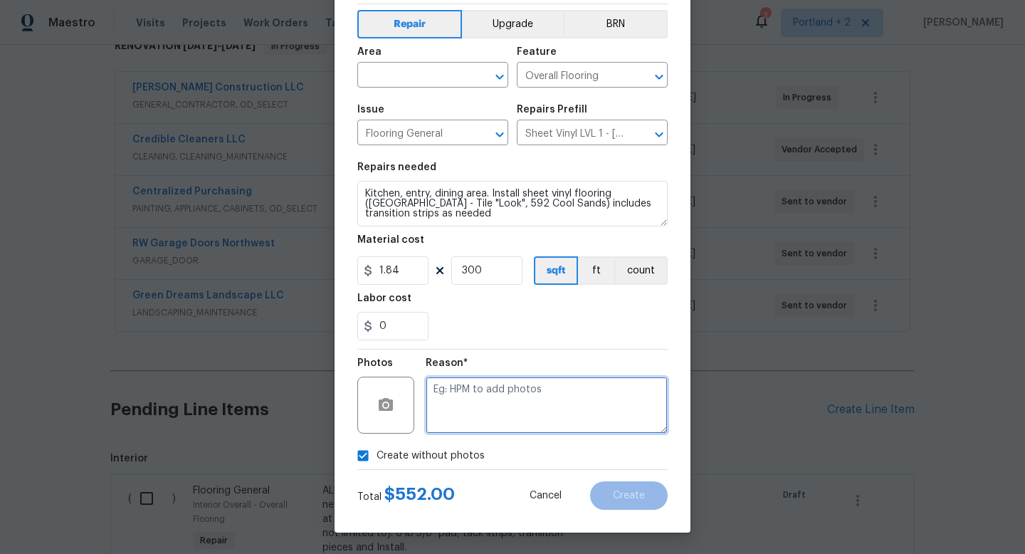
click at [488, 413] on textarea at bounding box center [547, 405] width 242 height 57
click at [413, 75] on input "text" at bounding box center [412, 76] width 111 height 22
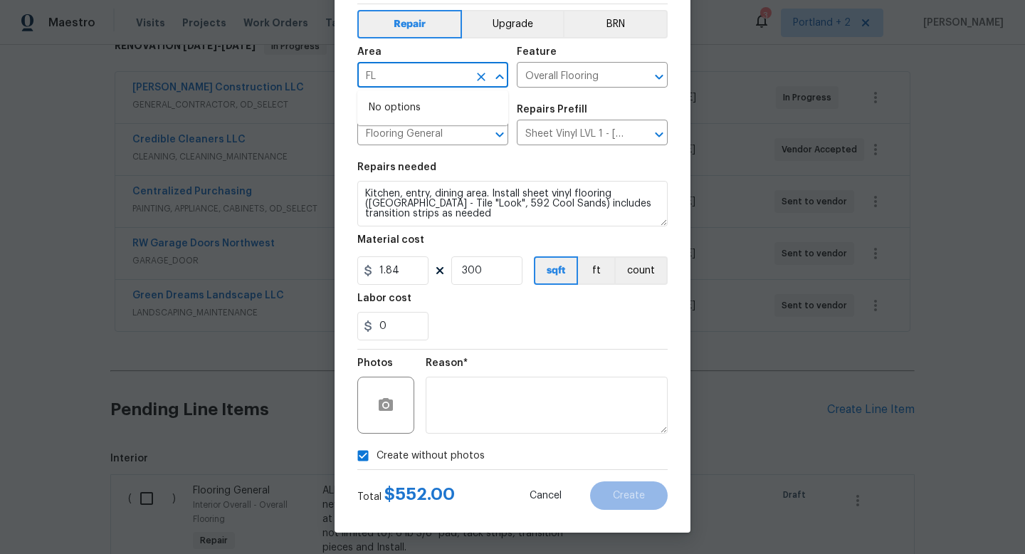
type input "F"
click at [397, 135] on li "Interior Overall" at bounding box center [432, 131] width 151 height 23
type input "Interior Overall"
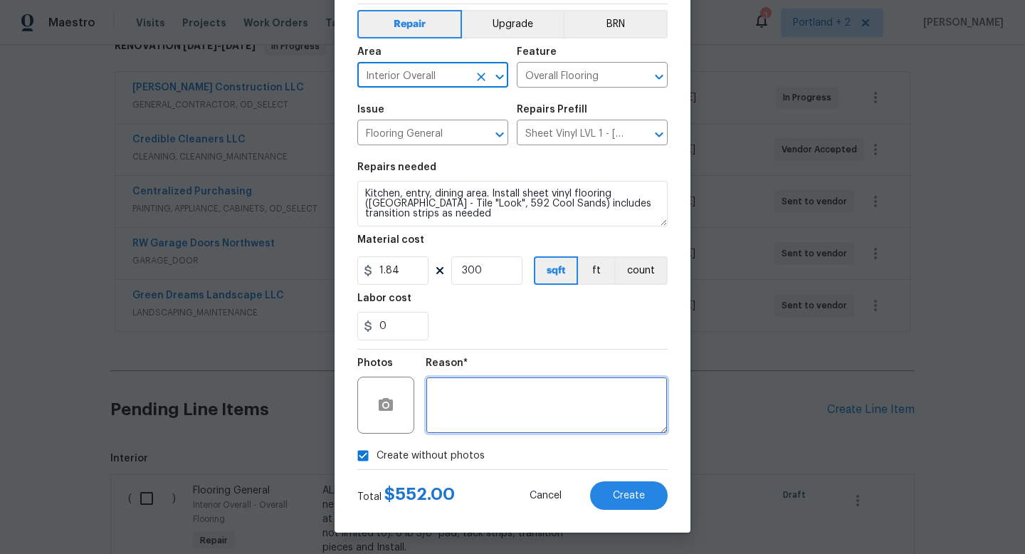
click at [562, 405] on textarea at bounding box center [547, 405] width 242 height 57
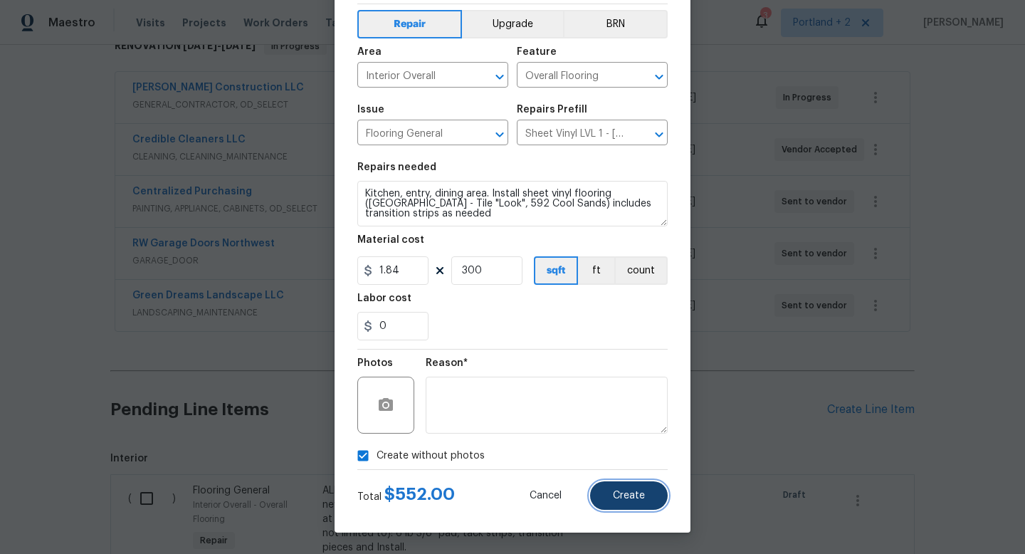
click at [631, 492] on span "Create" at bounding box center [629, 495] width 32 height 11
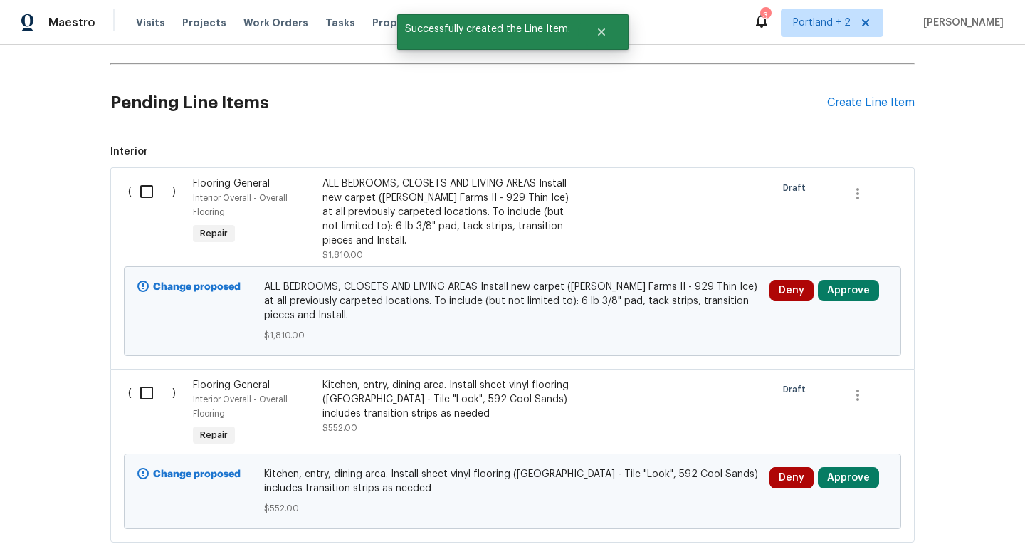
scroll to position [575, 0]
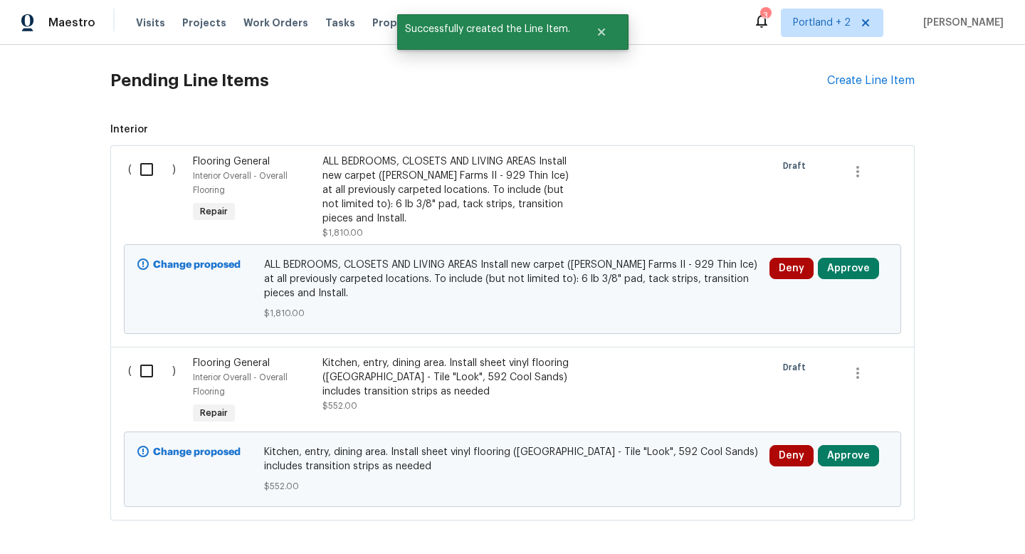
click at [144, 157] on input "checkbox" at bounding box center [152, 169] width 41 height 30
checkbox input "true"
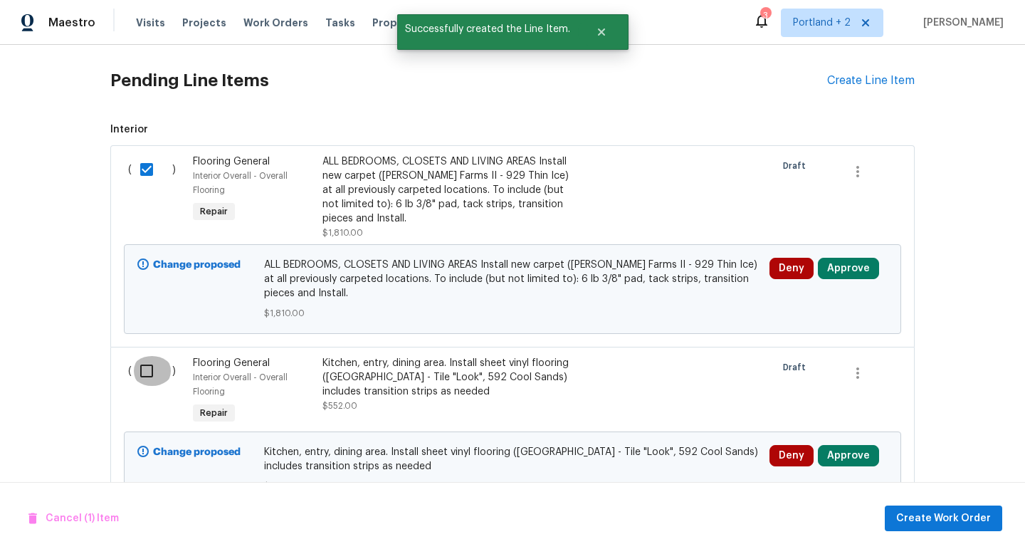
click at [139, 361] on input "checkbox" at bounding box center [152, 371] width 41 height 30
checkbox input "true"
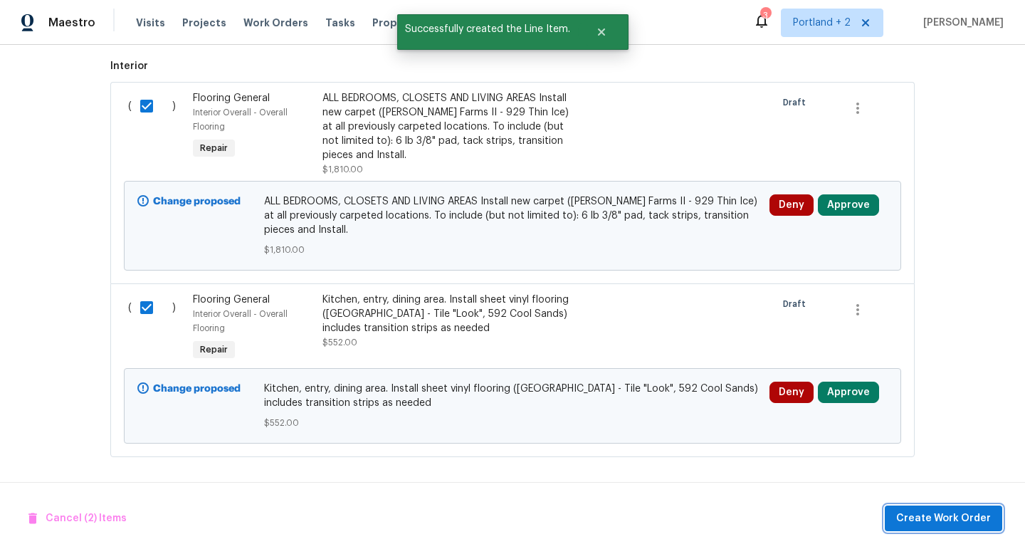
click at [951, 523] on span "Create Work Order" at bounding box center [943, 519] width 95 height 18
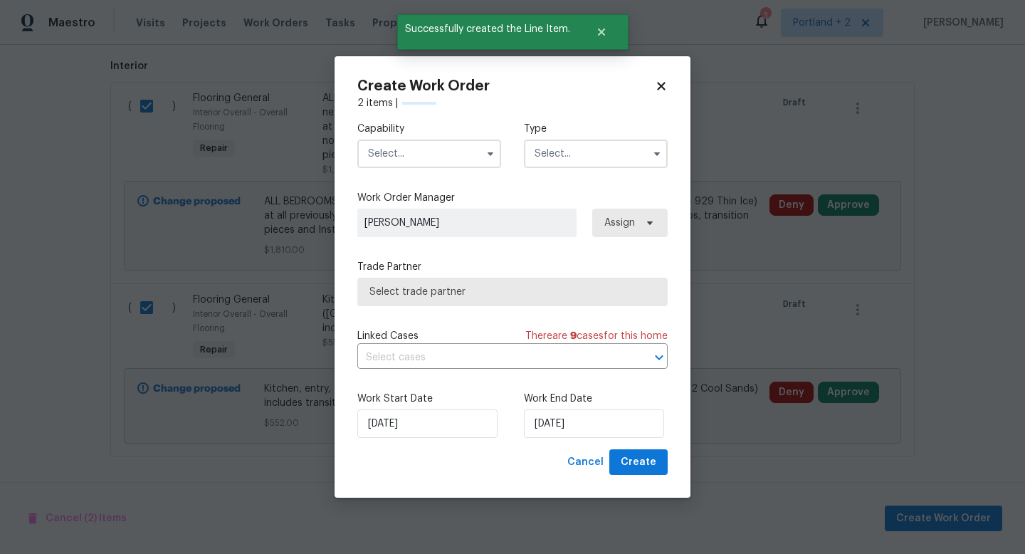
checkbox input "false"
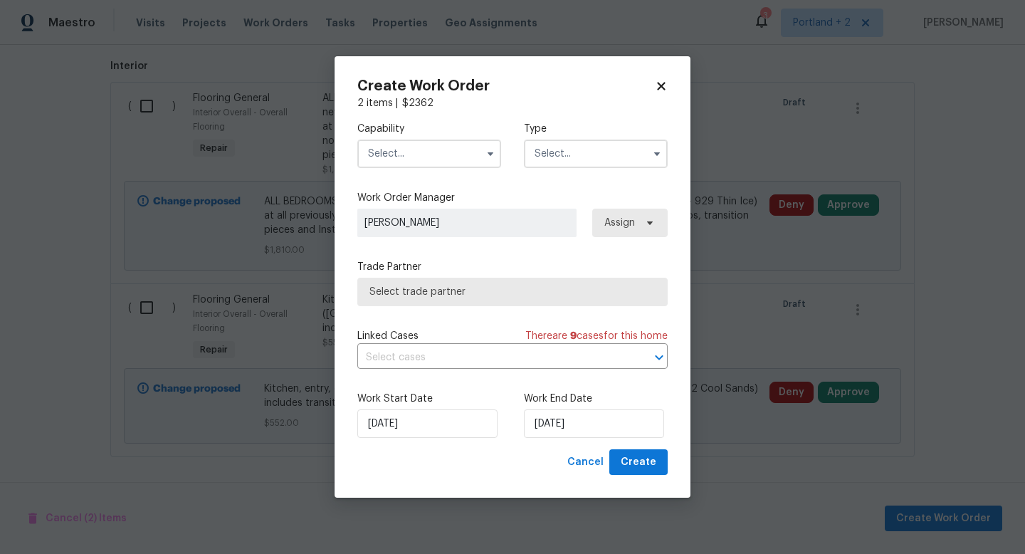
click at [424, 156] on input "text" at bounding box center [429, 154] width 144 height 28
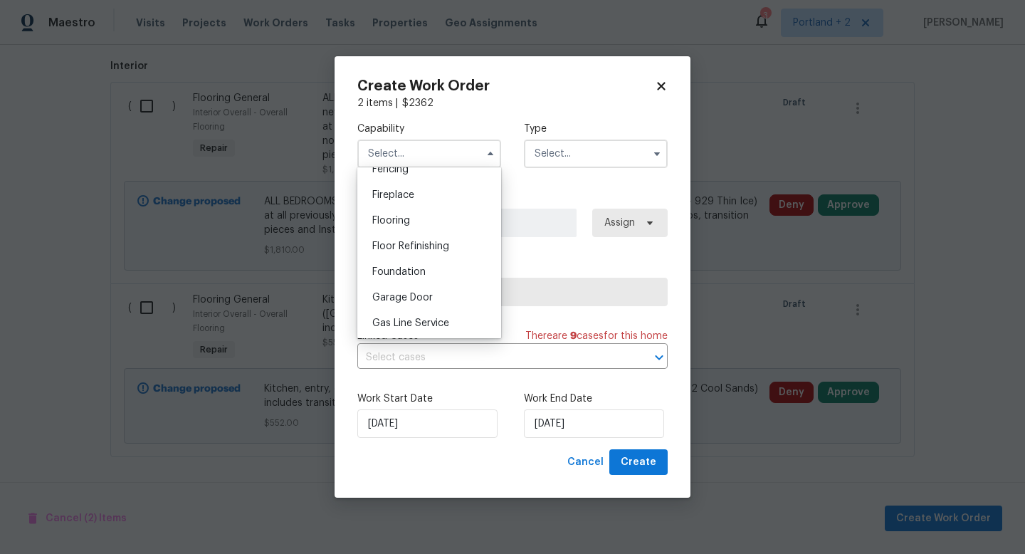
scroll to position [488, 0]
click at [443, 246] on div "Flooring" at bounding box center [429, 249] width 137 height 26
type input "Flooring"
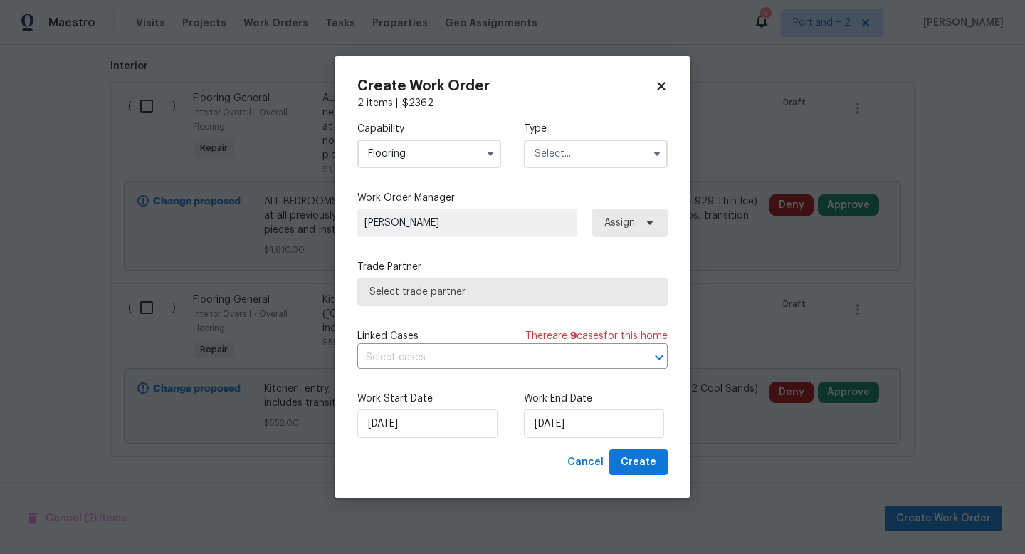
click at [587, 153] on input "text" at bounding box center [596, 154] width 144 height 28
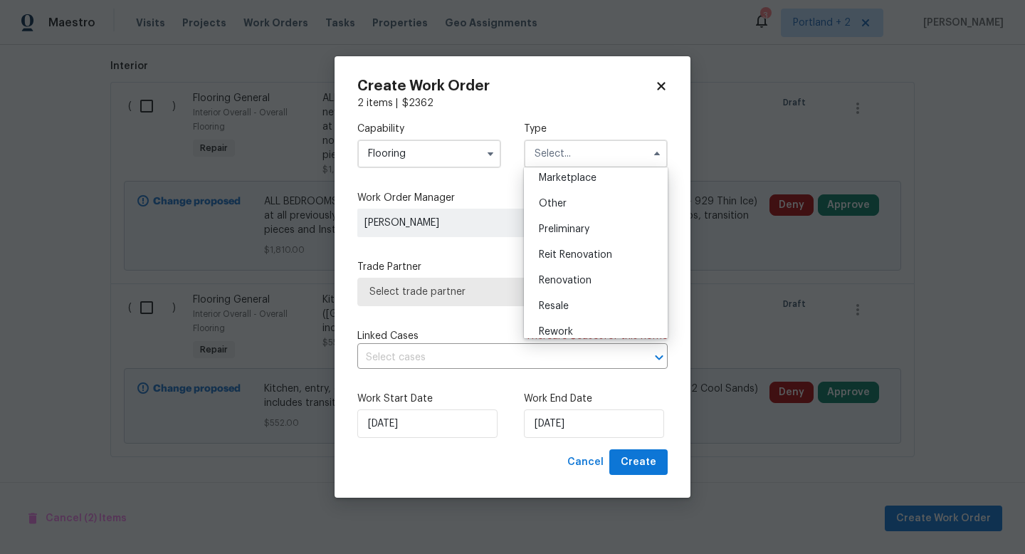
scroll to position [281, 0]
click at [585, 263] on span "Renovation" at bounding box center [565, 261] width 53 height 10
type input "Renovation"
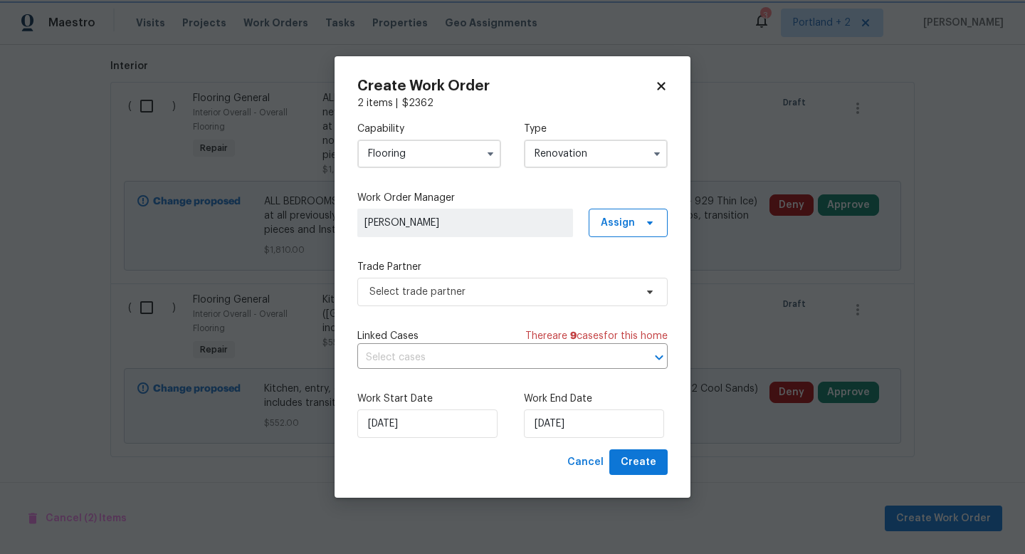
scroll to position [0, 0]
click at [449, 292] on span "Select trade partner" at bounding box center [502, 292] width 266 height 14
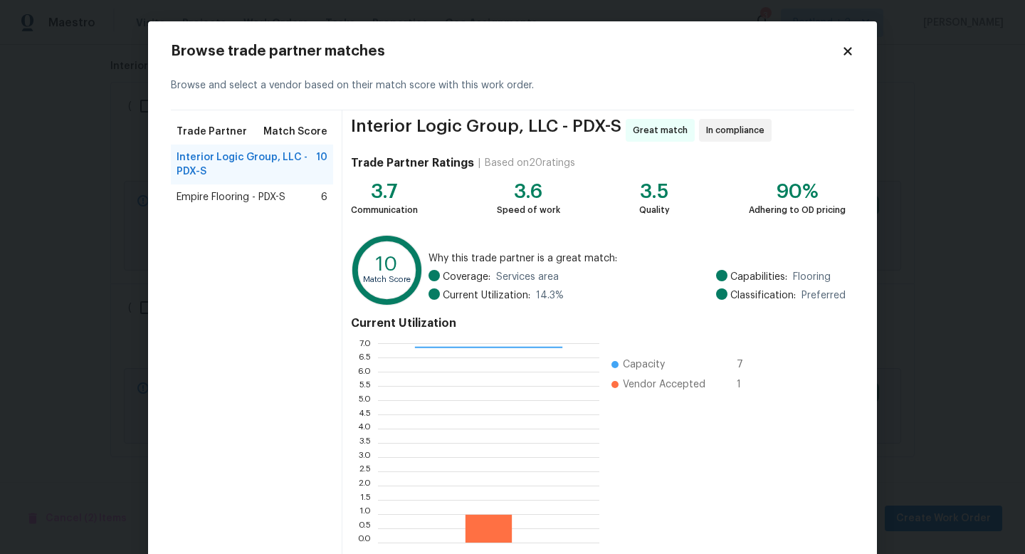
scroll to position [74, 0]
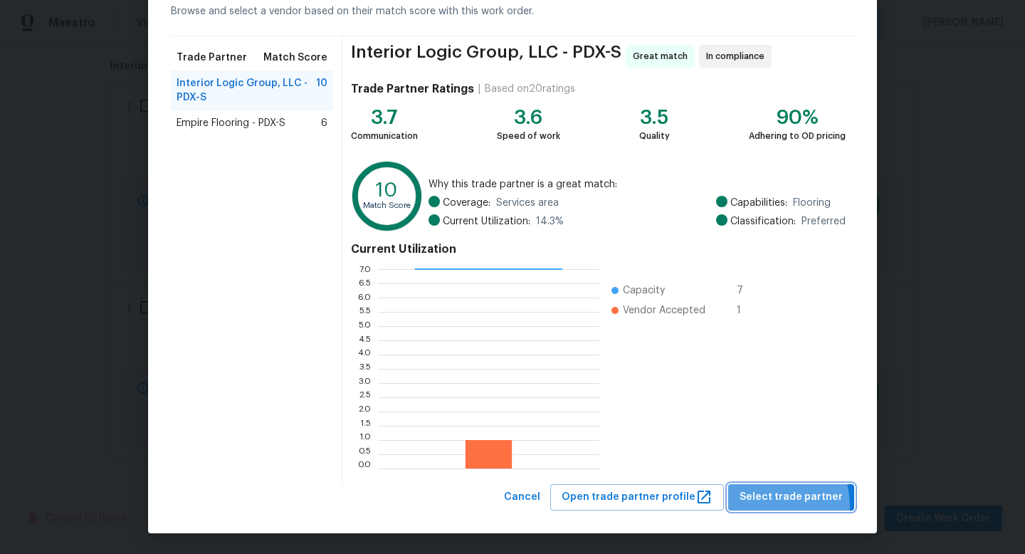
click at [775, 505] on button "Select trade partner" at bounding box center [791, 497] width 126 height 26
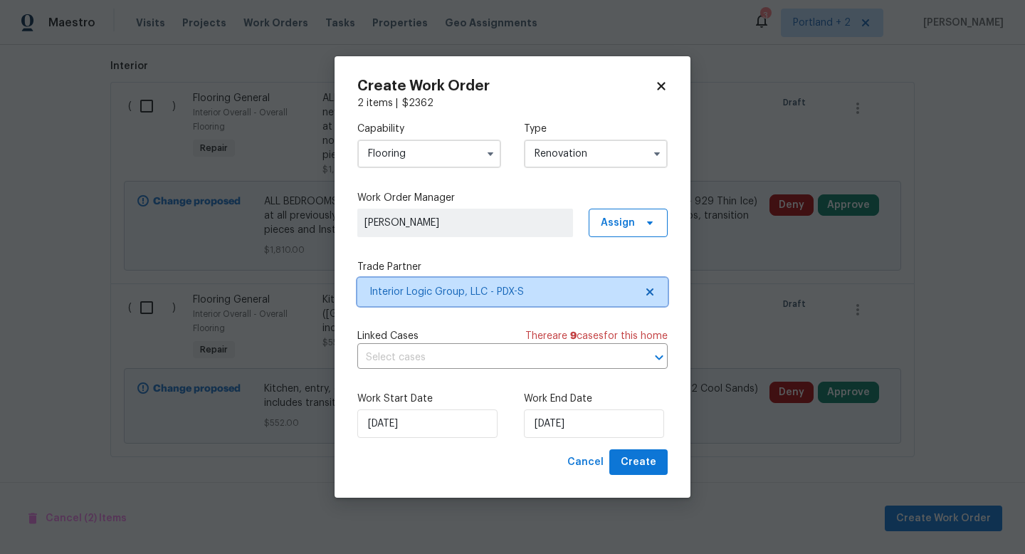
scroll to position [0, 0]
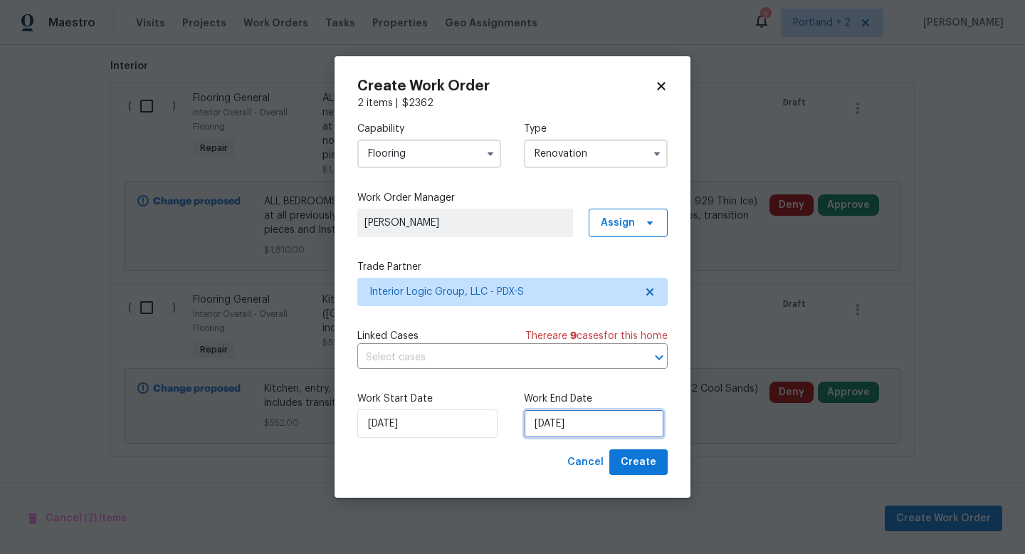
click at [583, 419] on input "[DATE]" at bounding box center [594, 423] width 140 height 28
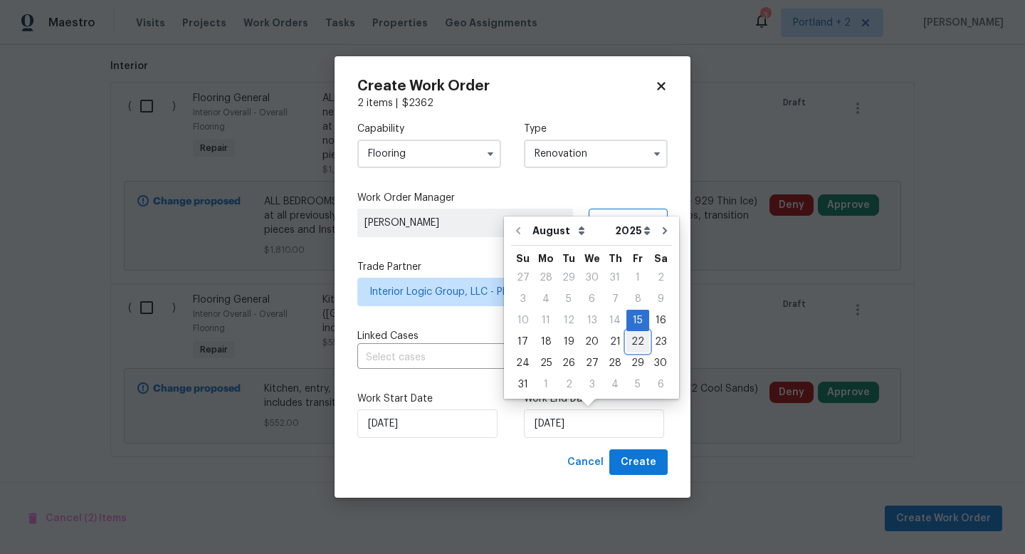
click at [631, 345] on div "22" at bounding box center [637, 342] width 23 height 20
type input "8/22/2025"
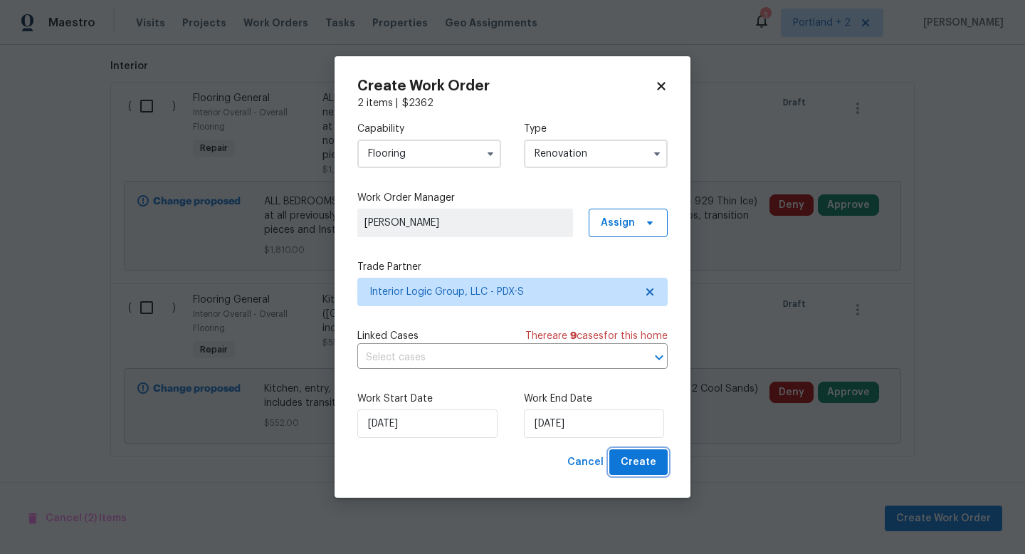
click at [644, 457] on span "Create" at bounding box center [639, 462] width 36 height 18
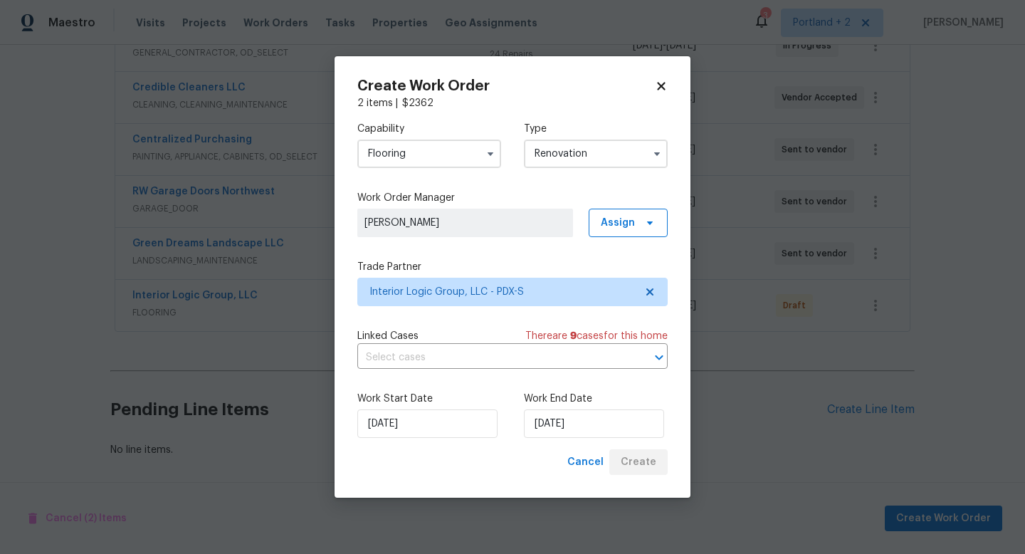
scroll to position [298, 0]
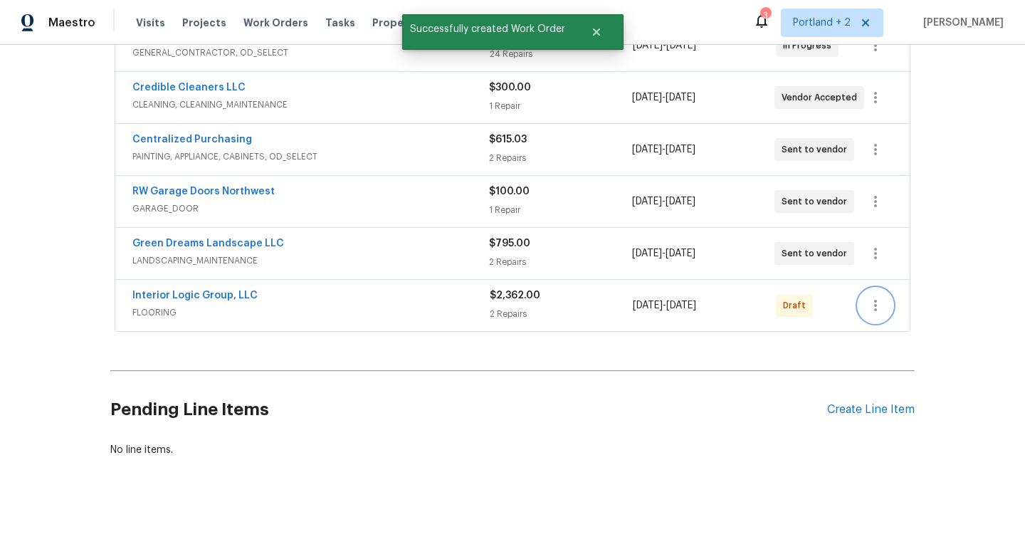
click at [881, 309] on icon "button" at bounding box center [875, 305] width 17 height 17
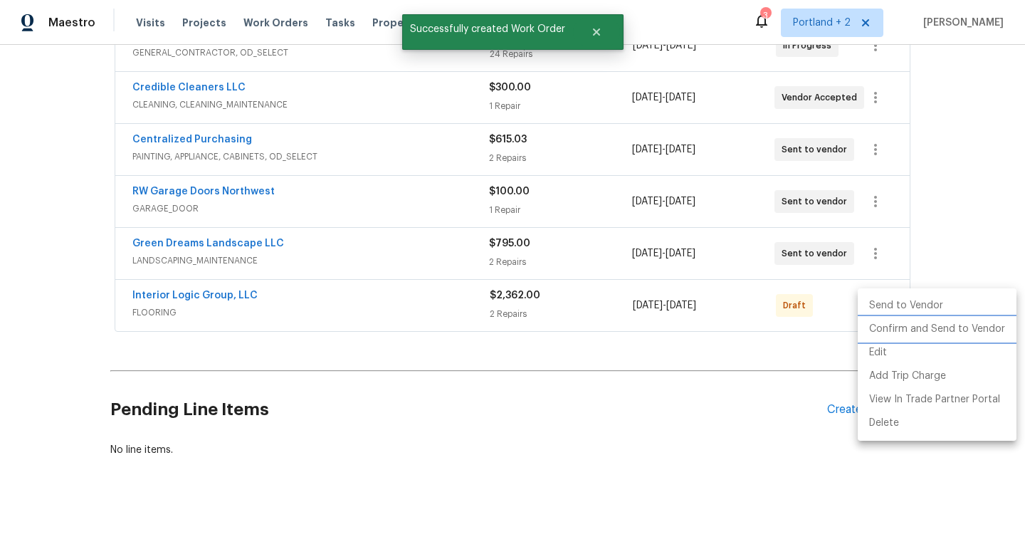
click at [900, 326] on li "Confirm and Send to Vendor" at bounding box center [937, 329] width 159 height 23
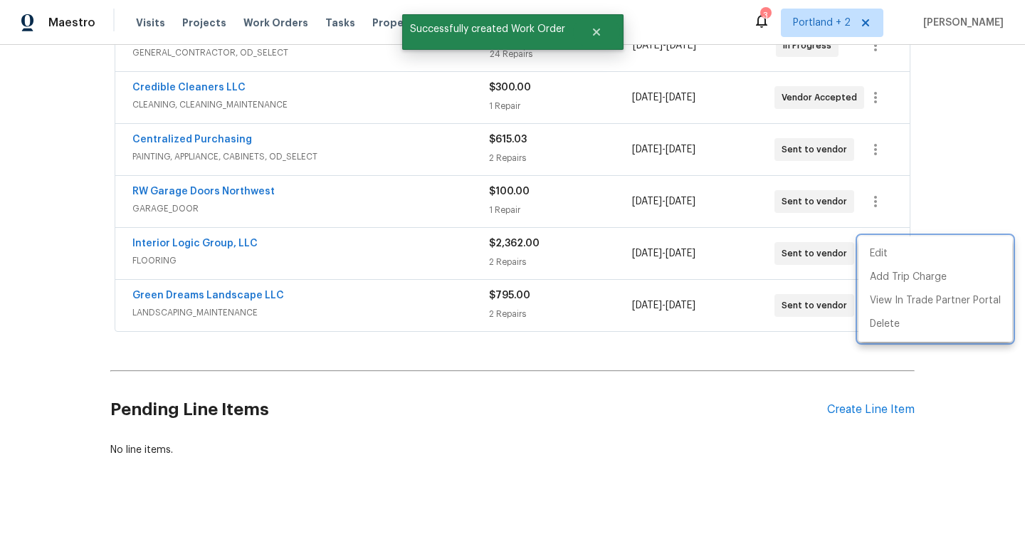
click at [599, 426] on div at bounding box center [512, 277] width 1025 height 554
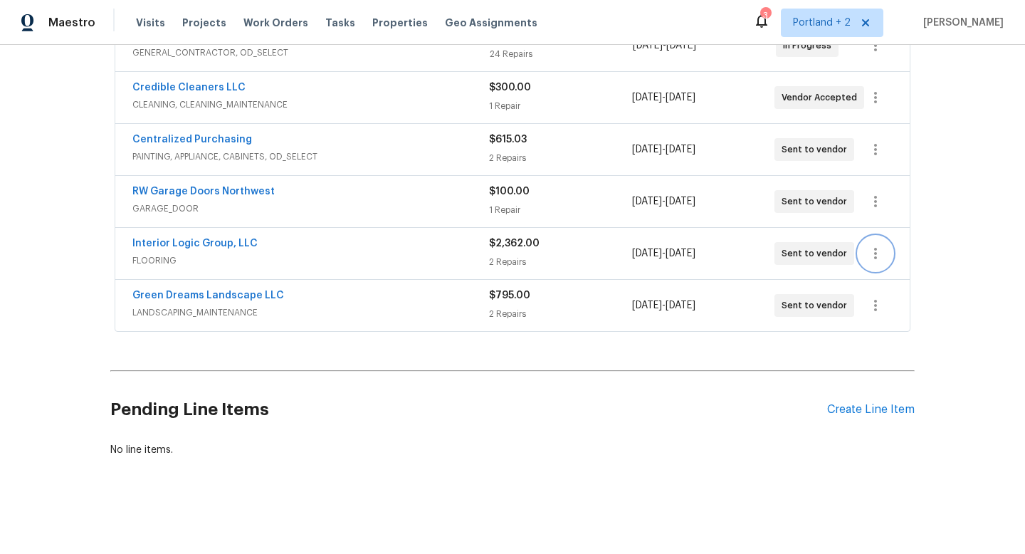
scroll to position [0, 0]
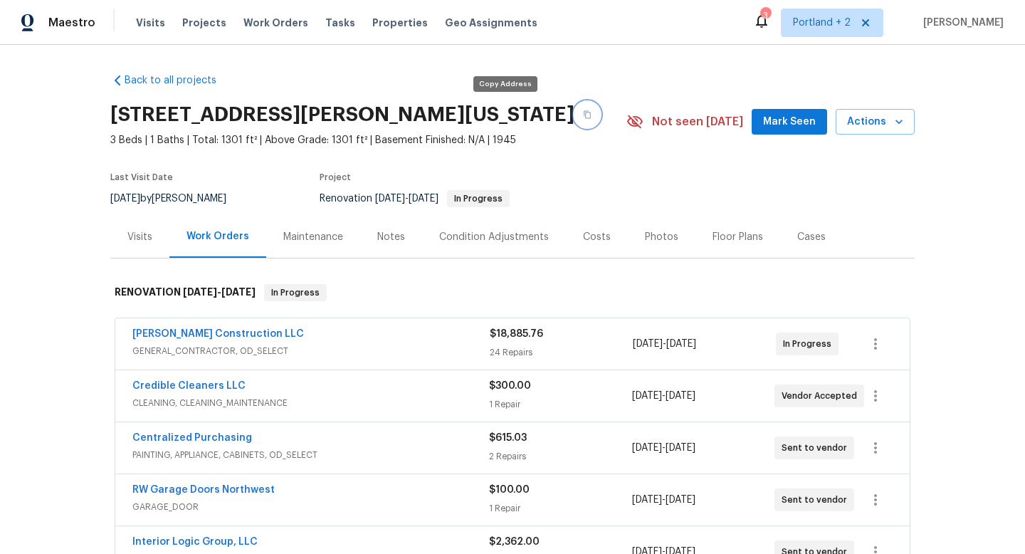
click at [583, 117] on icon "button" at bounding box center [587, 114] width 9 height 9
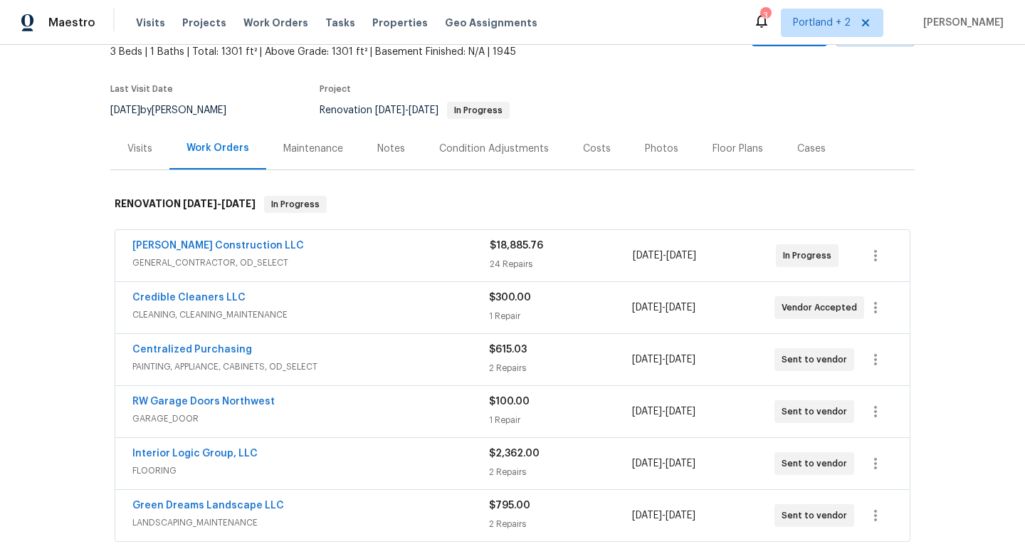
scroll to position [87, 0]
click at [383, 146] on div "Notes" at bounding box center [391, 150] width 28 height 14
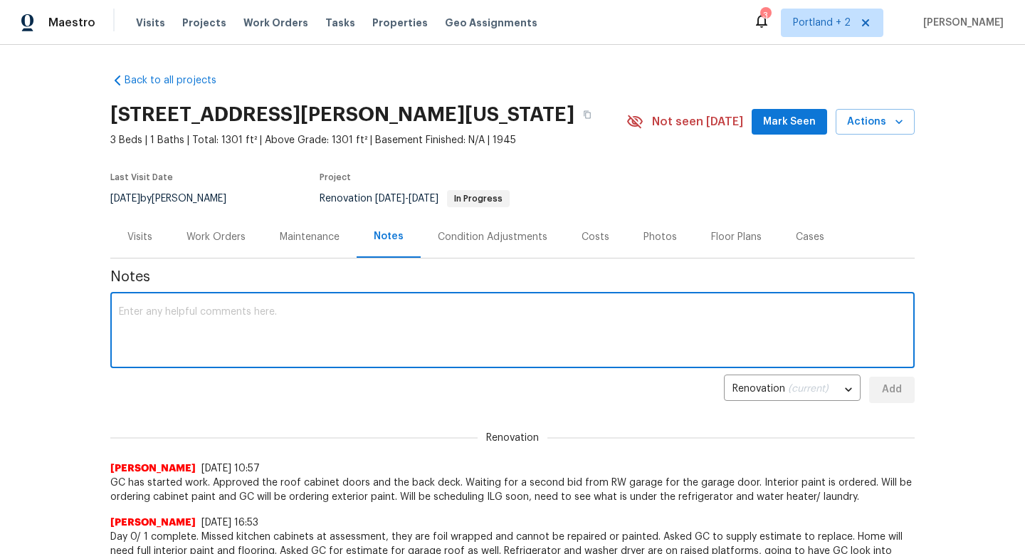
click at [400, 346] on textarea at bounding box center [512, 332] width 787 height 50
type textarea "G"
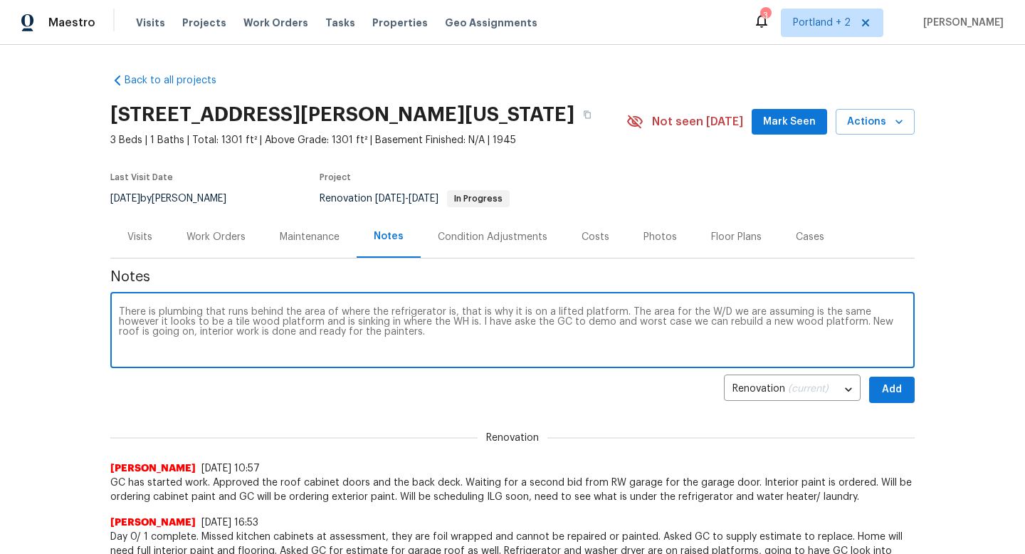
click at [364, 329] on textarea "There is plumbing that runs behind the area of where the refrigerator is, that …" at bounding box center [512, 332] width 787 height 50
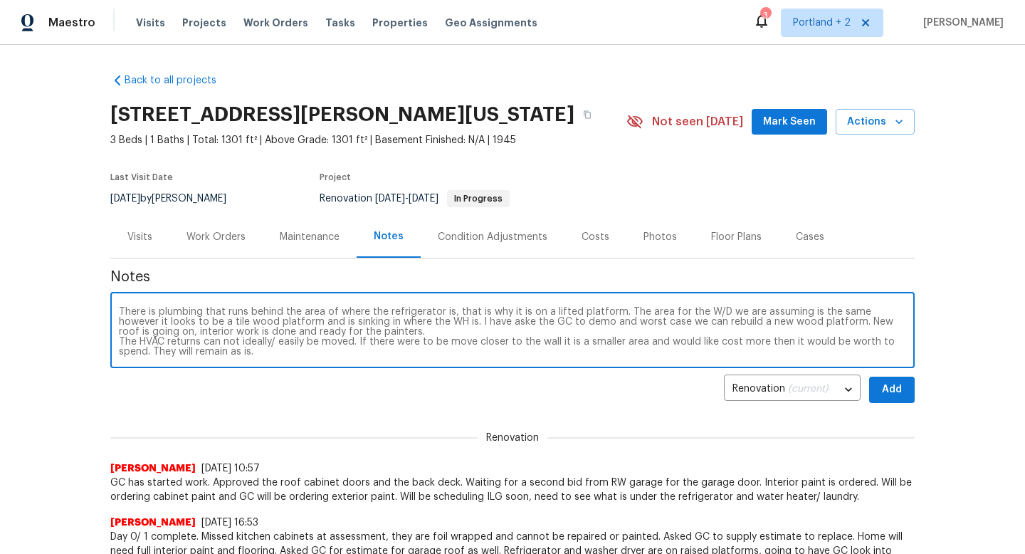
scroll to position [10, 0]
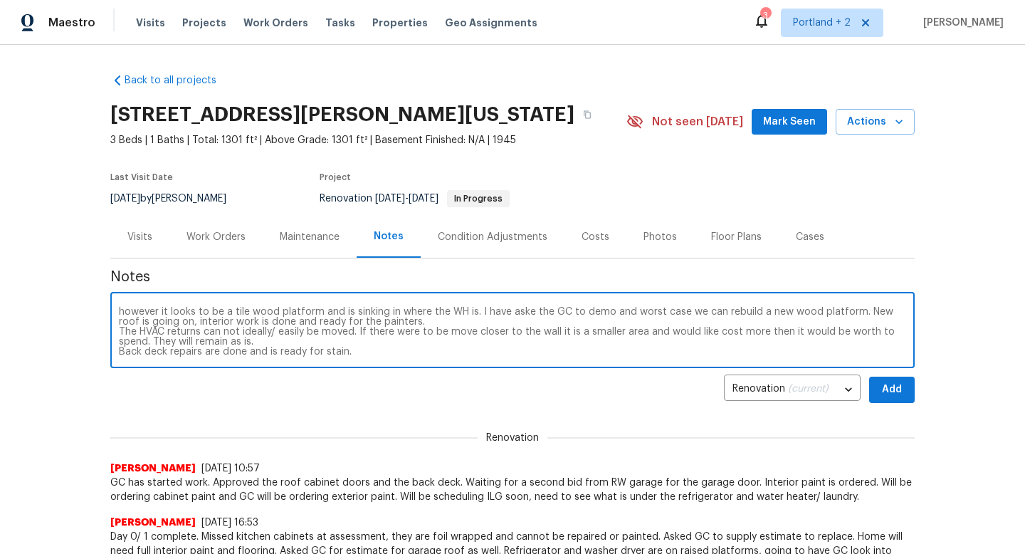
click at [476, 313] on textarea "There is plumbing that runs behind the area of where the refrigerator is, that …" at bounding box center [512, 332] width 787 height 50
type textarea "There is plumbing that runs behind the area of where the refrigerator is, that …"
click at [903, 392] on span "Add" at bounding box center [892, 390] width 23 height 18
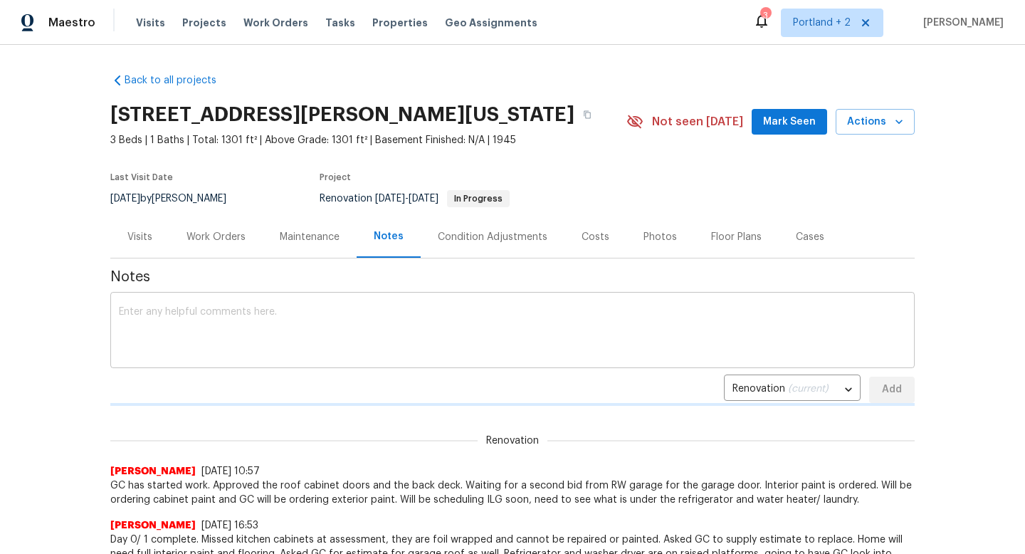
scroll to position [0, 0]
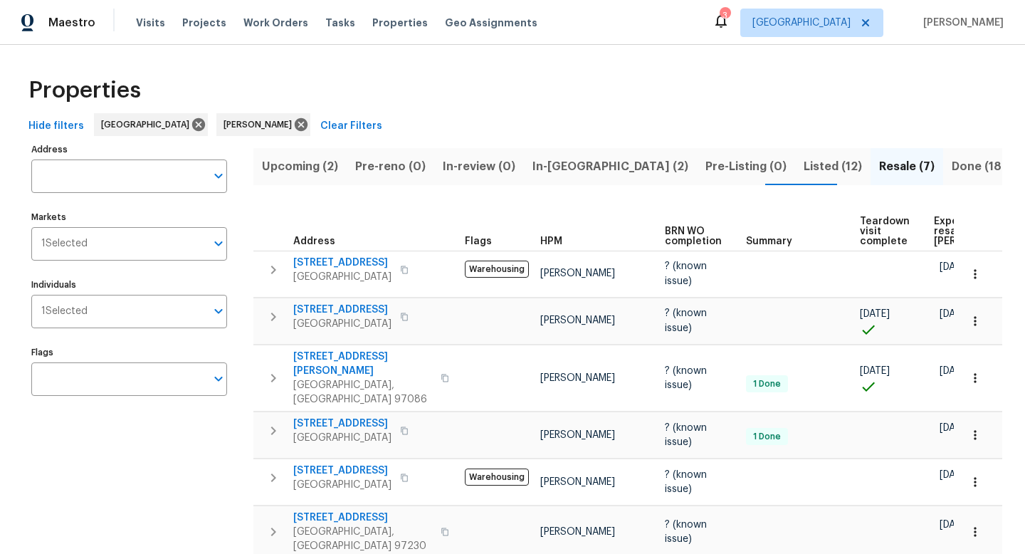
click at [563, 174] on span "In-reno (2)" at bounding box center [610, 167] width 156 height 20
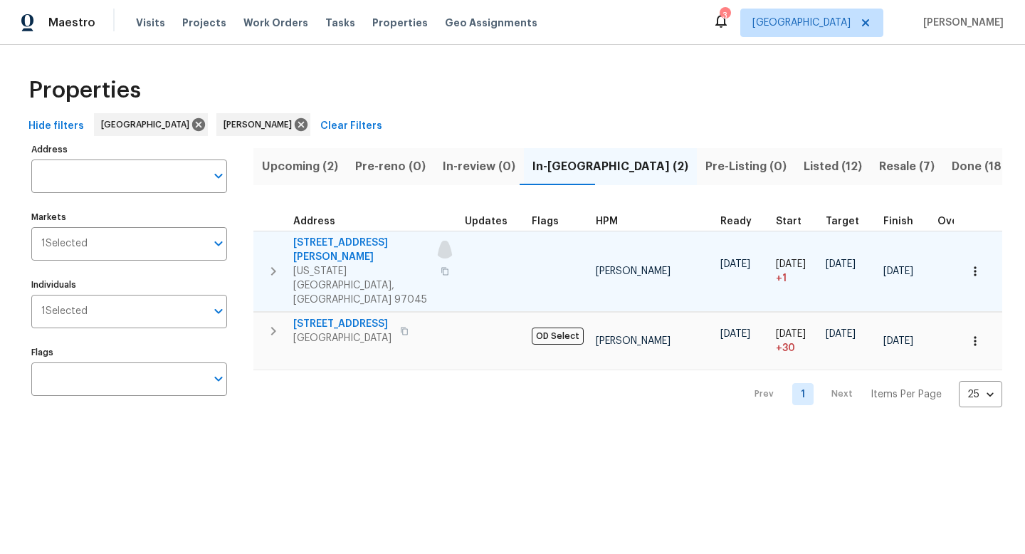
click at [441, 267] on icon "button" at bounding box center [445, 271] width 9 height 9
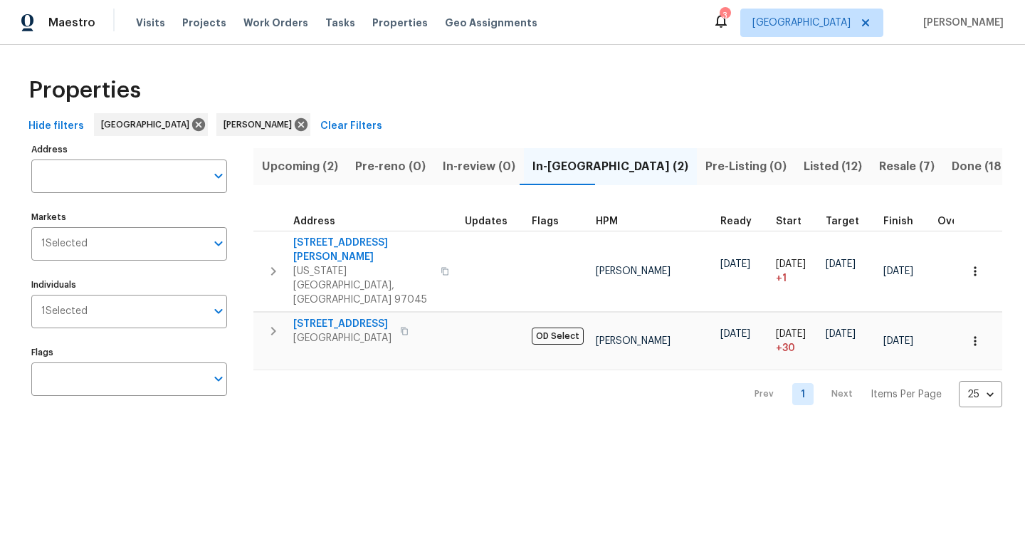
click at [795, 176] on button "Listed (12)" at bounding box center [832, 166] width 75 height 37
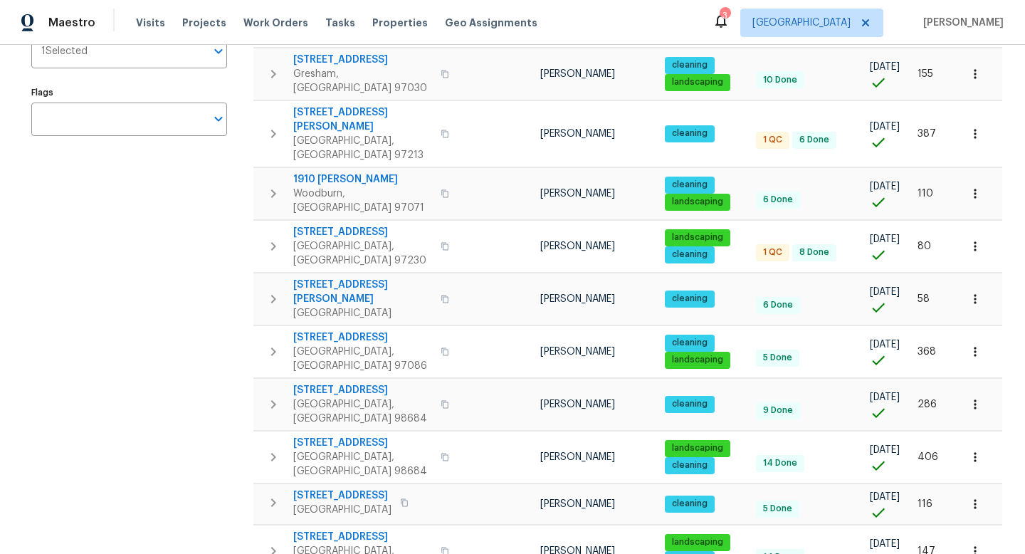
scroll to position [262, 0]
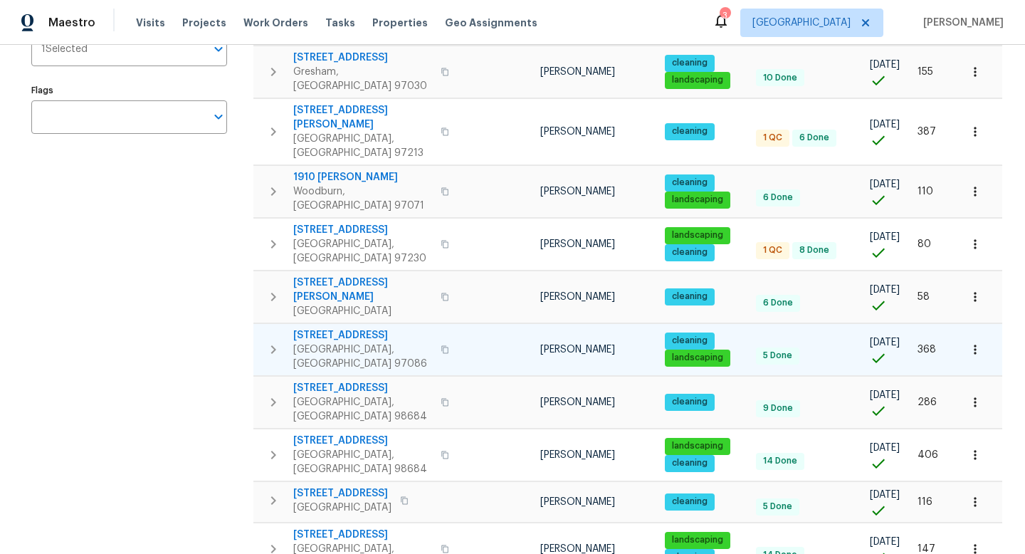
click at [441, 345] on icon "button" at bounding box center [444, 349] width 7 height 8
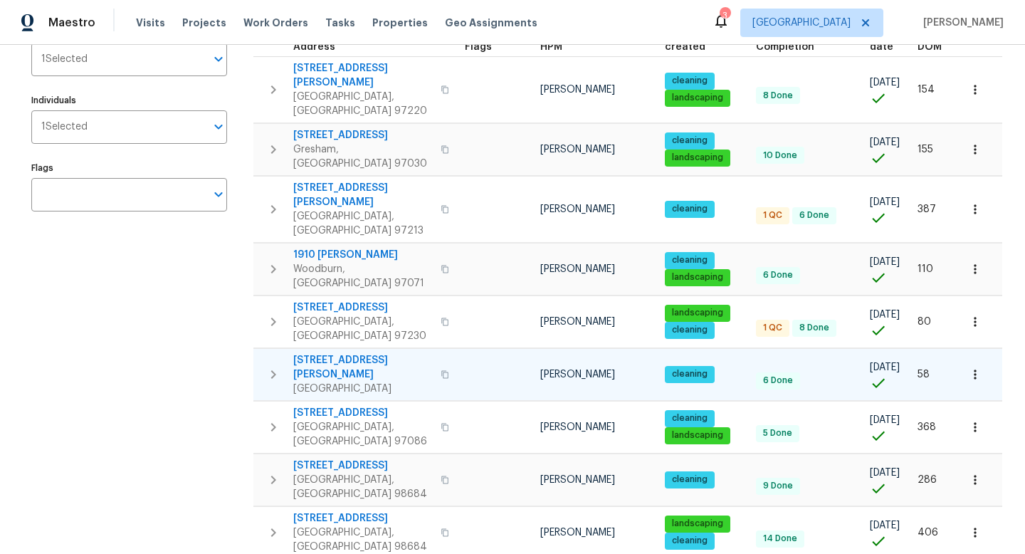
scroll to position [186, 0]
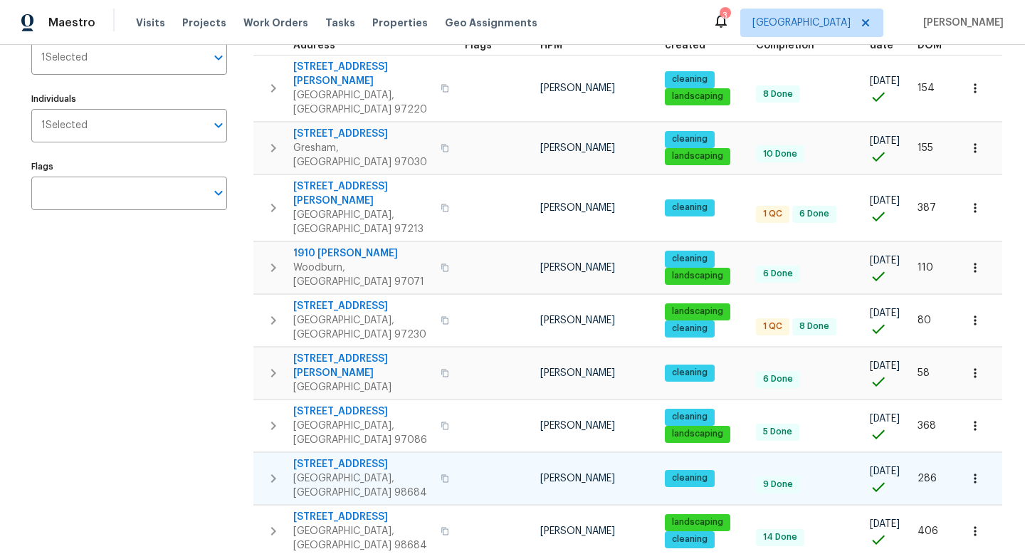
click at [441, 474] on icon "button" at bounding box center [445, 478] width 9 height 9
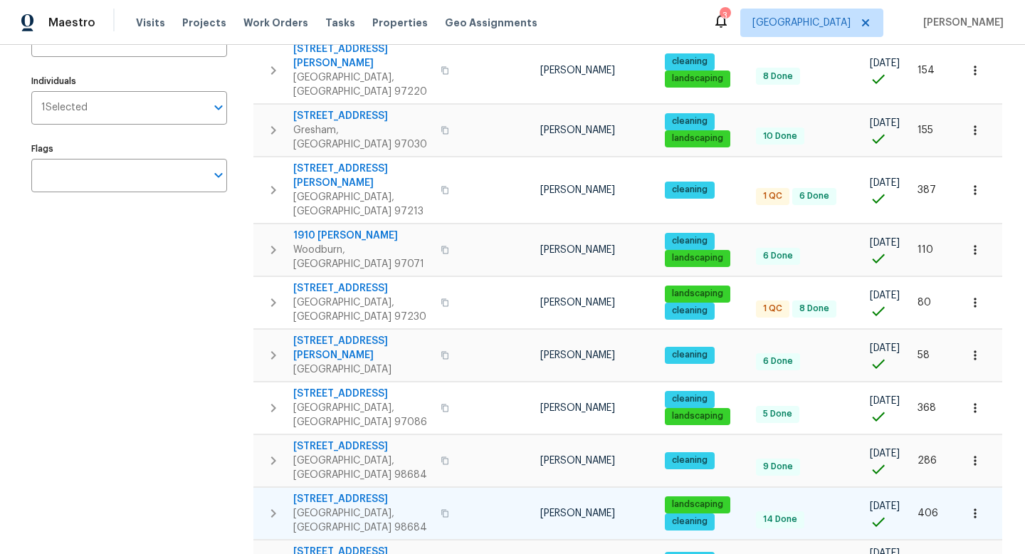
scroll to position [216, 0]
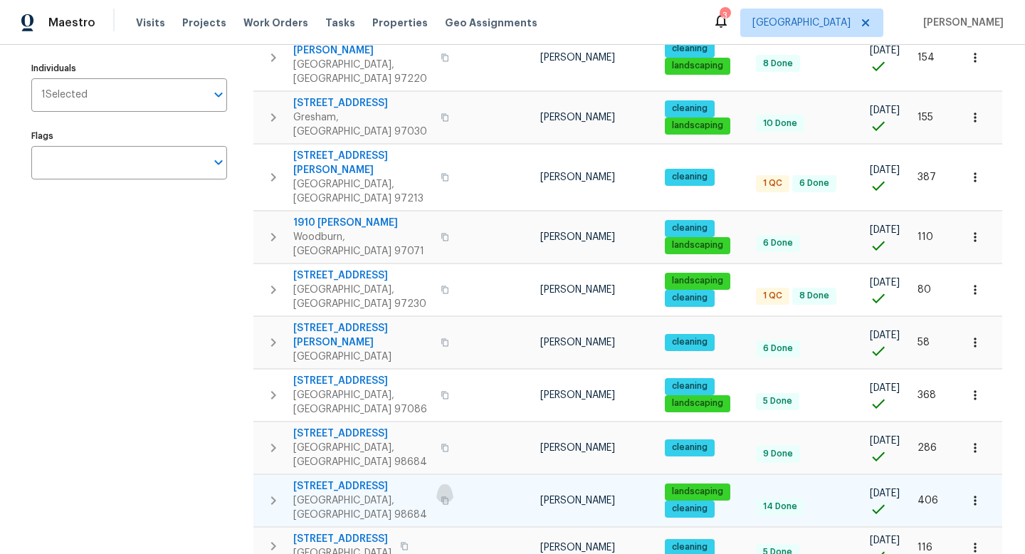
click at [441, 496] on icon "button" at bounding box center [445, 500] width 9 height 9
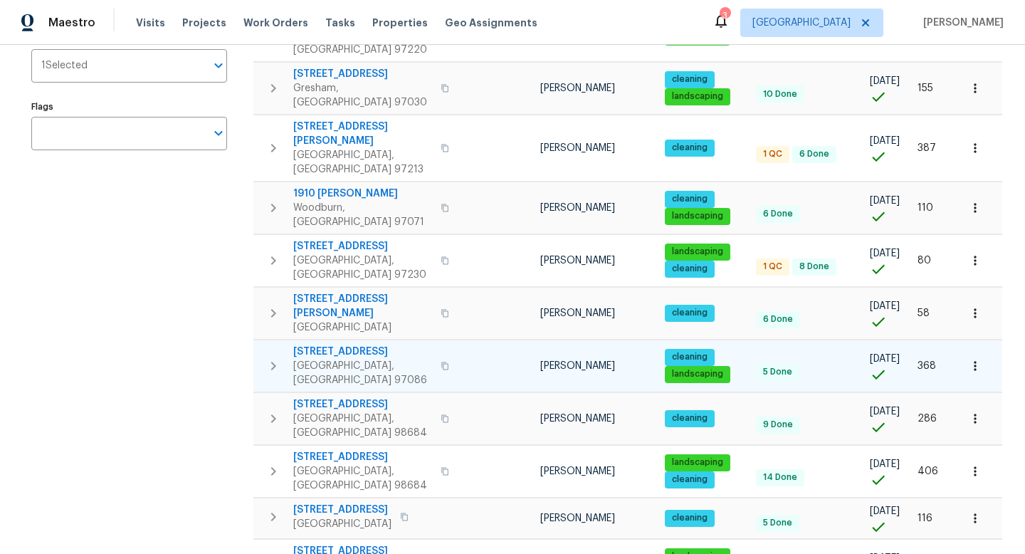
scroll to position [260, 0]
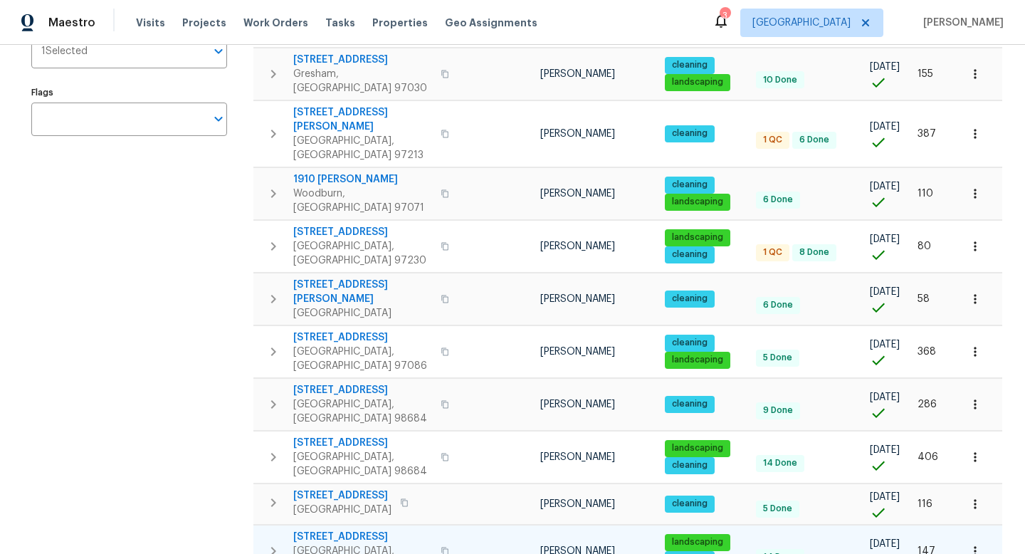
click at [441, 547] on icon "button" at bounding box center [445, 551] width 9 height 9
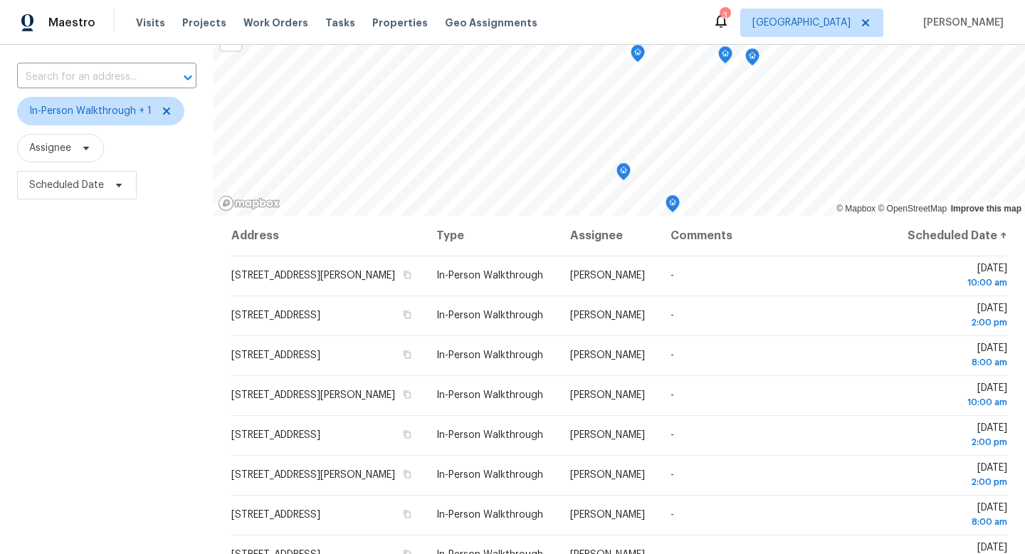
scroll to position [90, 0]
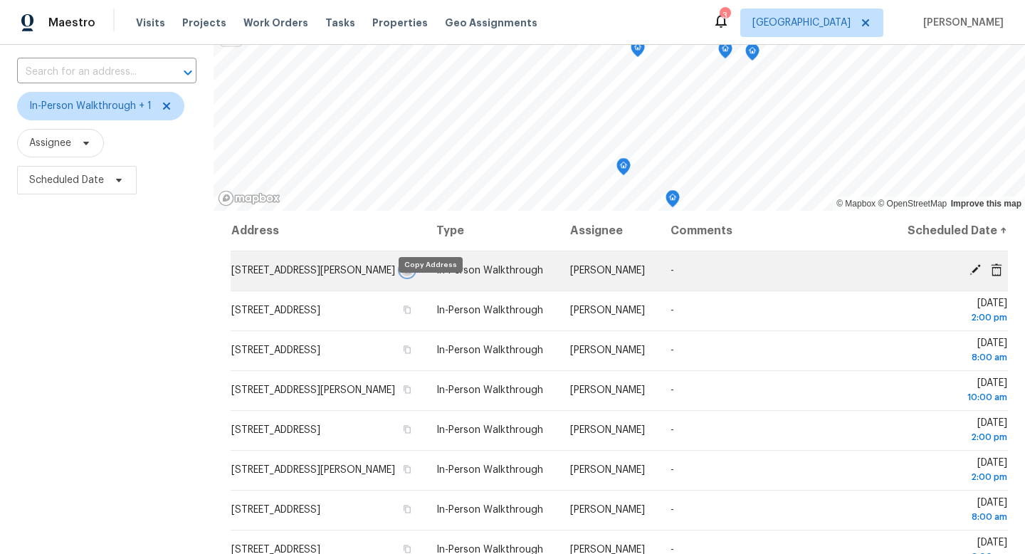
click at [411, 274] on icon "button" at bounding box center [407, 270] width 9 height 9
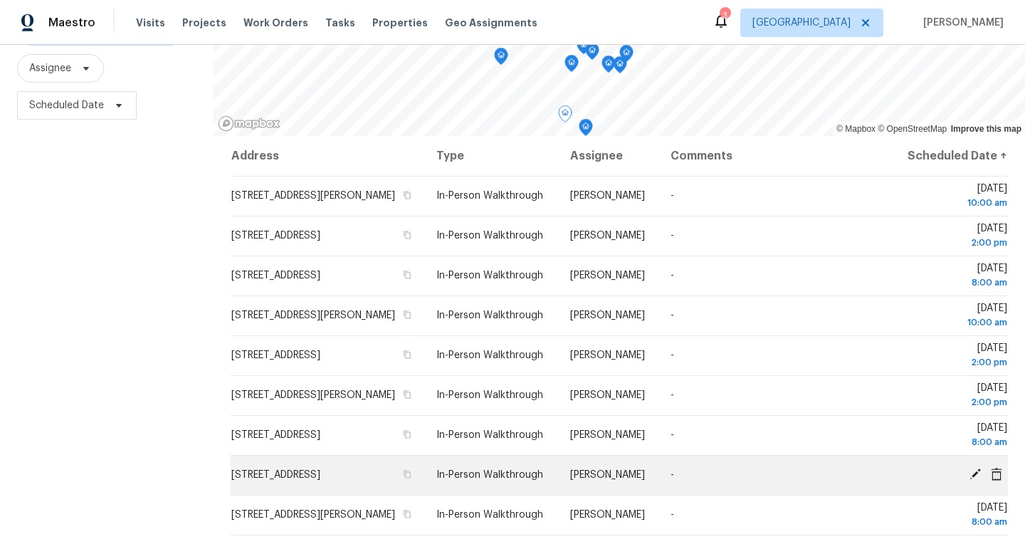
scroll to position [165, 0]
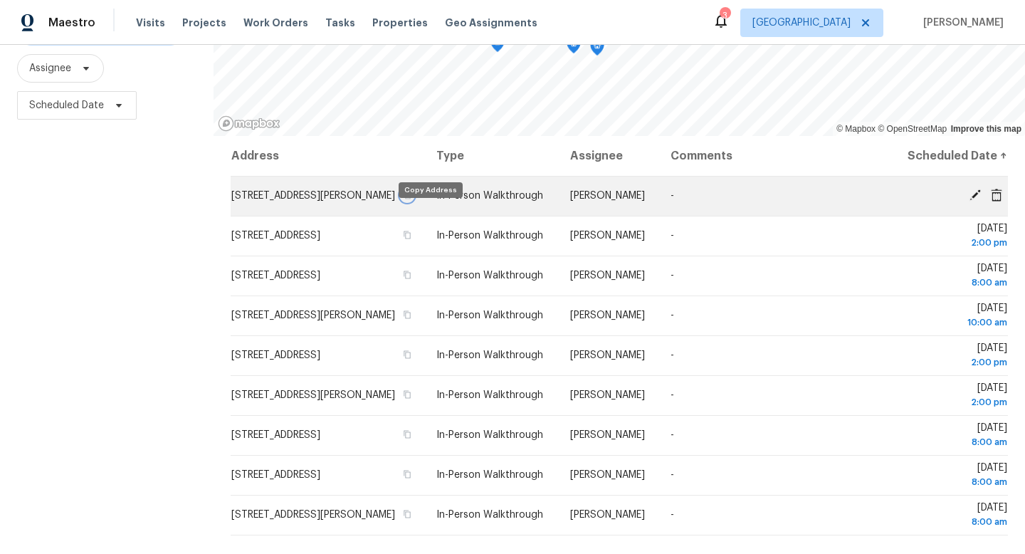
click at [411, 199] on icon "button" at bounding box center [407, 195] width 9 height 9
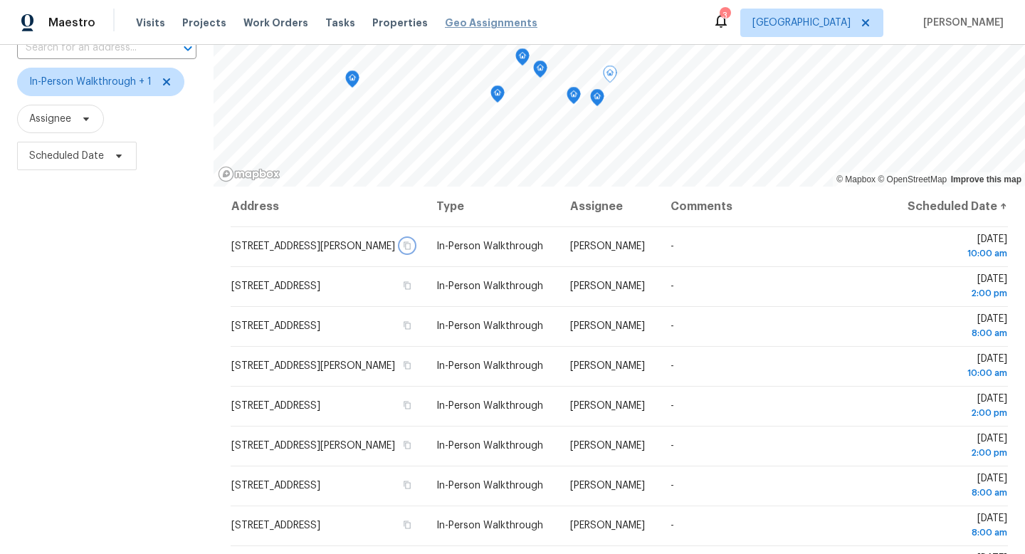
scroll to position [111, 0]
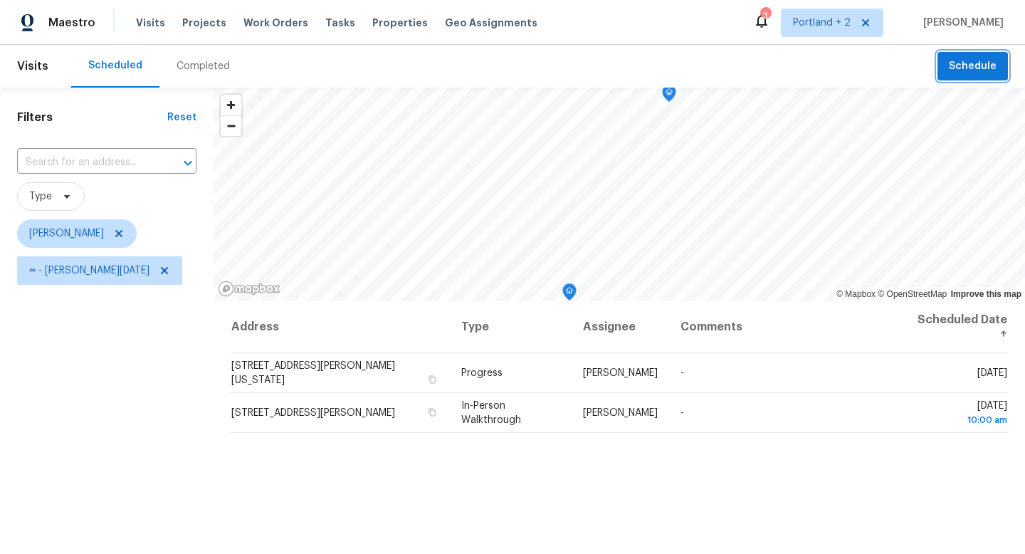
click at [996, 74] on span "Schedule" at bounding box center [973, 67] width 48 height 18
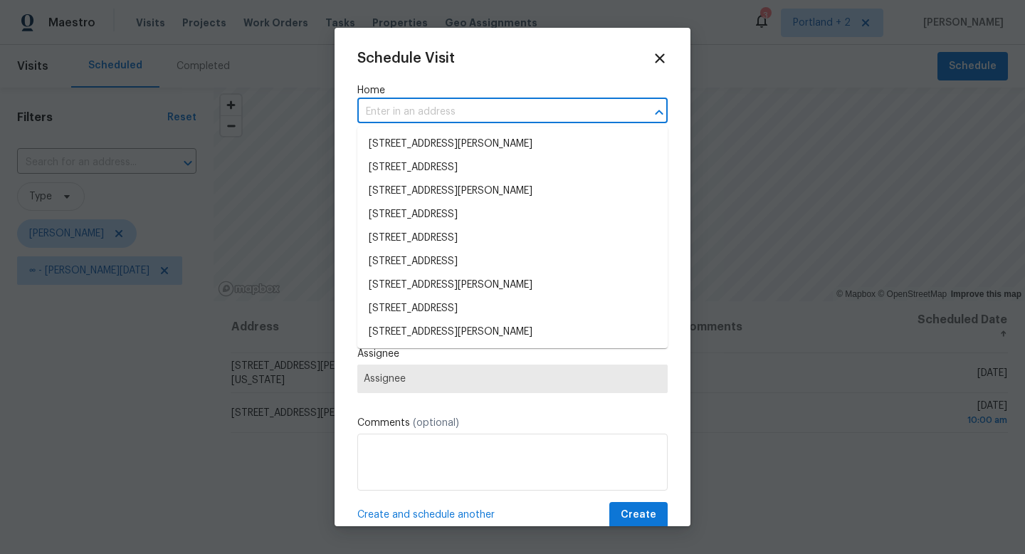
click at [452, 108] on input "text" at bounding box center [492, 112] width 271 height 22
paste input "[STREET_ADDRESS]"
type input "[STREET_ADDRESS]"
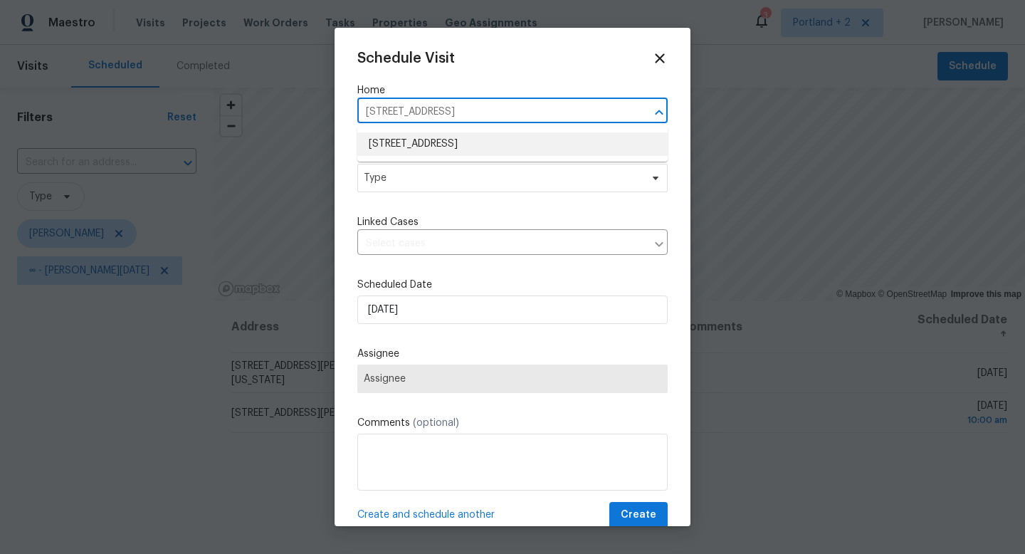
click at [439, 147] on li "[STREET_ADDRESS]" at bounding box center [512, 143] width 310 height 23
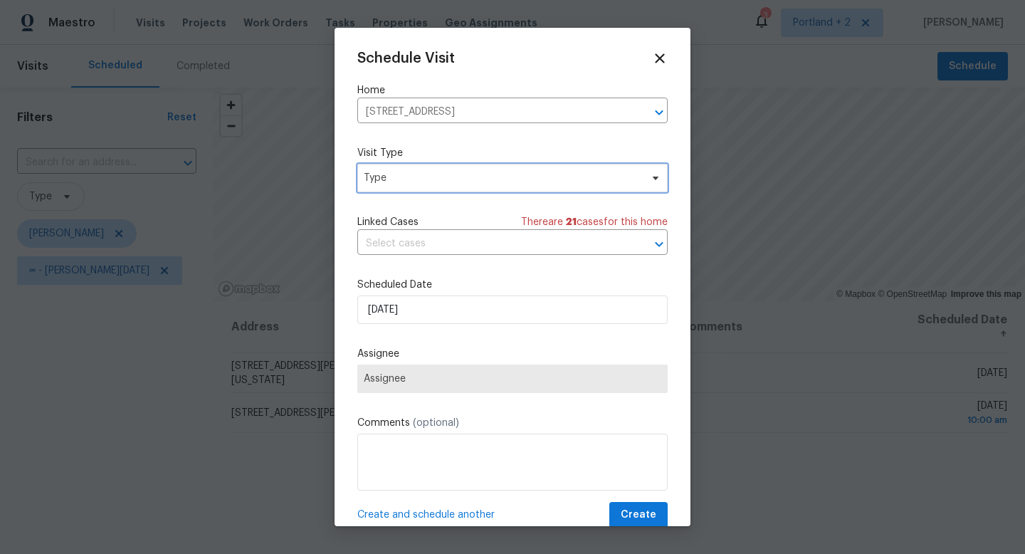
click at [456, 177] on span "Type" at bounding box center [502, 178] width 277 height 14
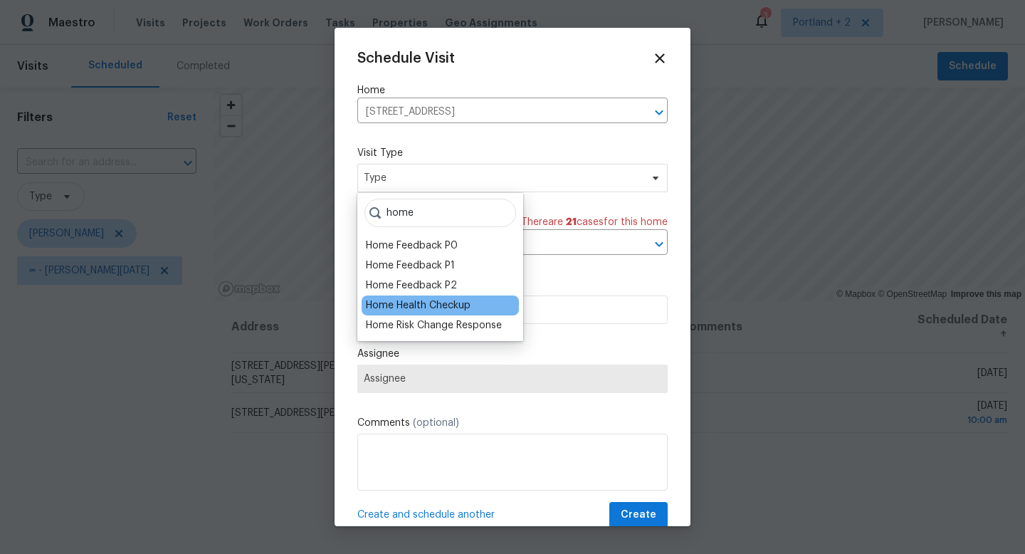
type input "home"
click at [434, 310] on div "Home Health Checkup" at bounding box center [418, 305] width 105 height 14
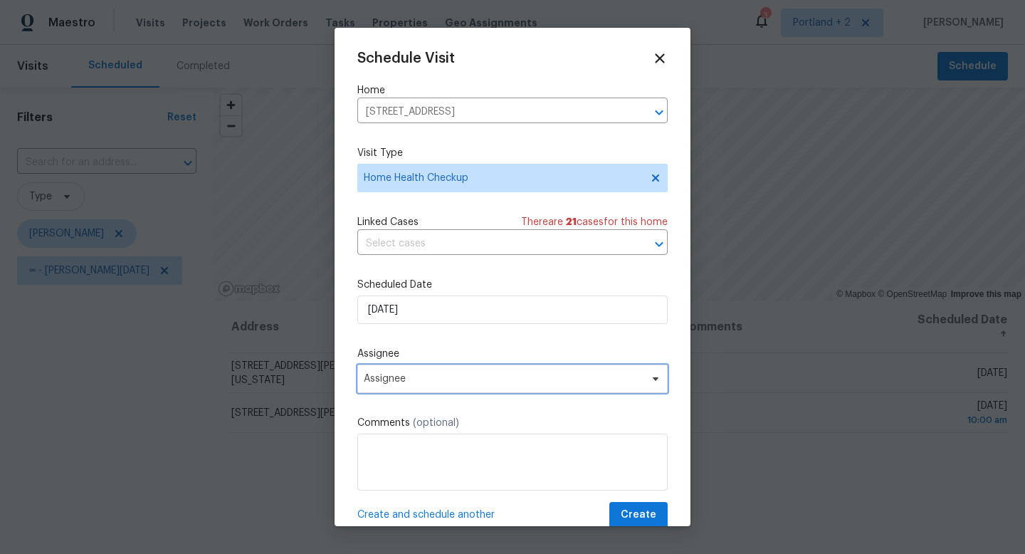
click at [503, 389] on span "Assignee" at bounding box center [512, 378] width 310 height 28
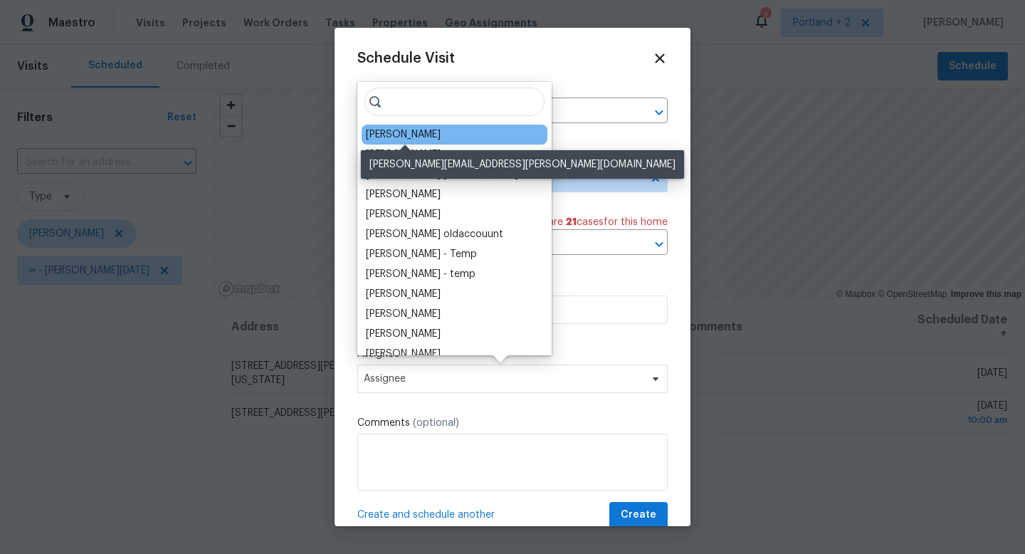
click at [399, 134] on div "[PERSON_NAME]" at bounding box center [403, 134] width 75 height 14
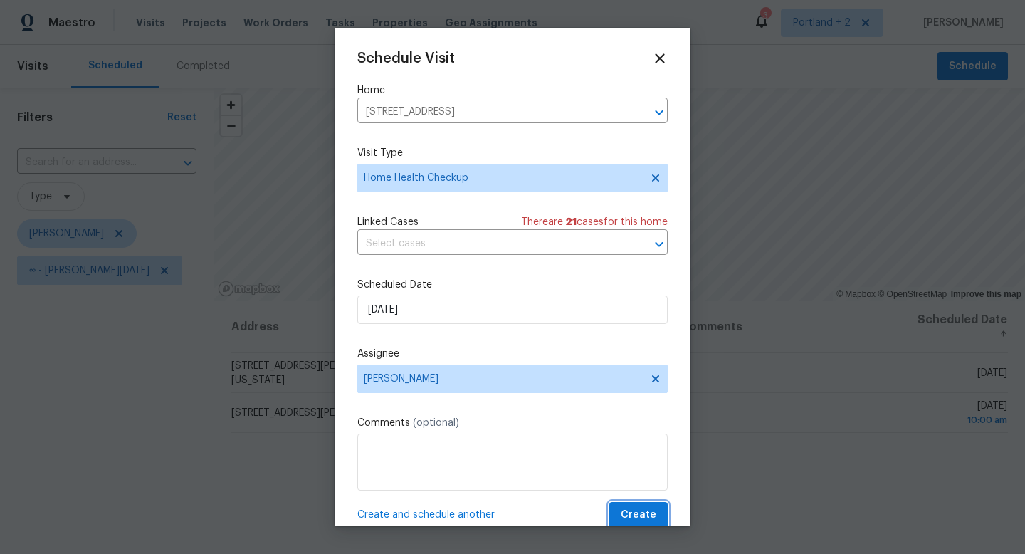
click at [632, 517] on span "Create" at bounding box center [639, 515] width 36 height 18
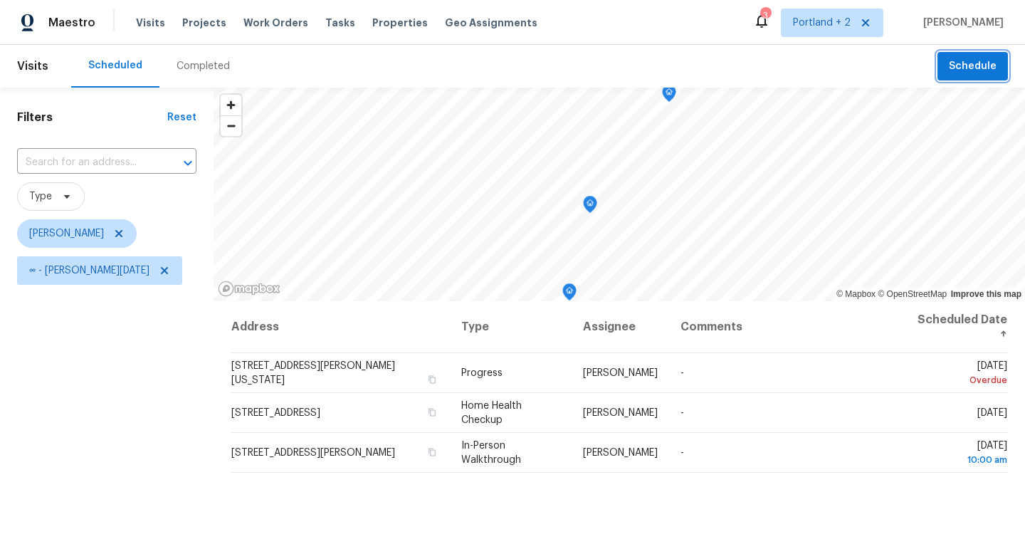
click at [944, 64] on button "Schedule" at bounding box center [973, 66] width 70 height 29
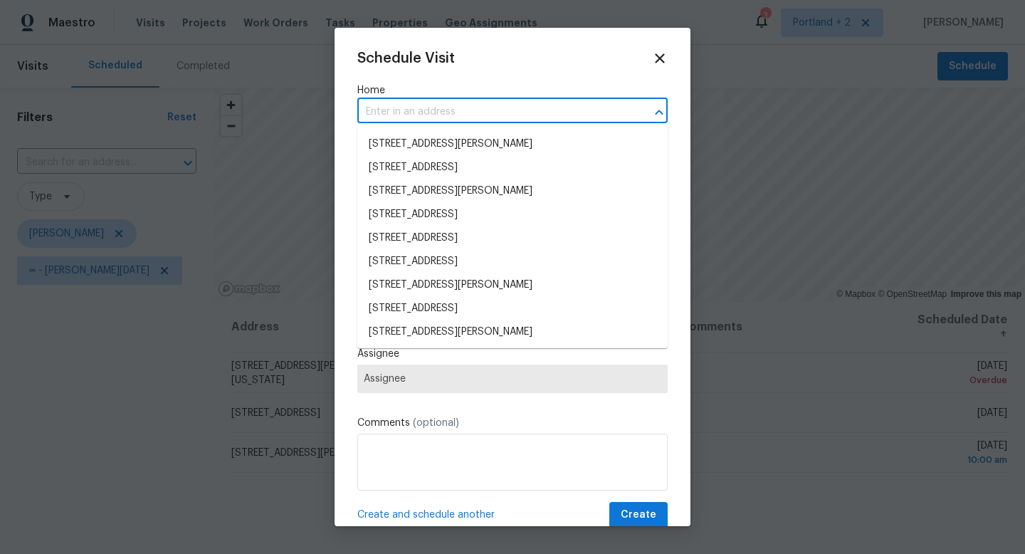
click at [430, 113] on input "text" at bounding box center [492, 112] width 271 height 22
paste input "[STREET_ADDRESS]"
type input "[STREET_ADDRESS]"
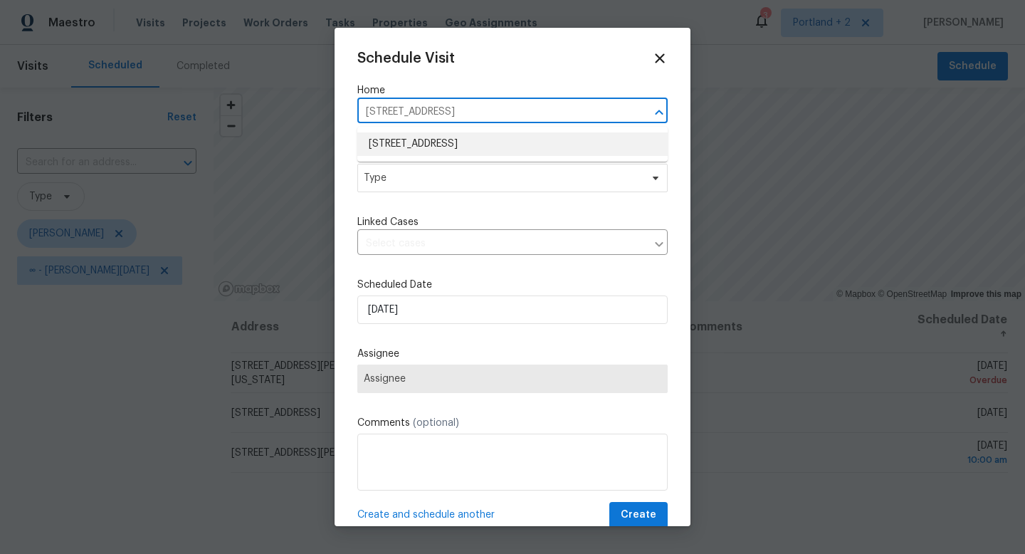
click at [432, 150] on li "[STREET_ADDRESS]" at bounding box center [512, 143] width 310 height 23
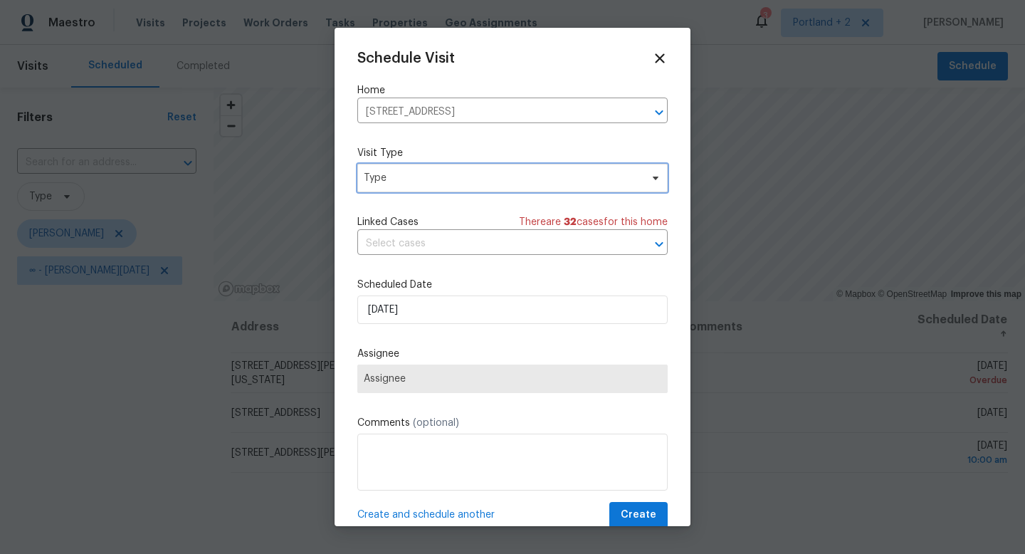
click at [424, 176] on span "Type" at bounding box center [502, 178] width 277 height 14
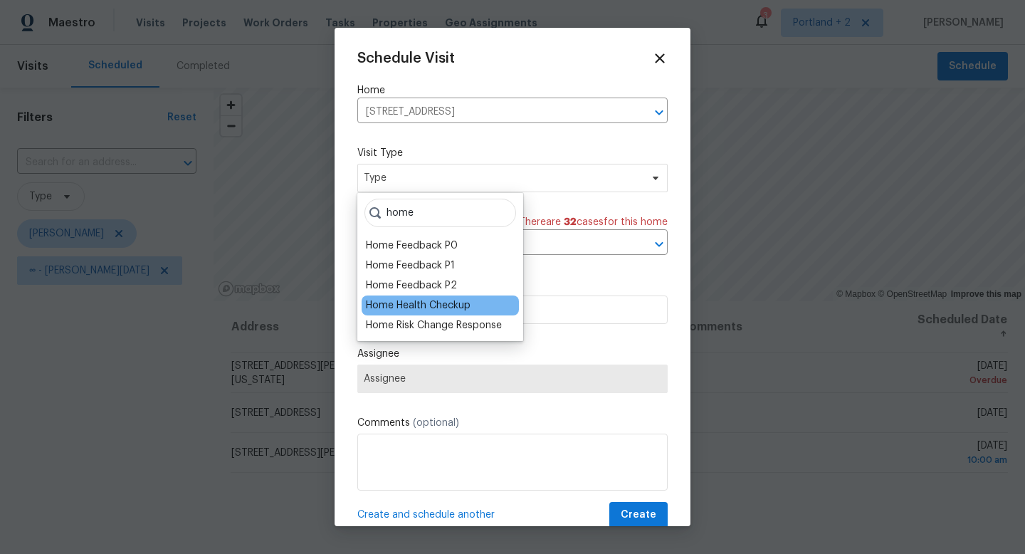
type input "home"
click at [420, 308] on div "Home Health Checkup" at bounding box center [418, 305] width 105 height 14
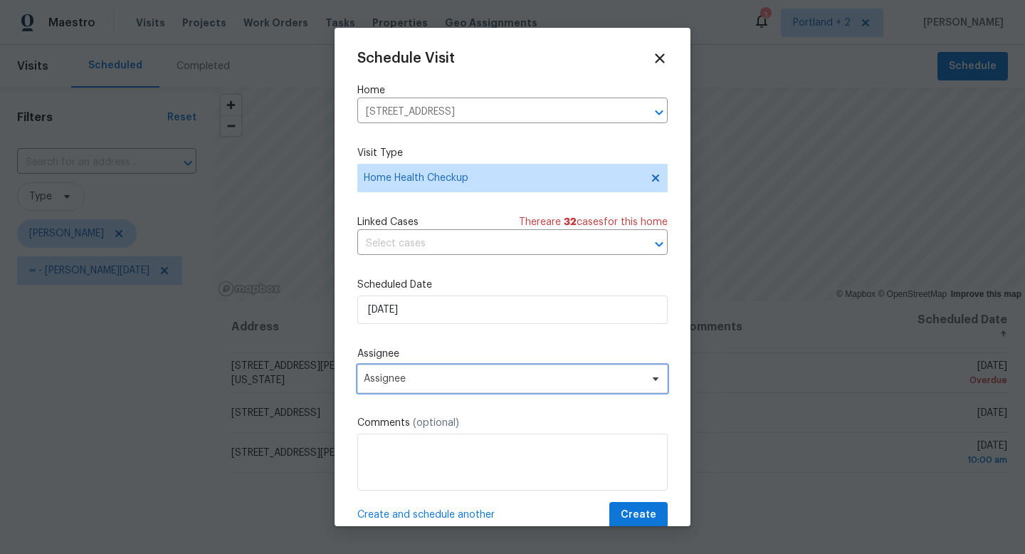
click at [441, 375] on span "Assignee" at bounding box center [503, 378] width 279 height 11
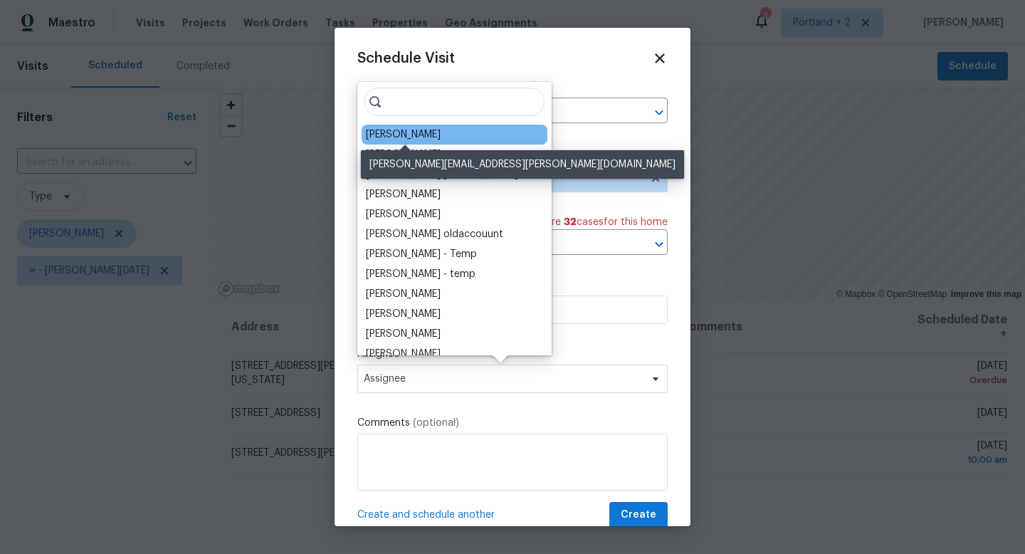
click at [420, 137] on div "[PERSON_NAME]" at bounding box center [403, 134] width 75 height 14
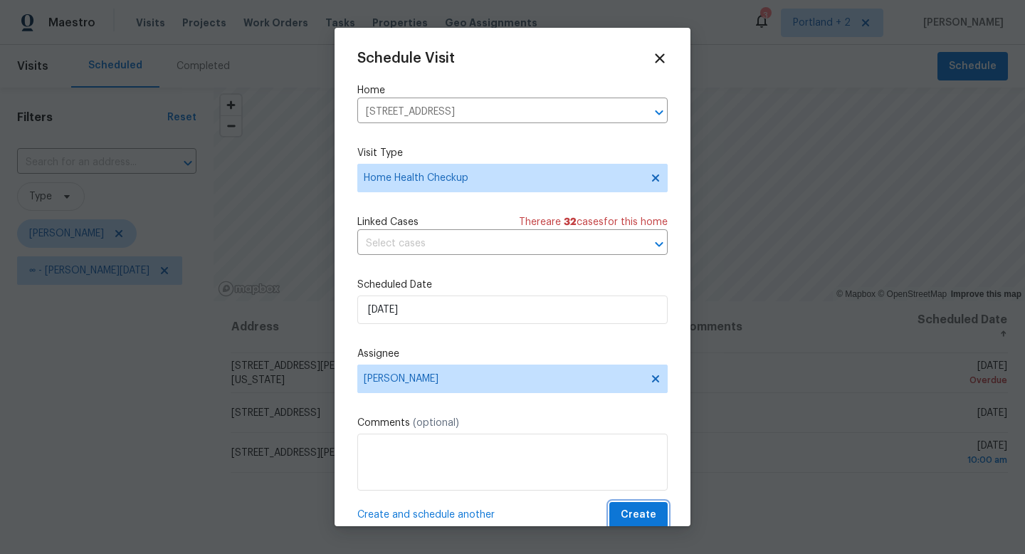
click at [632, 518] on span "Create" at bounding box center [639, 515] width 36 height 18
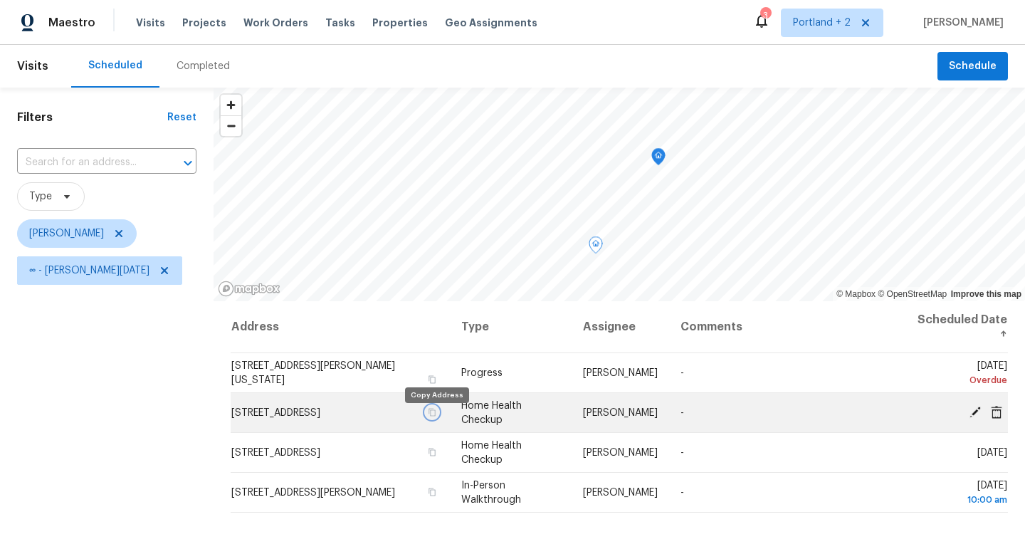
click at [436, 416] on icon "button" at bounding box center [432, 412] width 9 height 9
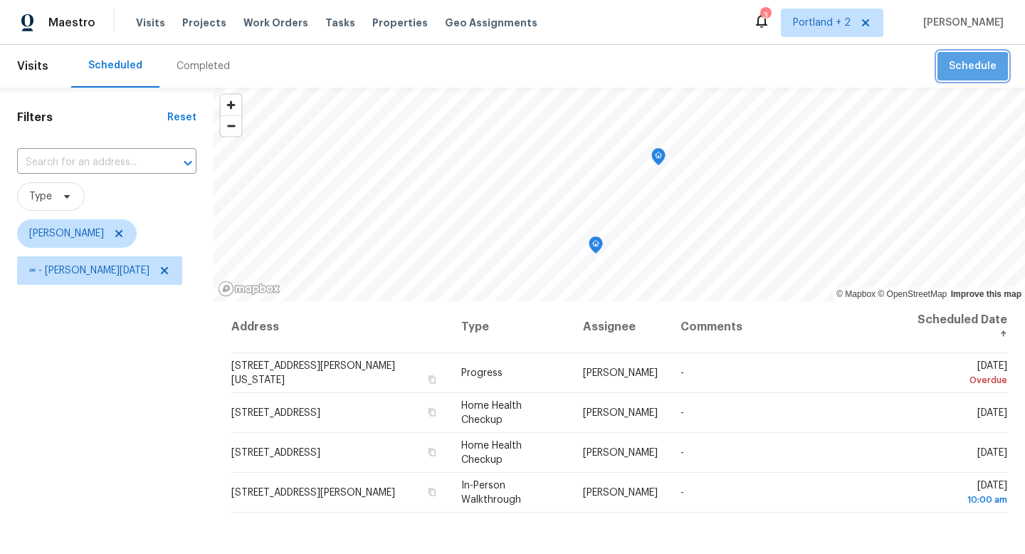
click at [965, 70] on span "Schedule" at bounding box center [973, 67] width 48 height 18
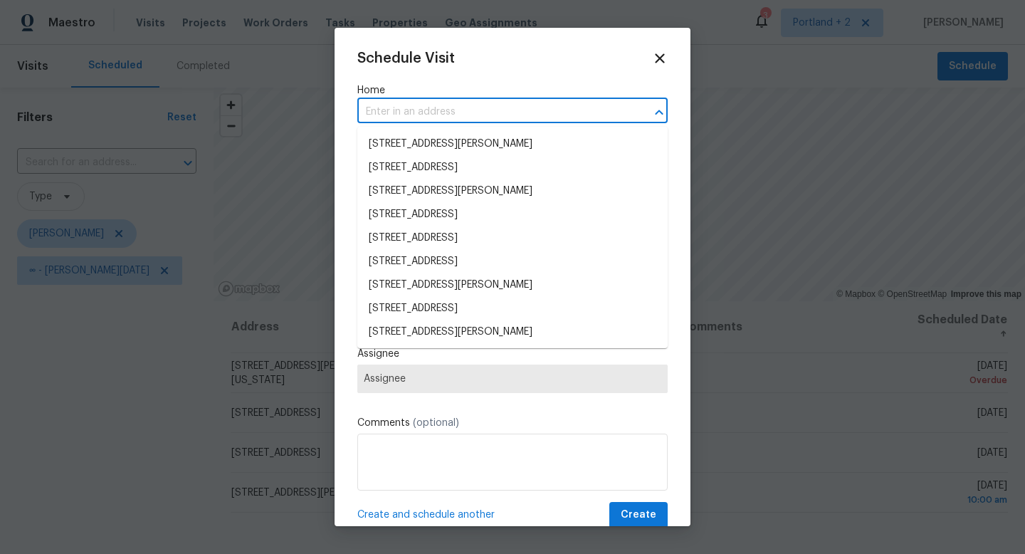
click at [528, 118] on input "text" at bounding box center [492, 112] width 271 height 22
paste input "[STREET_ADDRESS]"
type input "[STREET_ADDRESS]"
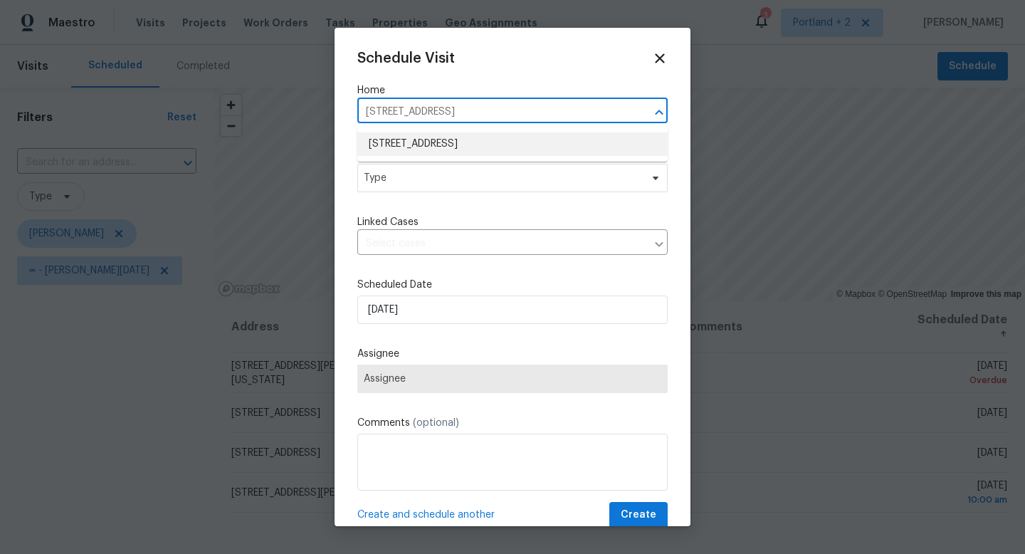
click at [492, 149] on li "[STREET_ADDRESS]" at bounding box center [512, 143] width 310 height 23
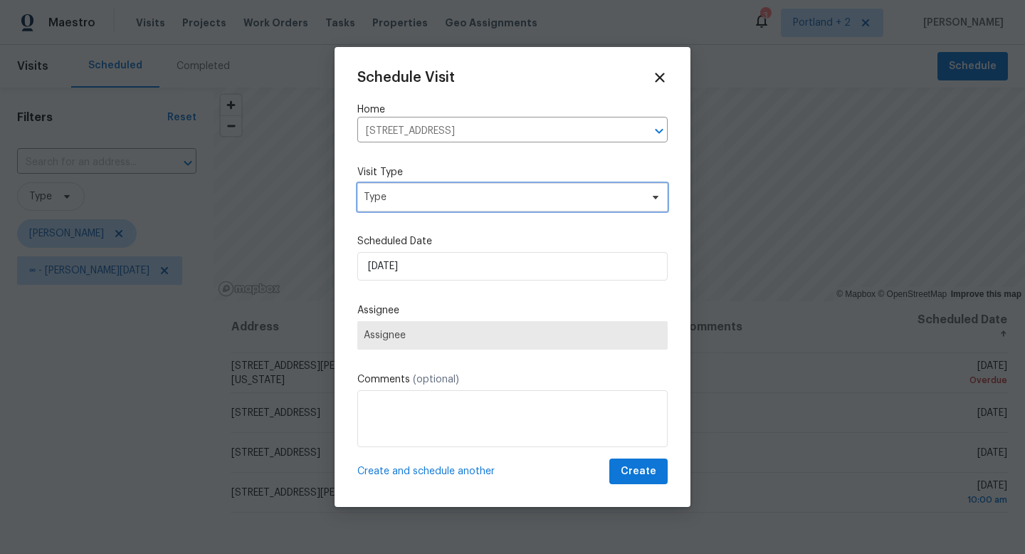
click at [473, 190] on span "Type" at bounding box center [502, 197] width 277 height 14
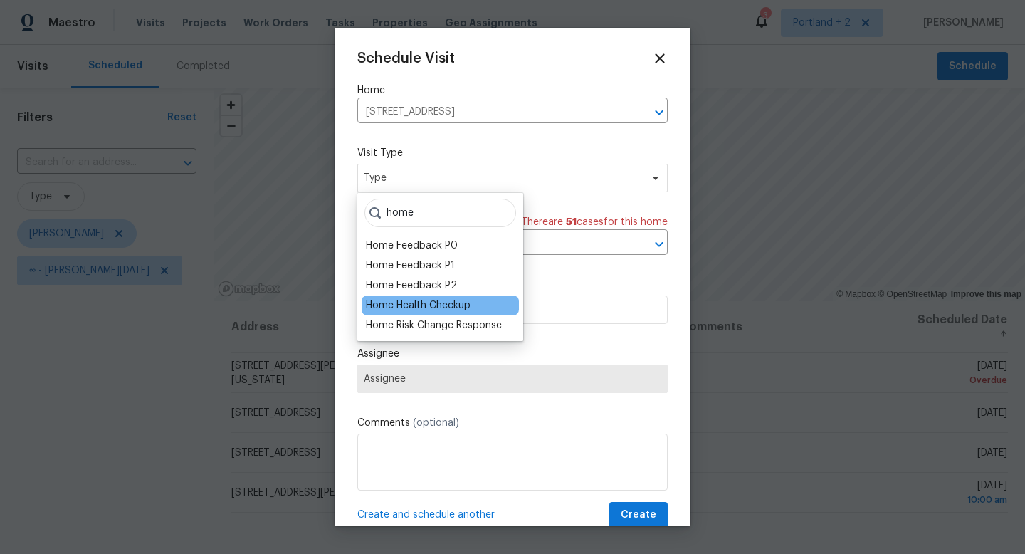
type input "home"
click at [435, 308] on div "Home Health Checkup" at bounding box center [418, 305] width 105 height 14
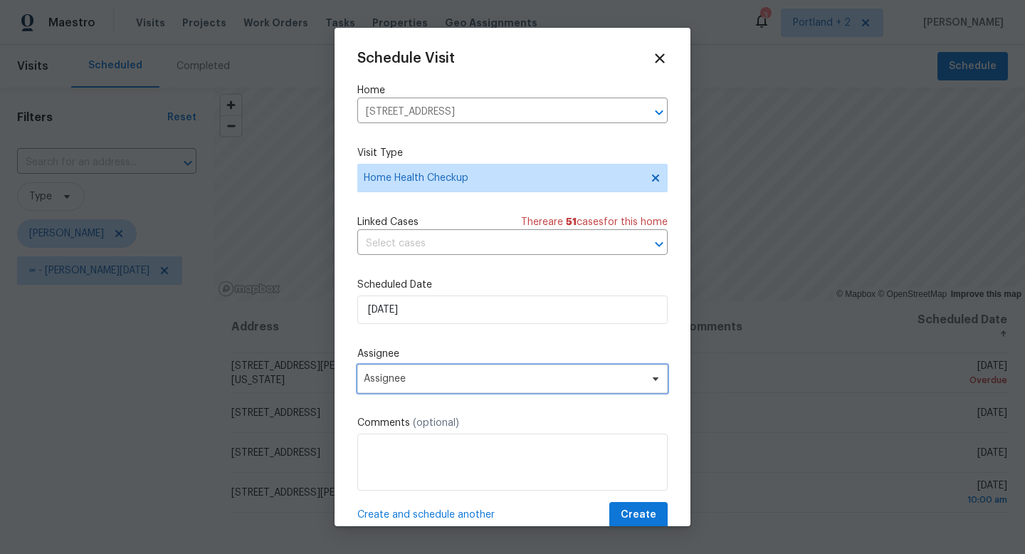
click at [430, 377] on span "Assignee" at bounding box center [503, 378] width 279 height 11
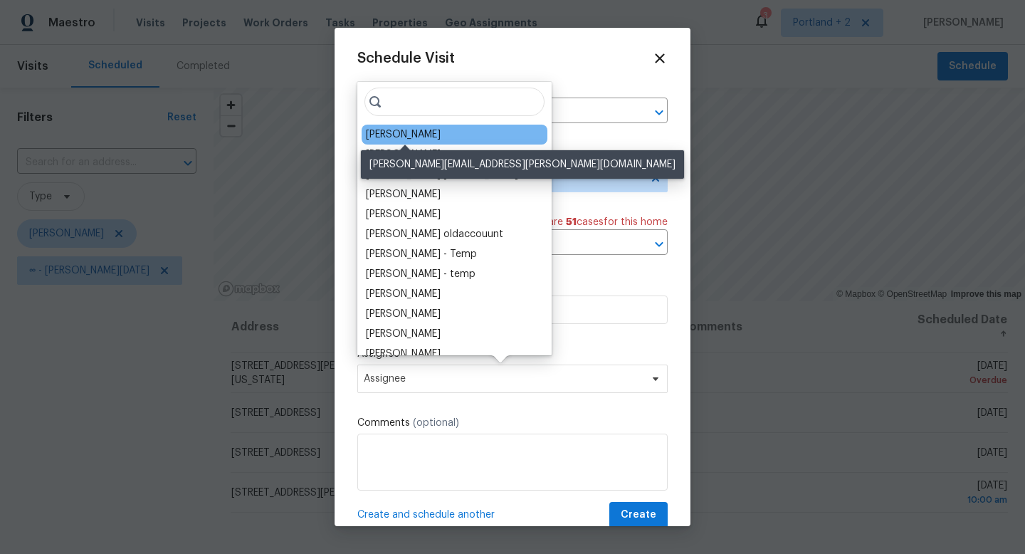
click at [426, 134] on div "[PERSON_NAME]" at bounding box center [403, 134] width 75 height 14
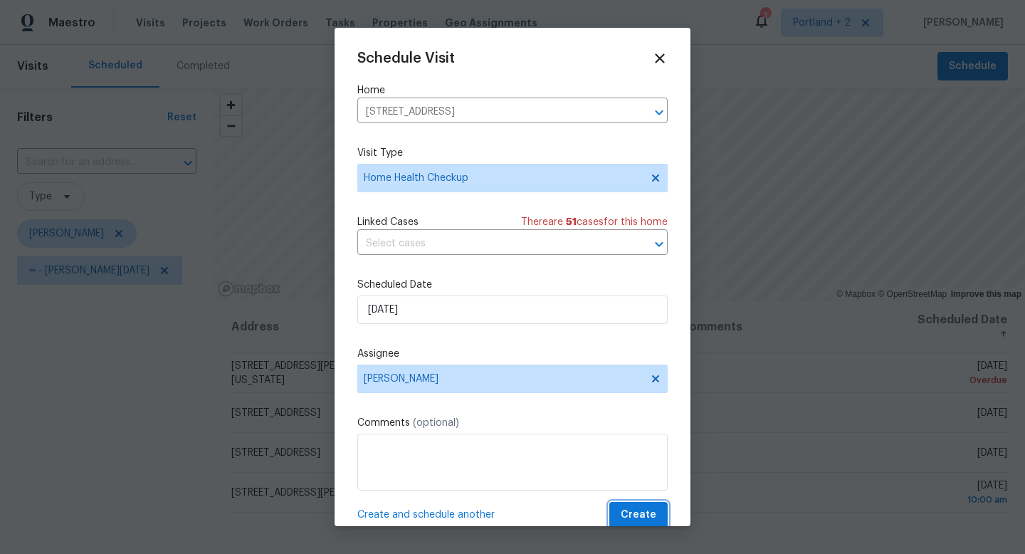
click at [633, 518] on span "Create" at bounding box center [639, 515] width 36 height 18
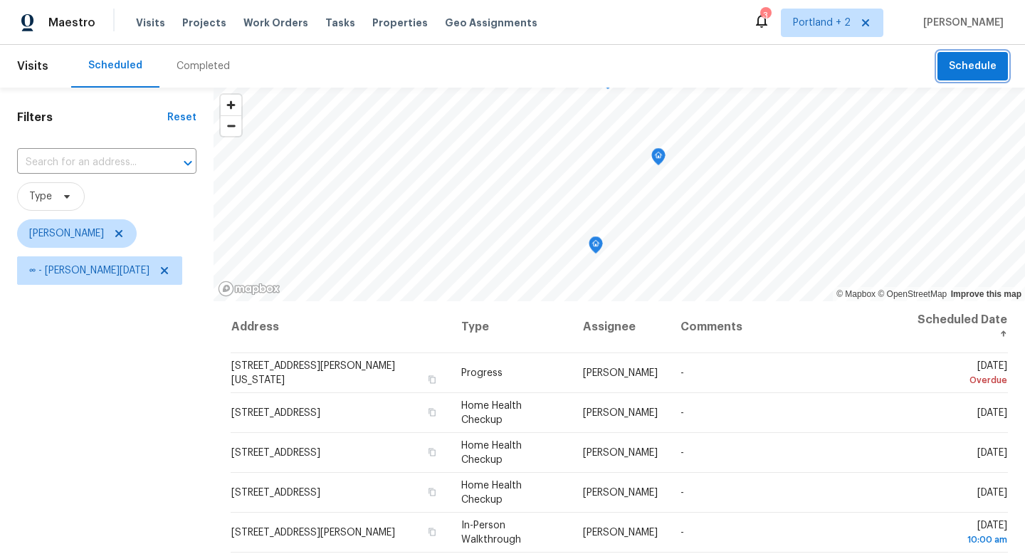
click at [955, 72] on span "Schedule" at bounding box center [973, 67] width 48 height 18
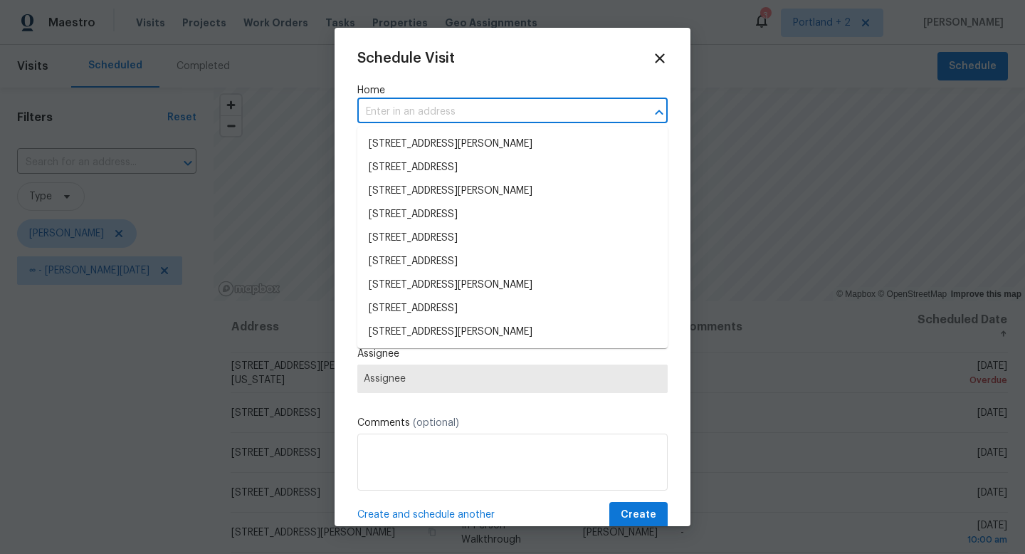
click at [397, 114] on input "text" at bounding box center [492, 112] width 271 height 22
paste input "[STREET_ADDRESS]"
type input "[STREET_ADDRESS]"
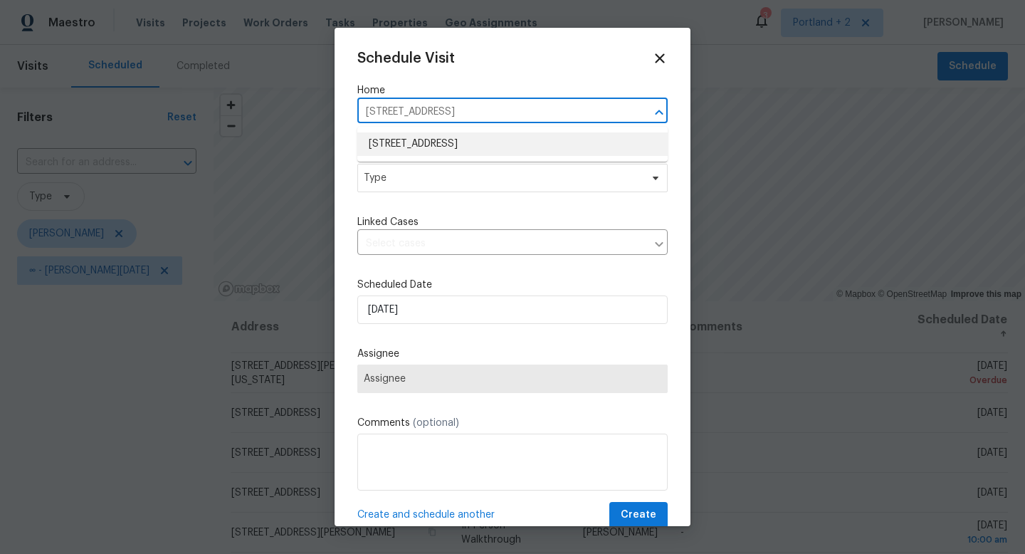
click at [410, 136] on li "[STREET_ADDRESS]" at bounding box center [512, 143] width 310 height 23
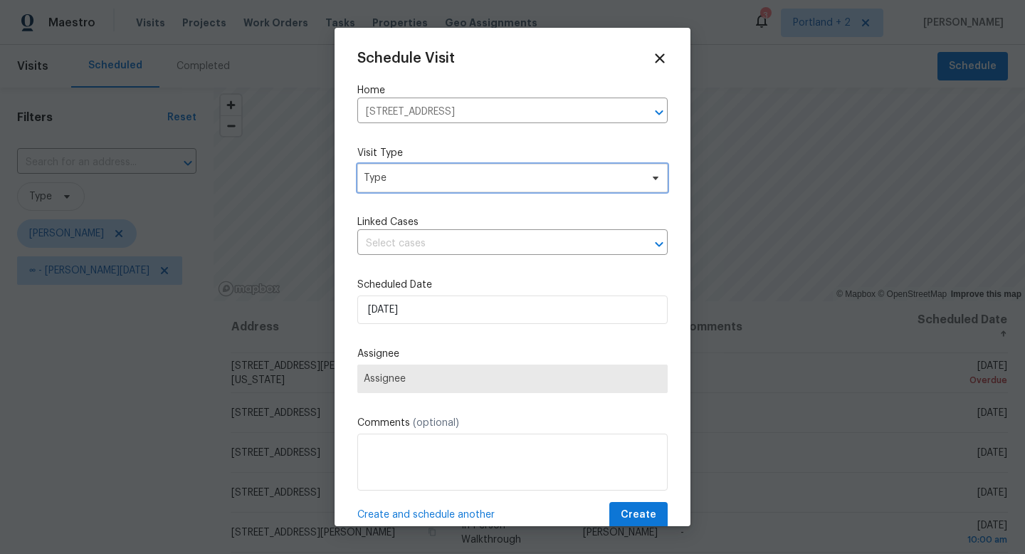
click at [411, 185] on span "Type" at bounding box center [502, 178] width 277 height 14
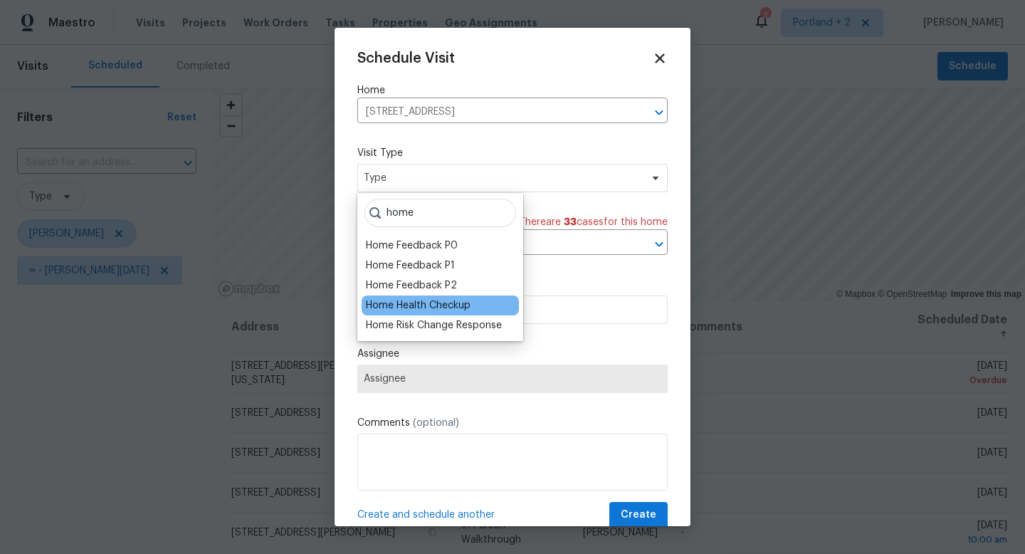
type input "home"
click at [419, 301] on div "Home Health Checkup" at bounding box center [418, 305] width 105 height 14
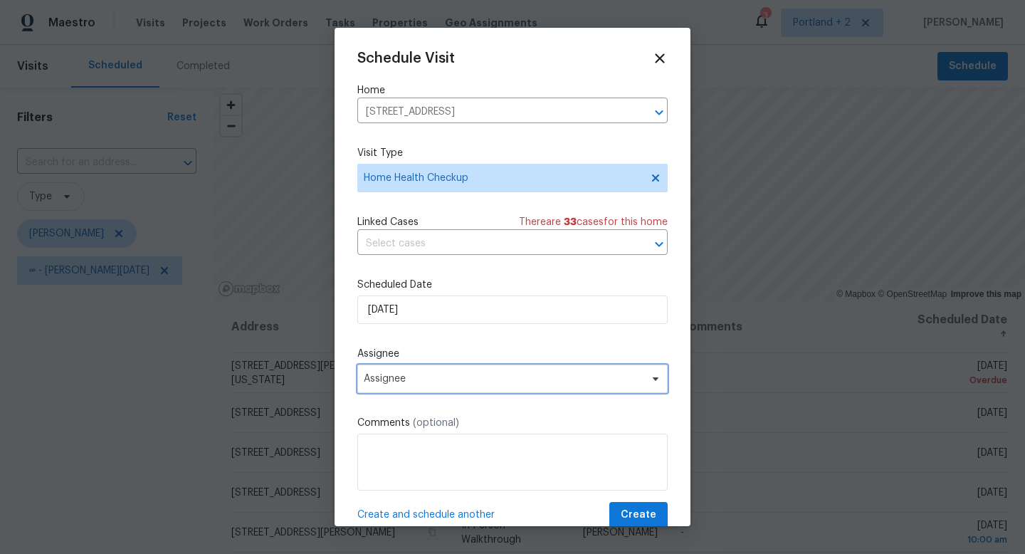
click at [473, 381] on span "Assignee" at bounding box center [503, 378] width 279 height 11
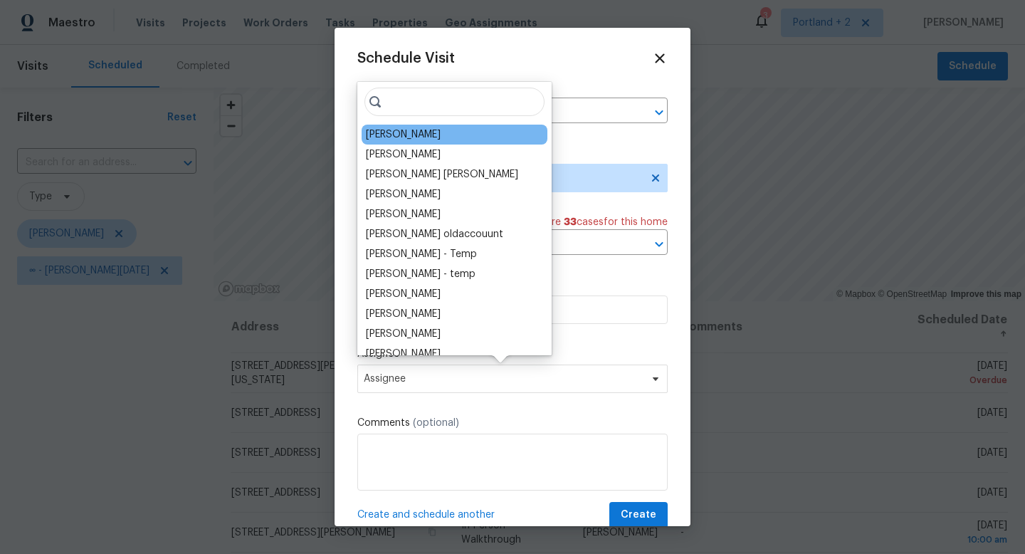
click at [431, 137] on div "[PERSON_NAME]" at bounding box center [403, 134] width 75 height 14
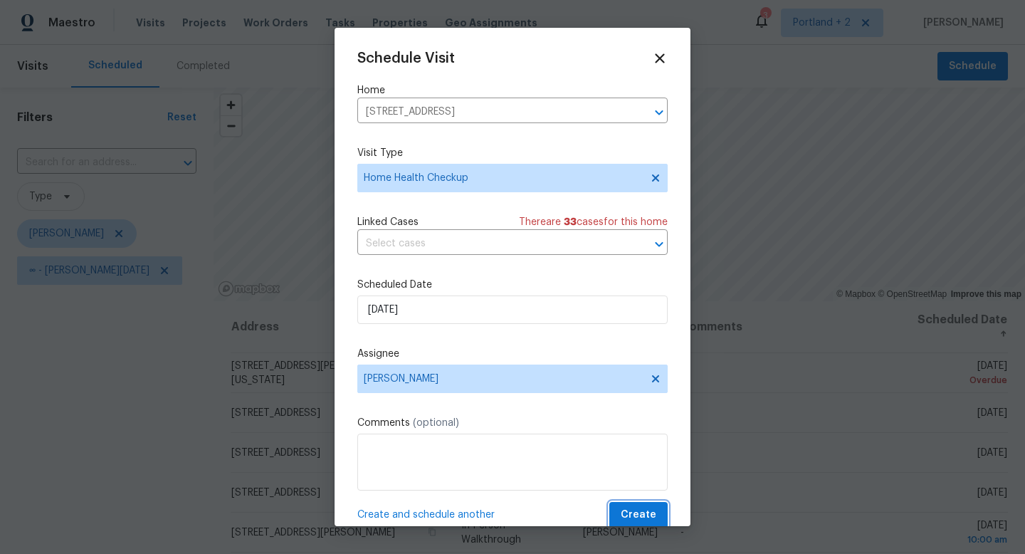
click at [640, 519] on span "Create" at bounding box center [639, 515] width 36 height 18
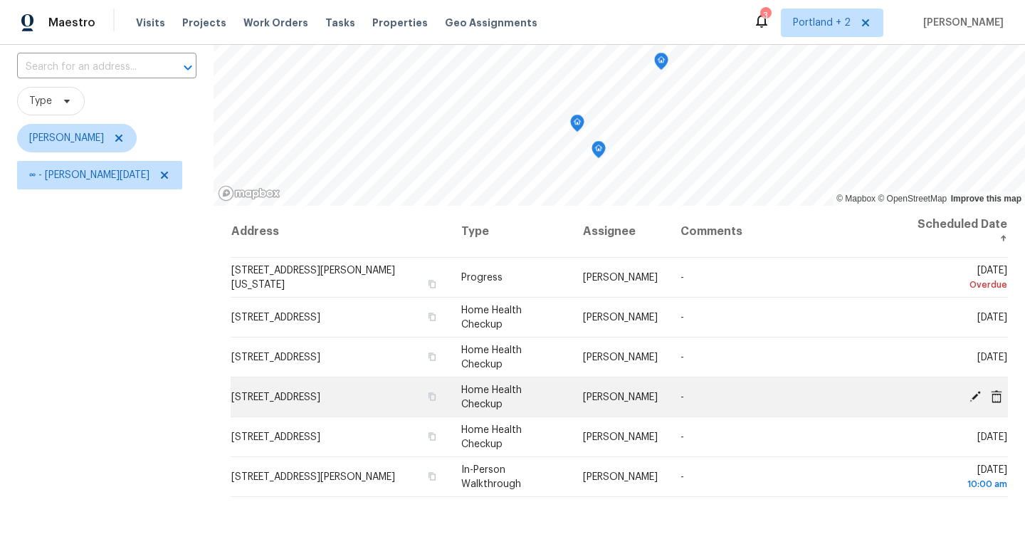
scroll to position [88, 0]
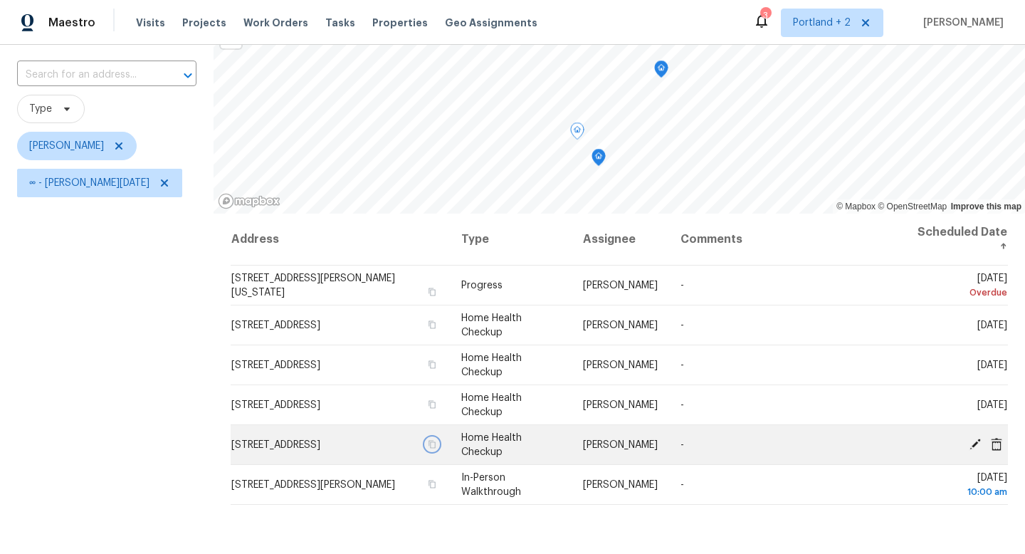
click at [436, 444] on icon "button" at bounding box center [432, 444] width 9 height 9
